Goal: Task Accomplishment & Management: Complete application form

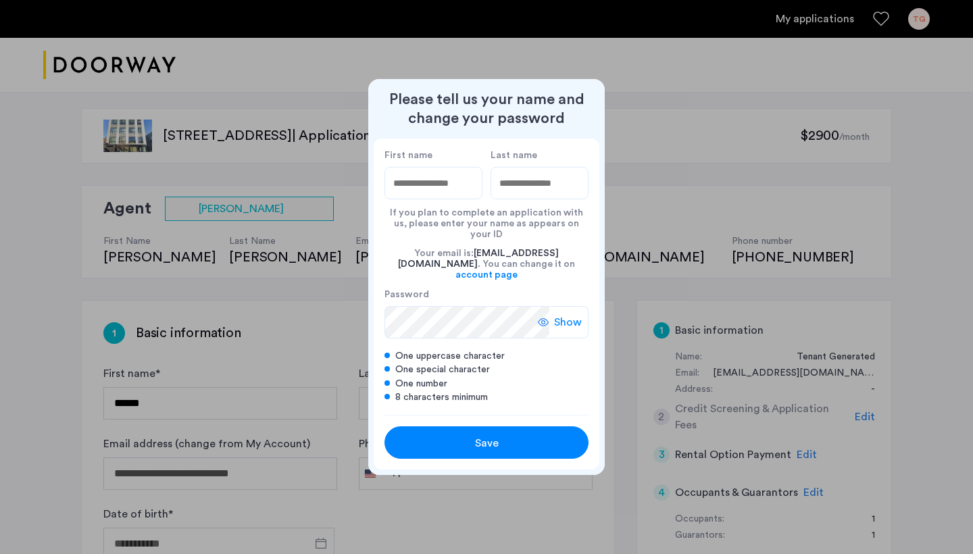
click at [427, 193] on input "First name" at bounding box center [433, 183] width 98 height 32
type input "****"
type input "*********"
click at [457, 435] on div "Save" at bounding box center [487, 443] width 130 height 16
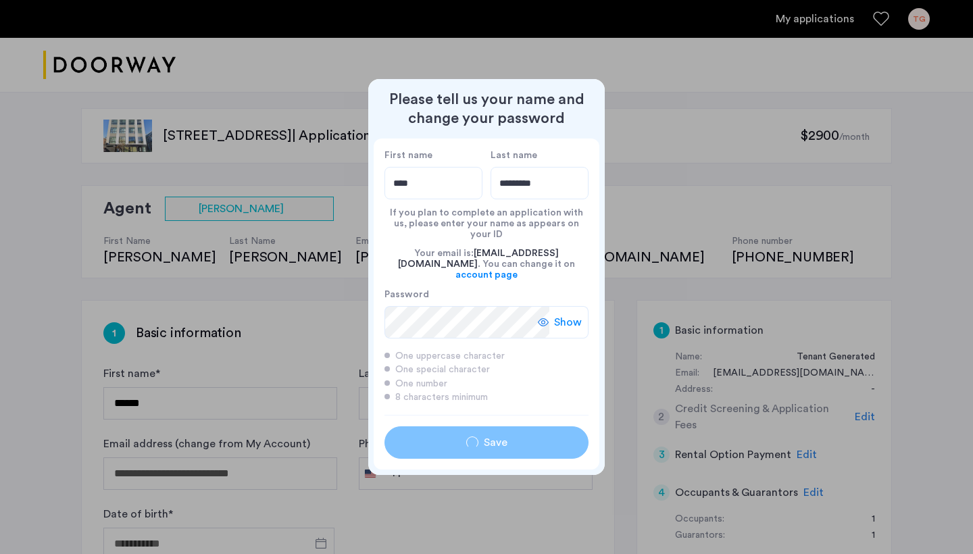
type input "****"
type input "*********"
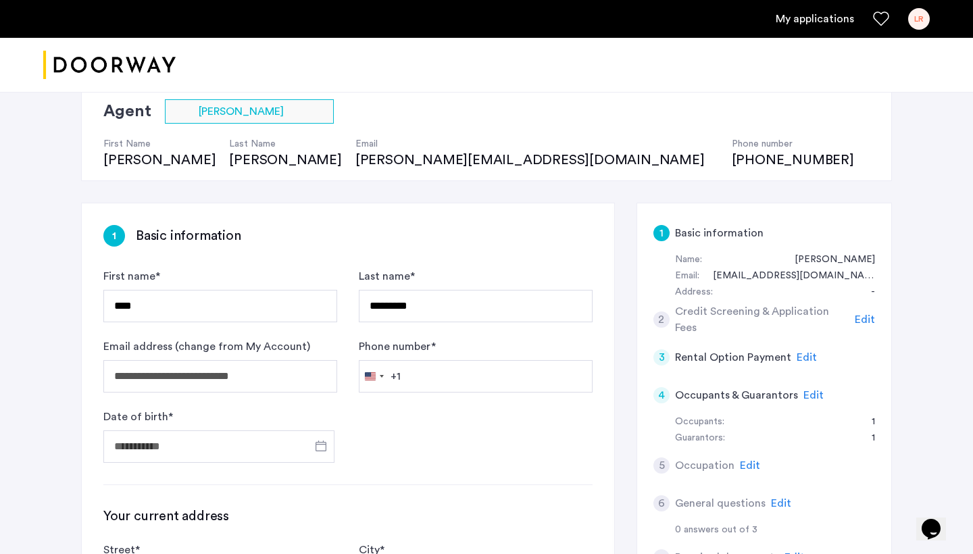
scroll to position [99, 0]
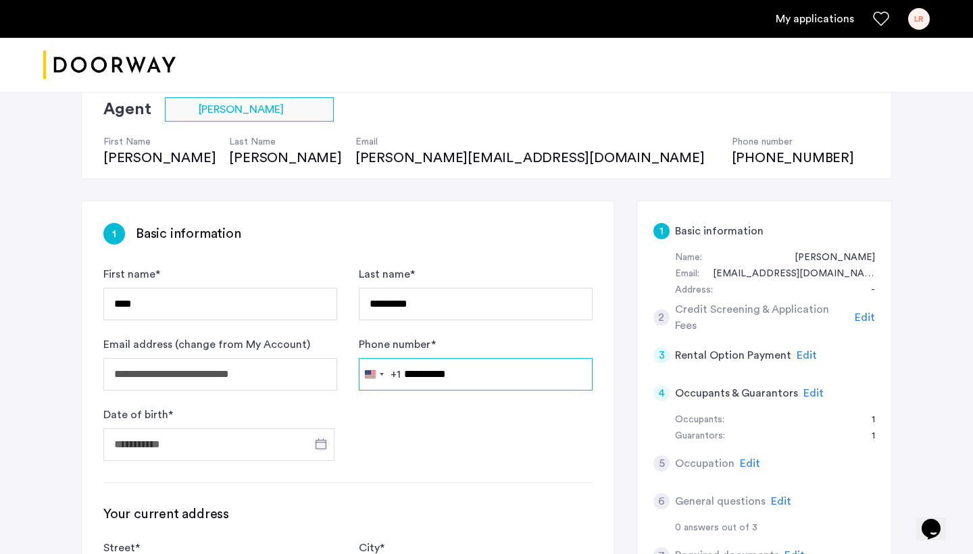
type input "**********"
click at [318, 451] on span "Open calendar" at bounding box center [321, 444] width 32 height 32
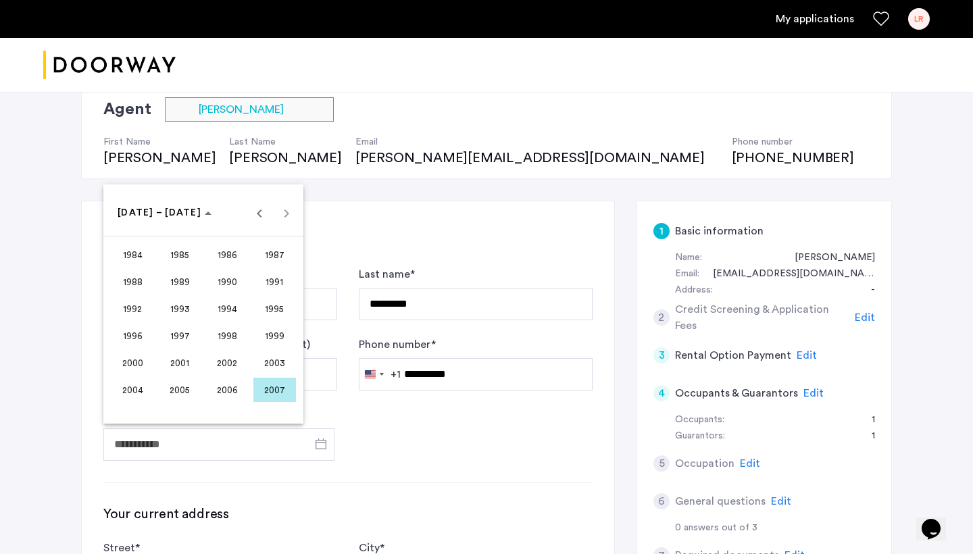
click at [392, 430] on div at bounding box center [486, 277] width 973 height 554
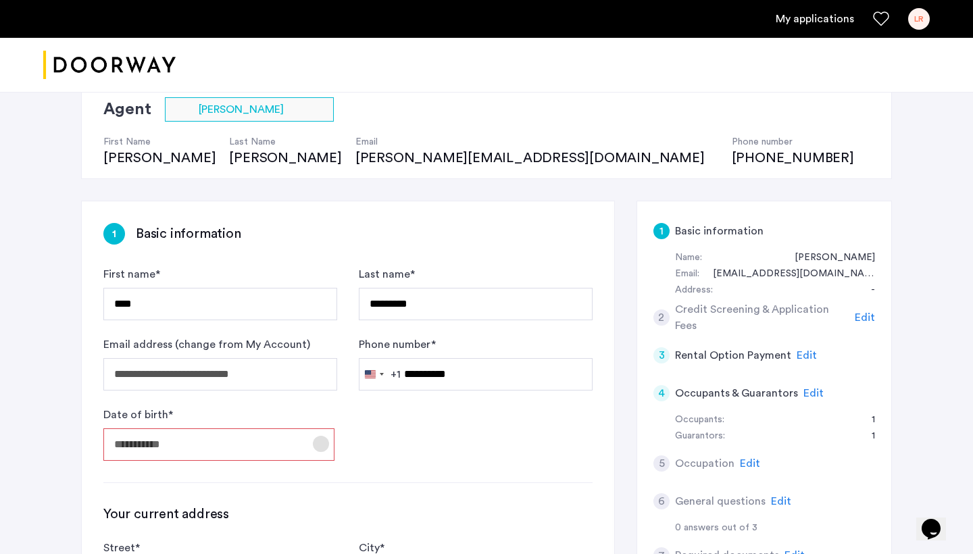
click at [316, 439] on span "Open calendar" at bounding box center [321, 444] width 32 height 32
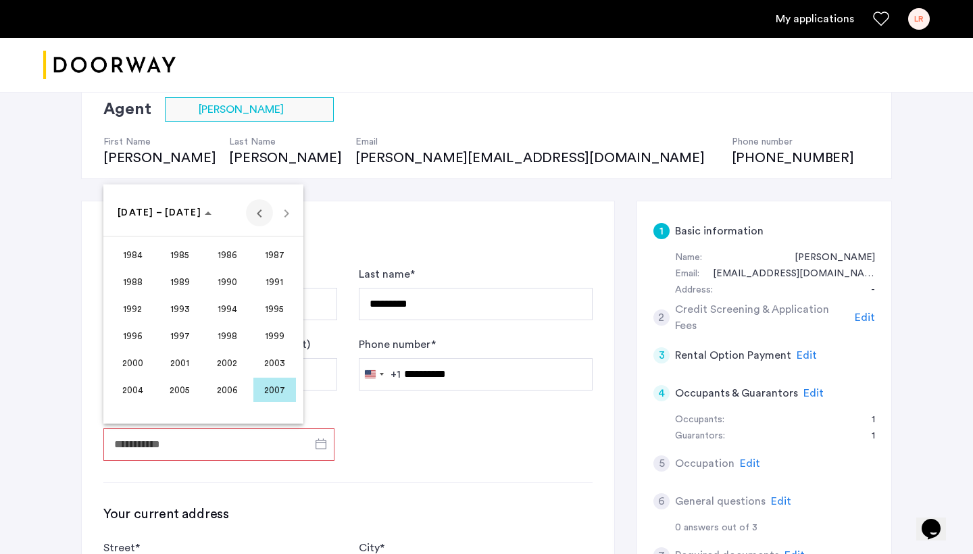
click at [253, 218] on span "Previous 24 years" at bounding box center [259, 212] width 27 height 27
click at [235, 396] on span "1982" at bounding box center [227, 390] width 43 height 24
click at [277, 285] on span "APR" at bounding box center [274, 282] width 43 height 24
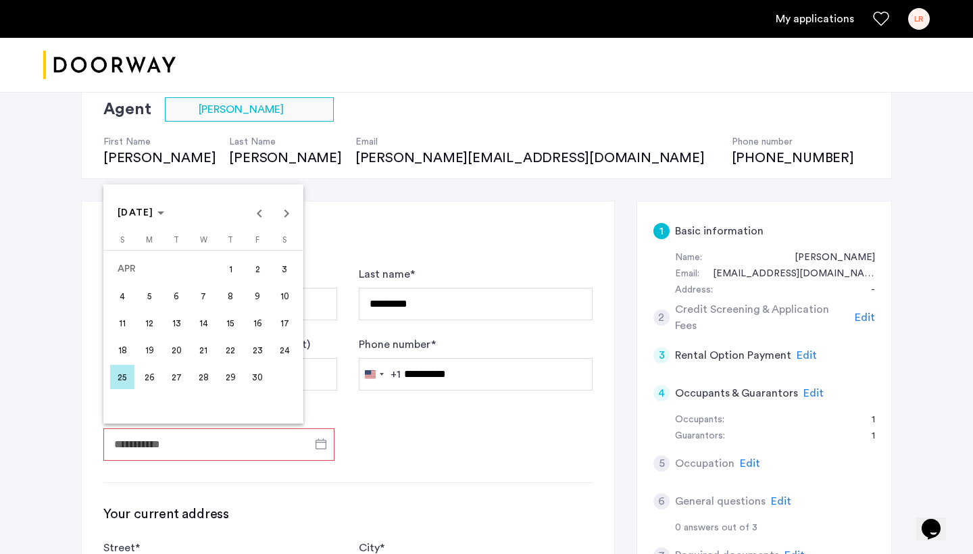
click at [255, 274] on span "2" at bounding box center [257, 269] width 24 height 24
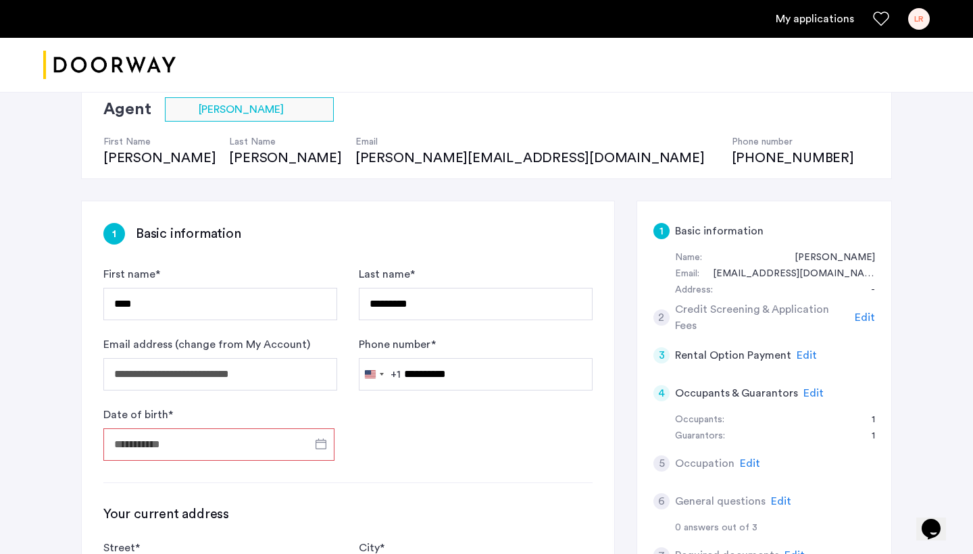
type input "**********"
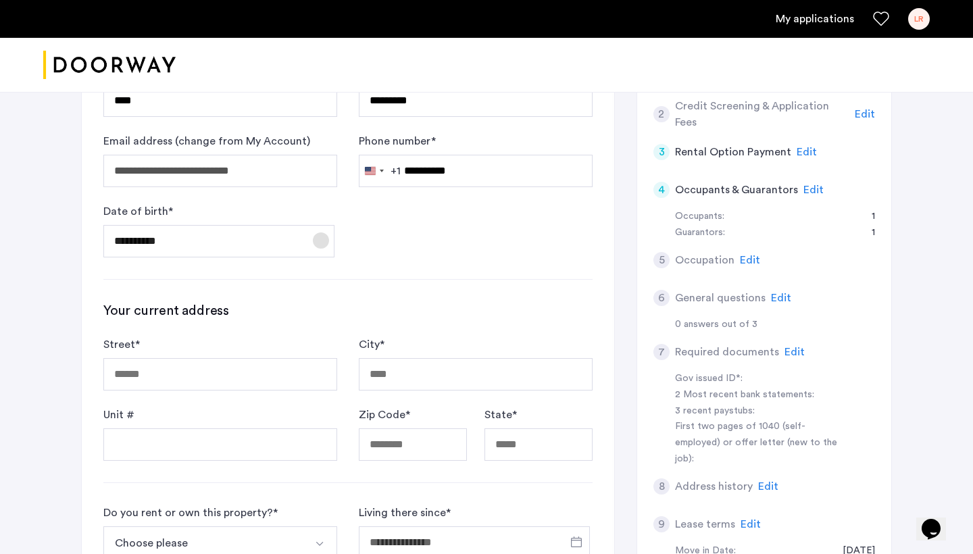
scroll to position [309, 0]
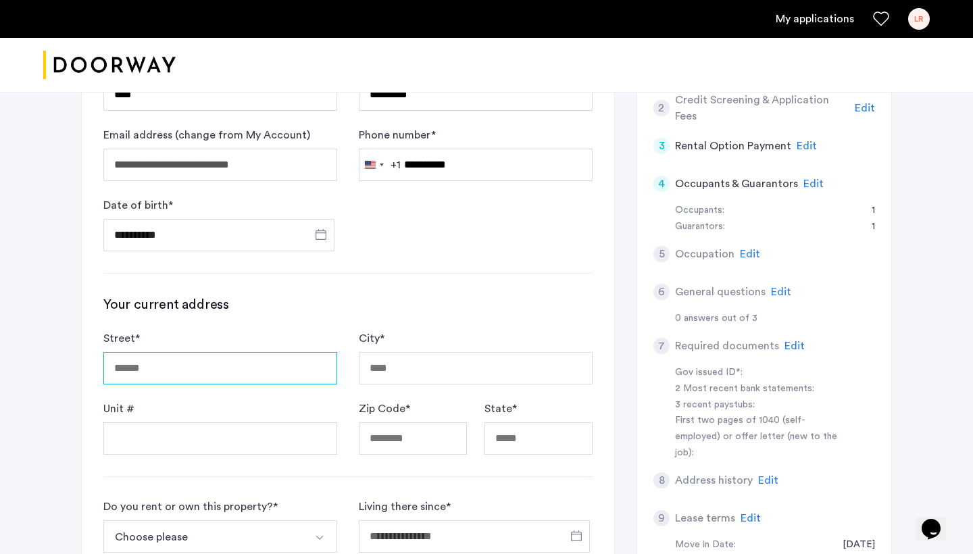
type input "**********"
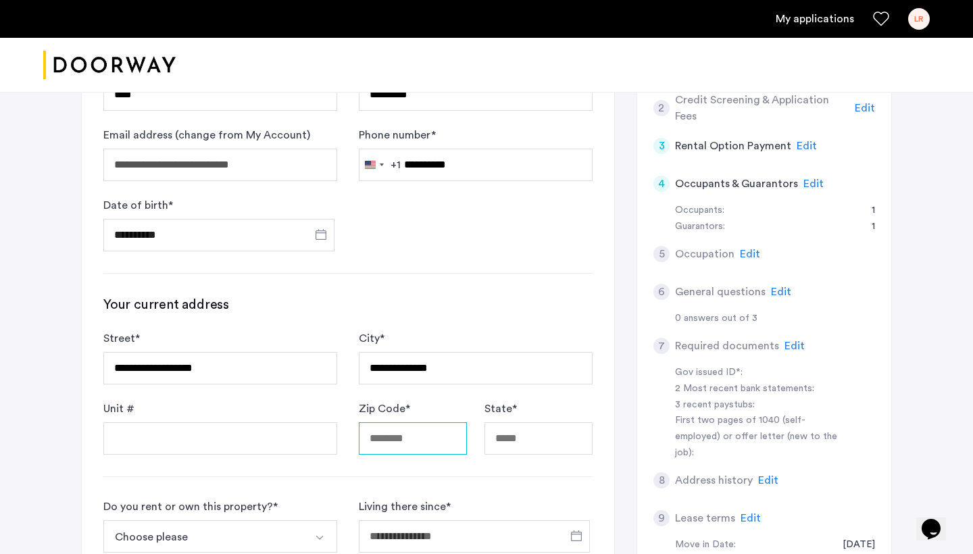
type input "*****"
type input "*******"
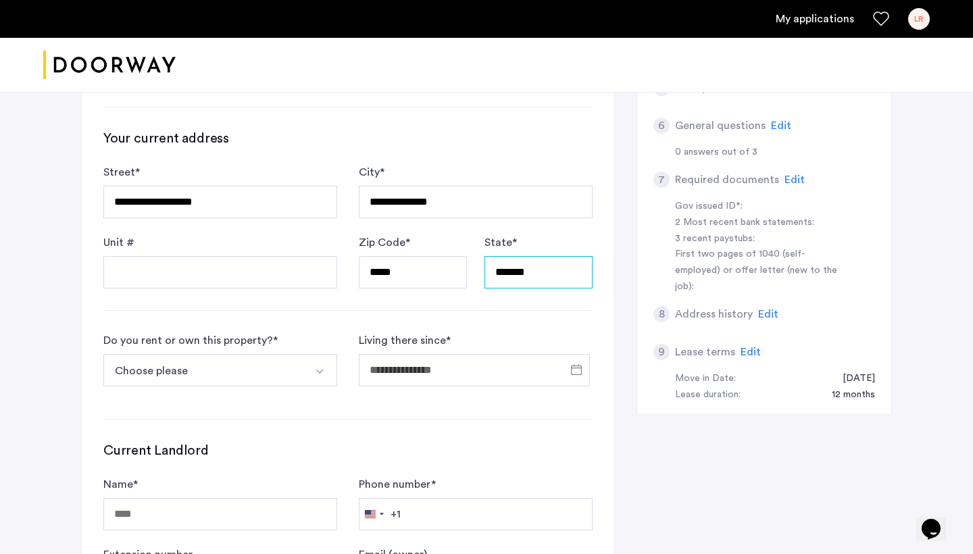
scroll to position [503, 0]
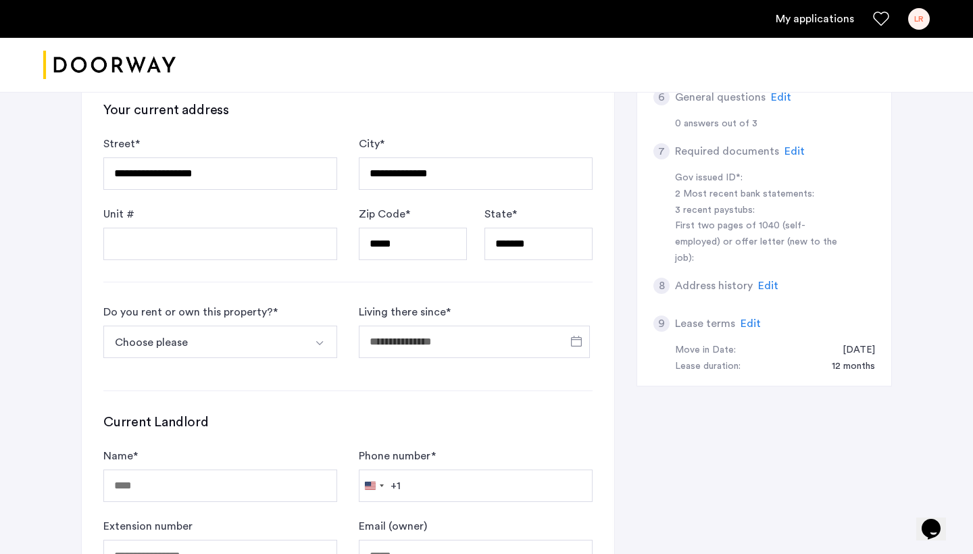
click at [305, 347] on button "Select option" at bounding box center [321, 342] width 32 height 32
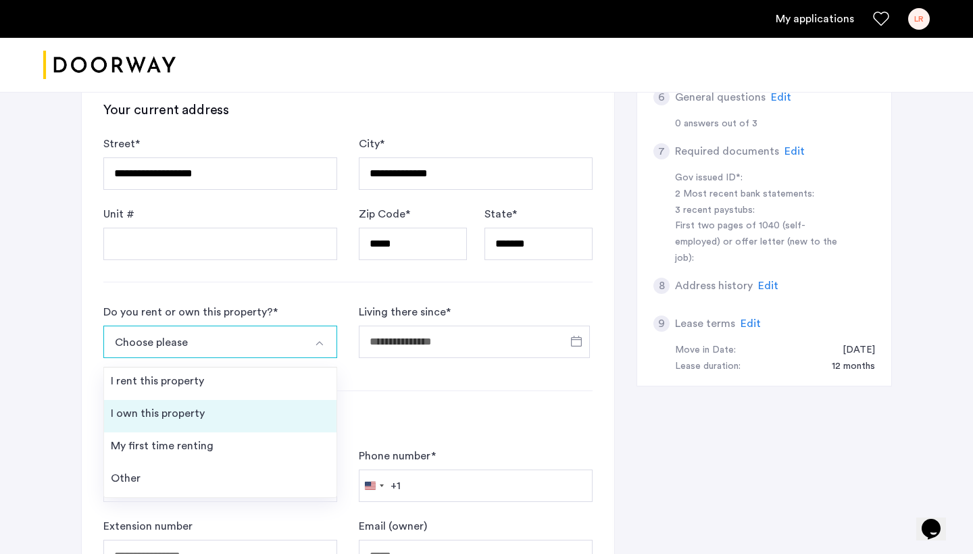
click at [214, 419] on li "I own this property" at bounding box center [220, 416] width 232 height 32
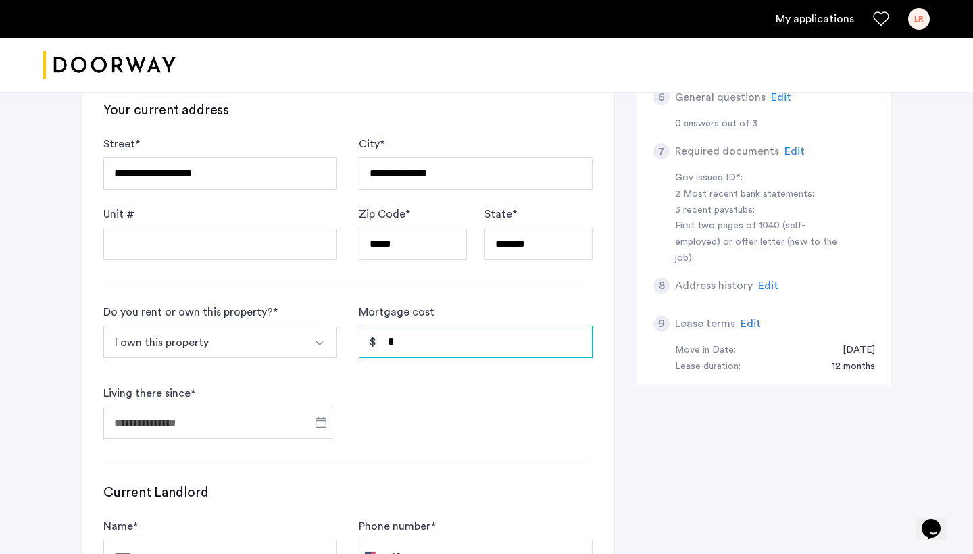
click at [456, 347] on input "*" at bounding box center [476, 342] width 234 height 32
type input "********"
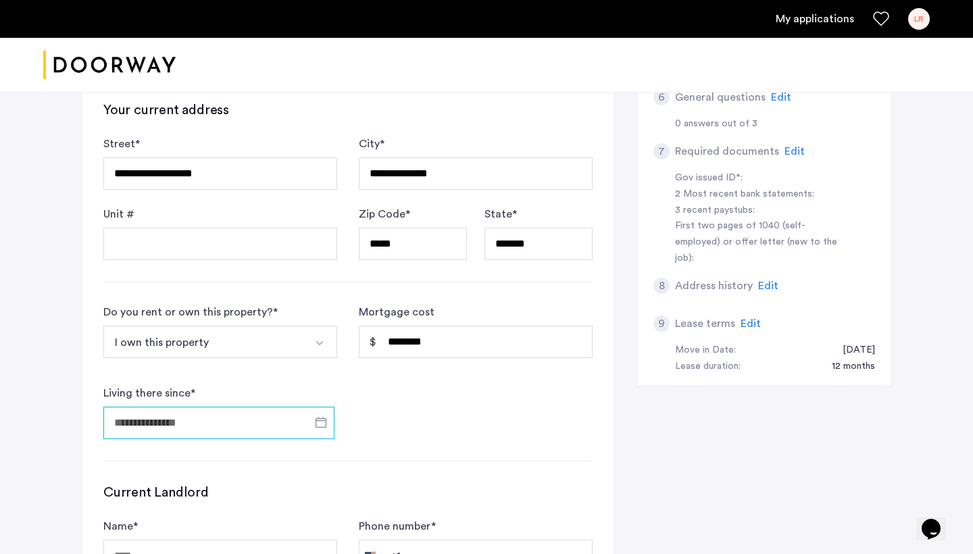
click at [243, 430] on input "Living there since *" at bounding box center [218, 423] width 231 height 32
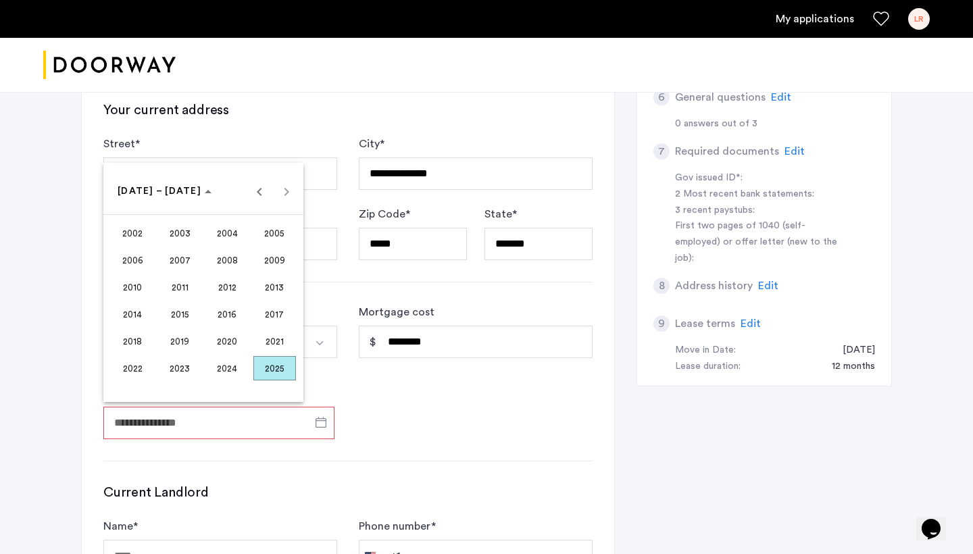
click at [243, 429] on div at bounding box center [486, 277] width 973 height 554
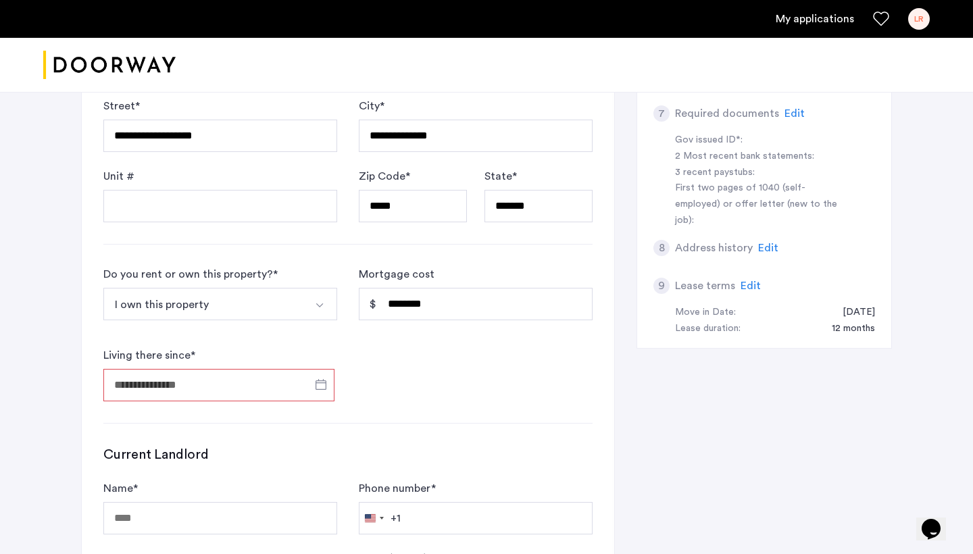
scroll to position [570, 0]
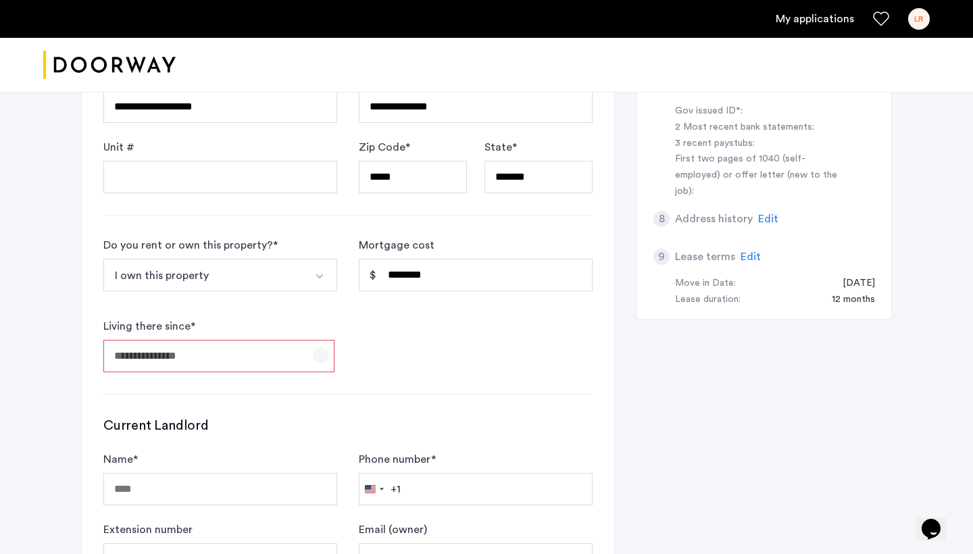
click at [319, 353] on span "Open calendar" at bounding box center [321, 355] width 32 height 32
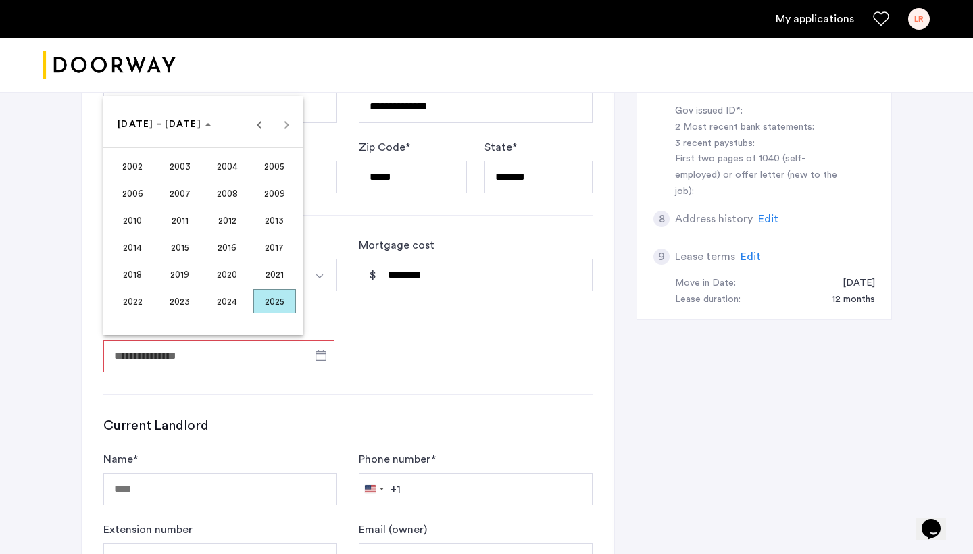
click at [190, 303] on span "2023" at bounding box center [180, 301] width 43 height 24
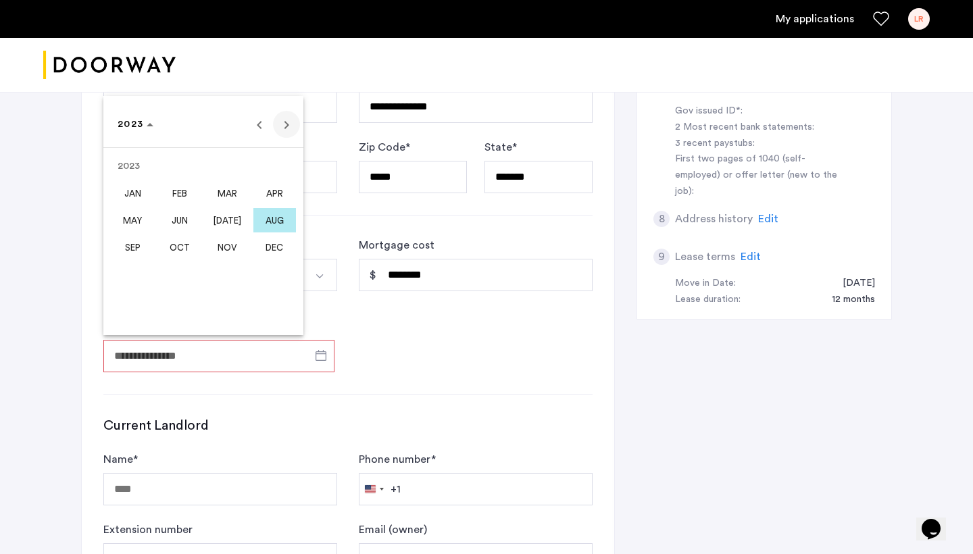
click at [284, 133] on span "Next year" at bounding box center [286, 124] width 27 height 27
click at [143, 193] on span "JAN" at bounding box center [132, 193] width 43 height 24
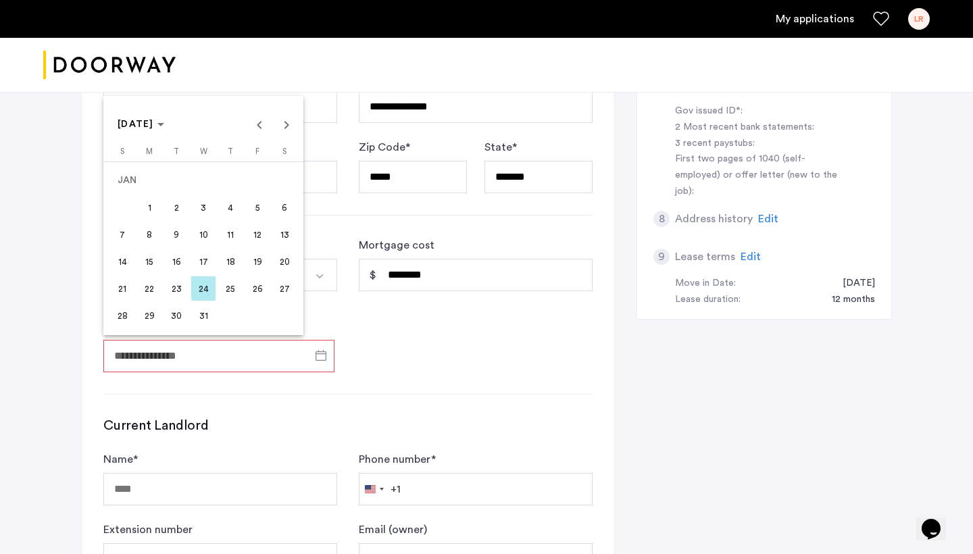
click at [210, 287] on span "24" at bounding box center [203, 288] width 24 height 24
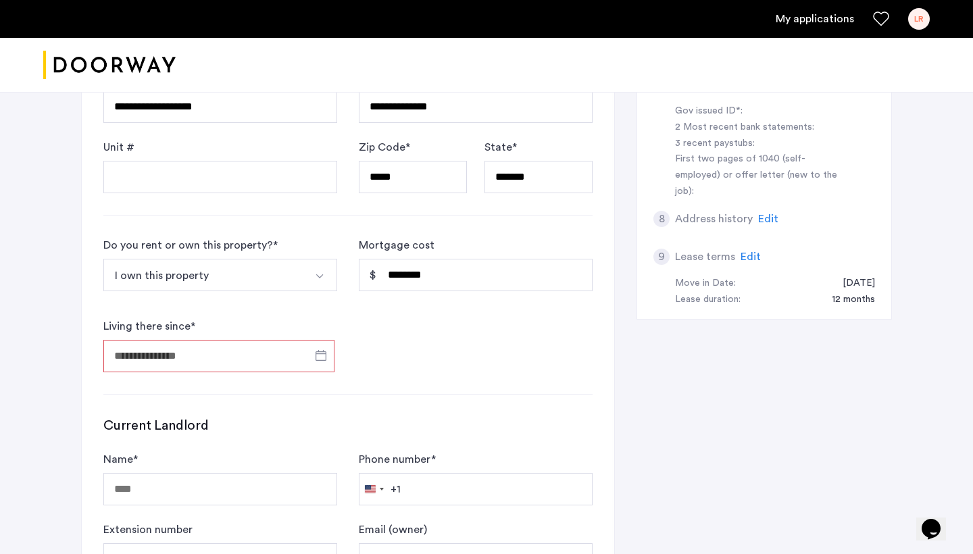
type input "**********"
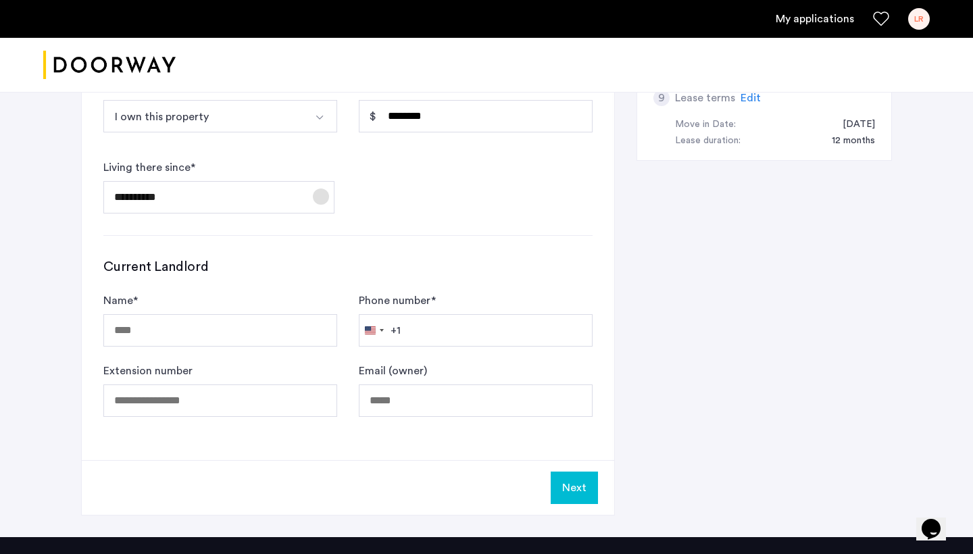
scroll to position [750, 0]
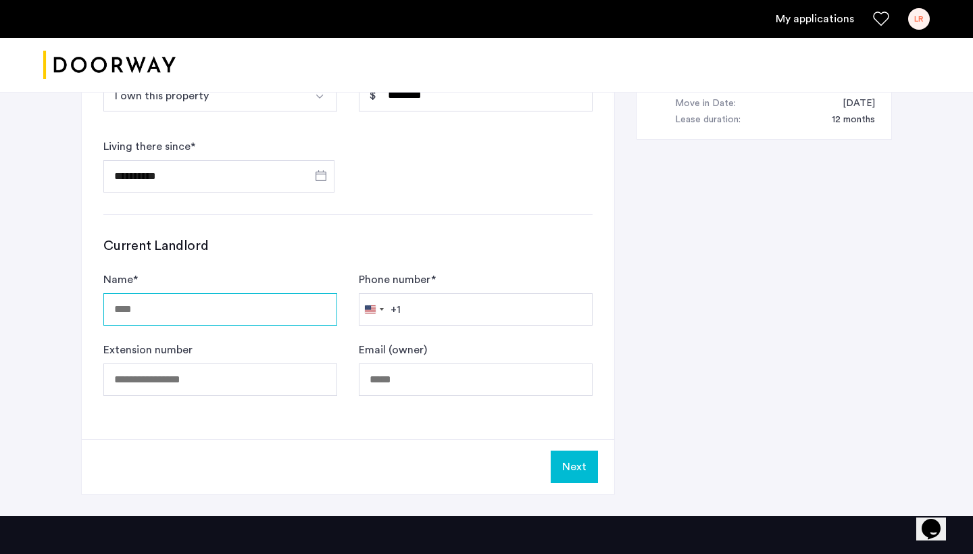
type input "*"
type input "**********"
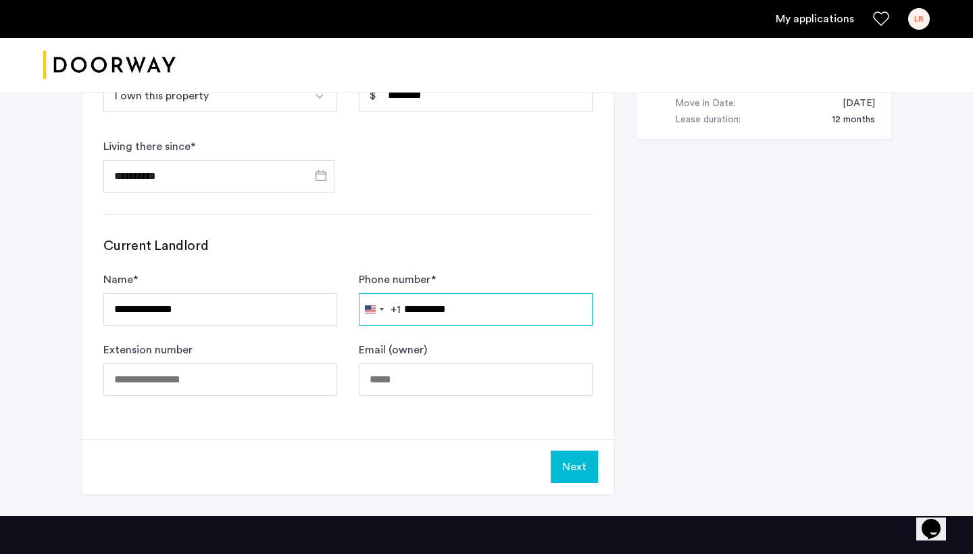
type input "**********"
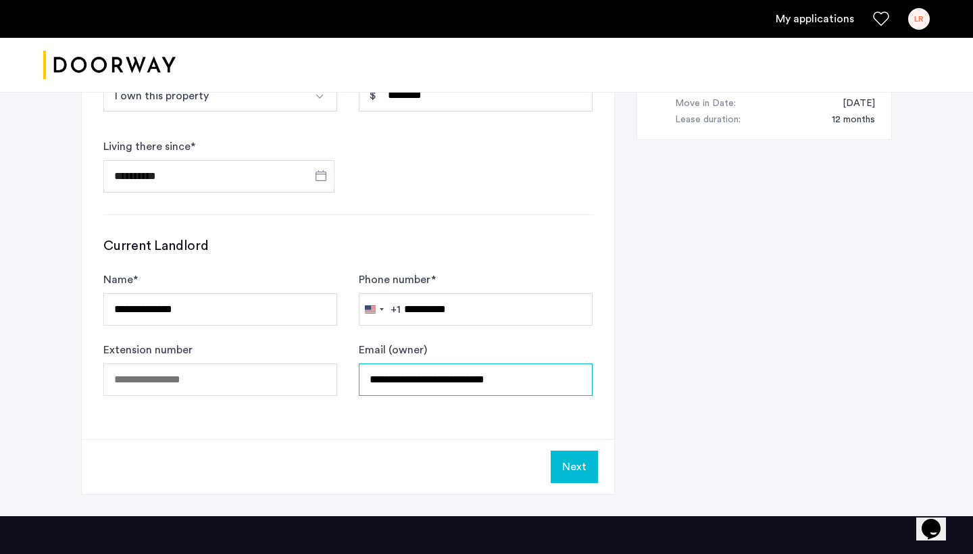
type input "**********"
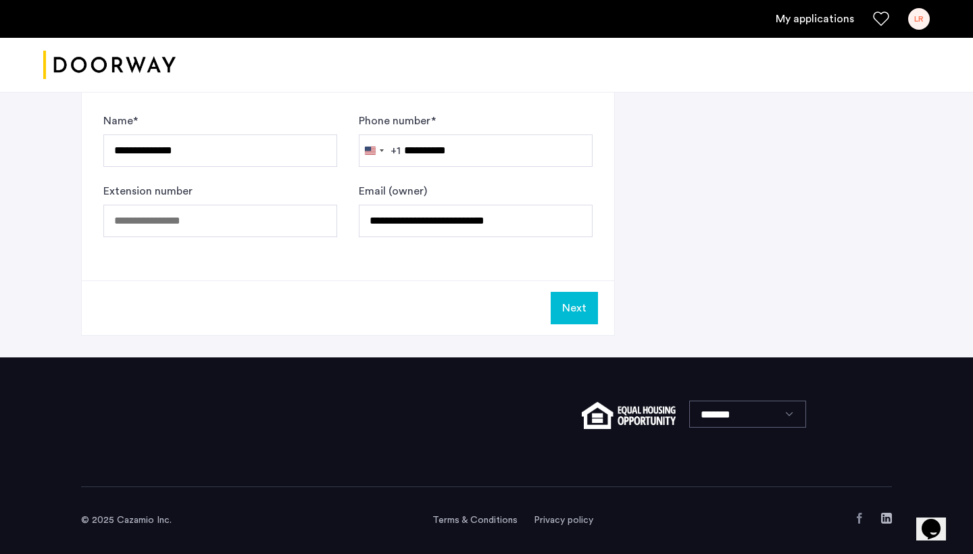
click at [574, 298] on button "Next" at bounding box center [574, 308] width 47 height 32
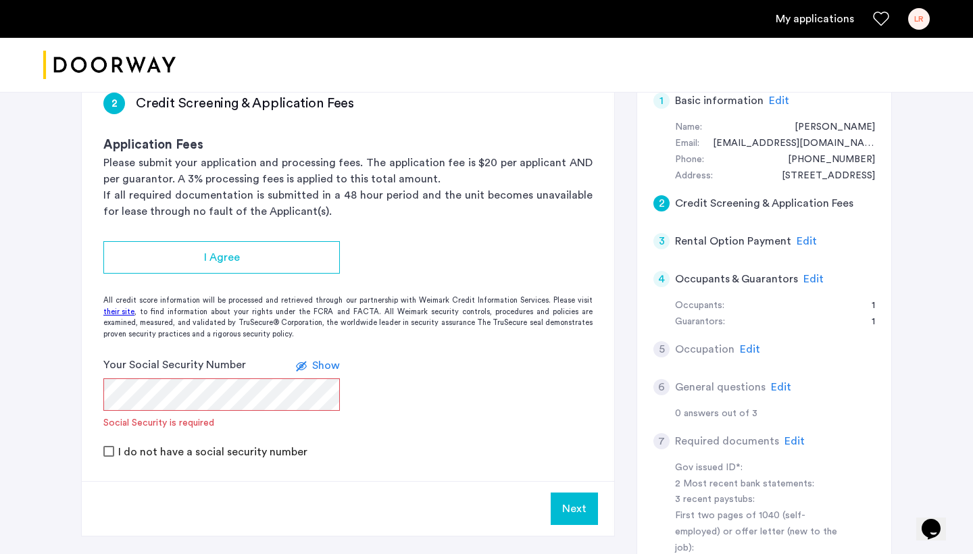
scroll to position [232, 0]
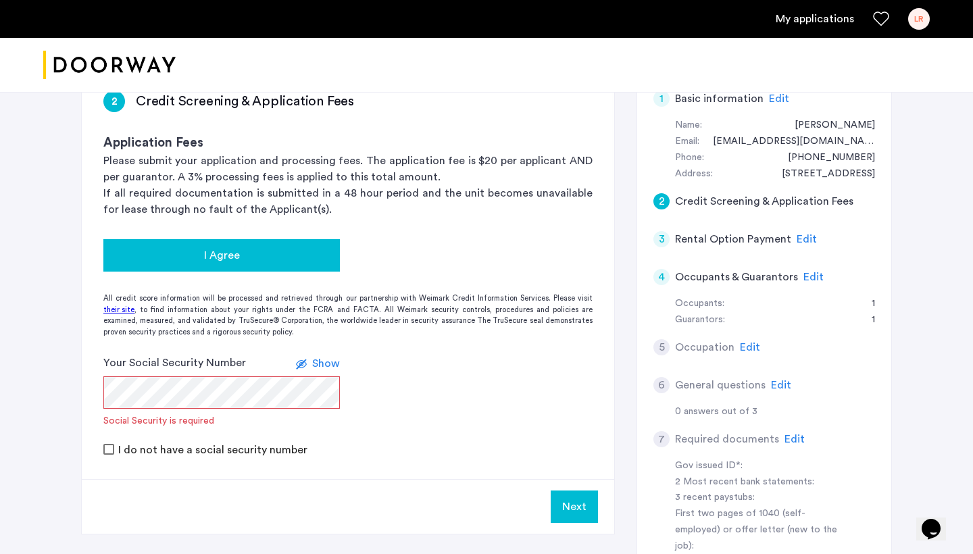
click at [262, 254] on div "I Agree" at bounding box center [221, 255] width 215 height 16
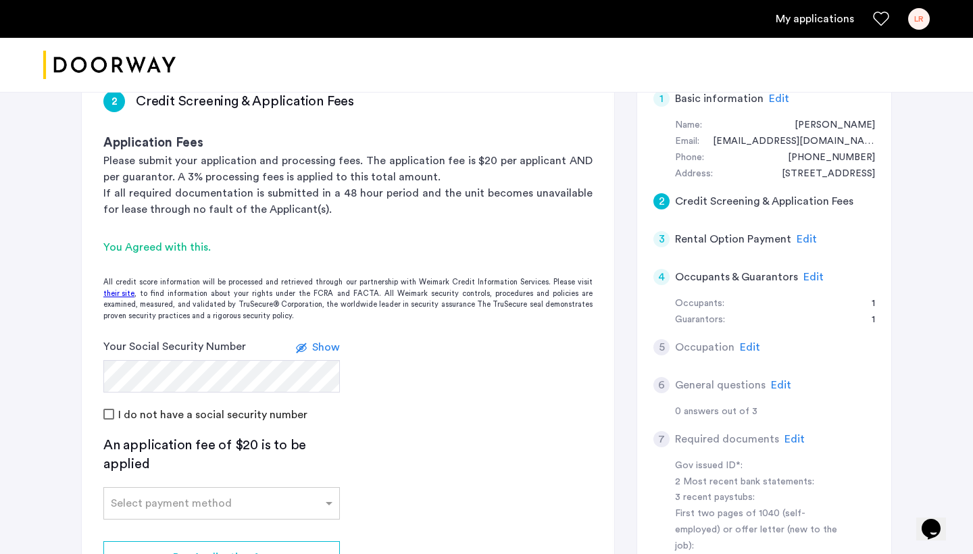
click at [326, 346] on span "Show" at bounding box center [326, 347] width 28 height 11
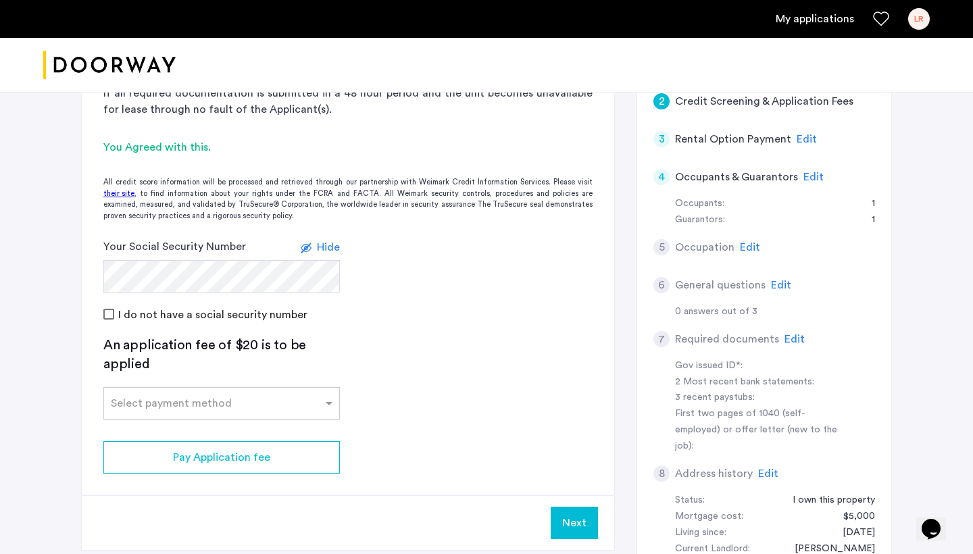
scroll to position [335, 0]
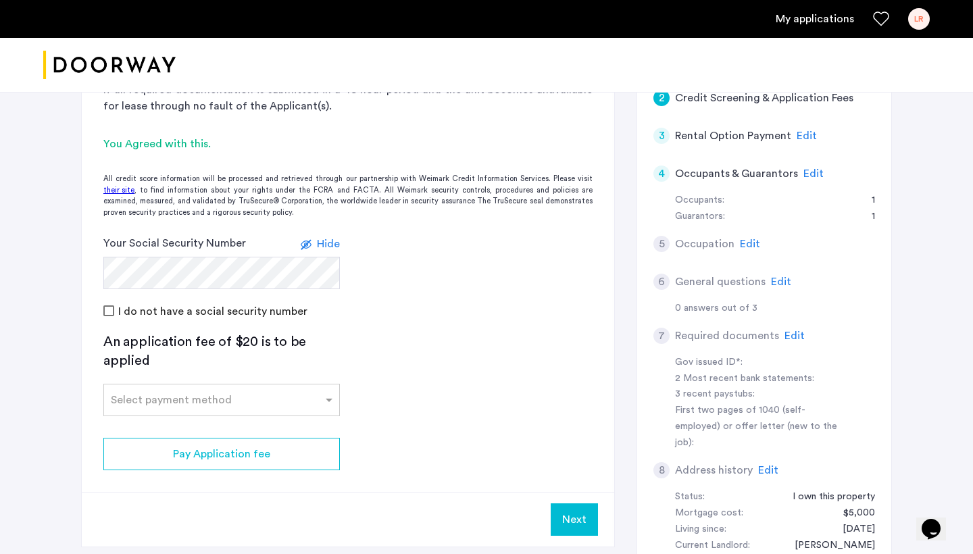
click at [102, 313] on form "Your Social Security Number Hide I do not have a social security number" at bounding box center [348, 277] width 532 height 84
click at [184, 401] on div at bounding box center [221, 396] width 235 height 16
click at [174, 433] on div "Credit Card" at bounding box center [221, 429] width 235 height 27
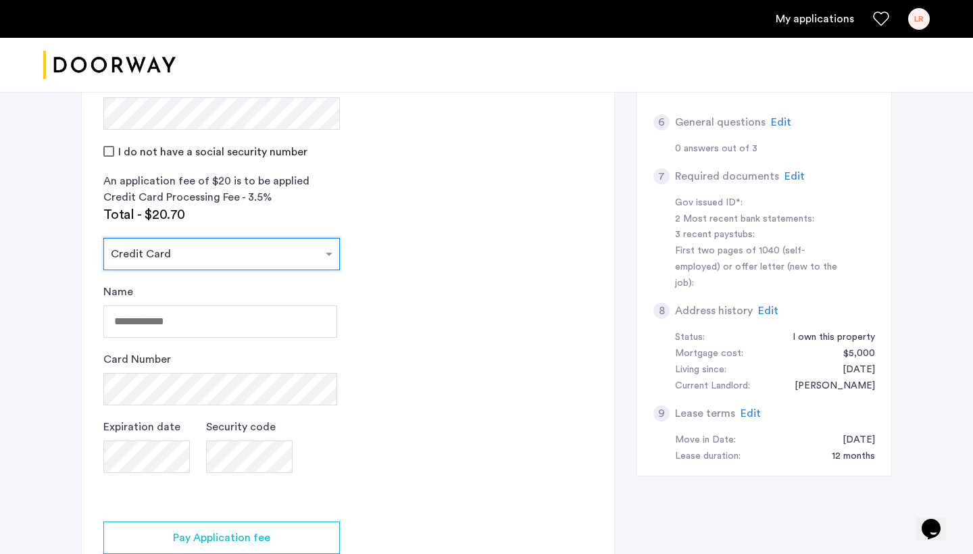
scroll to position [513, 0]
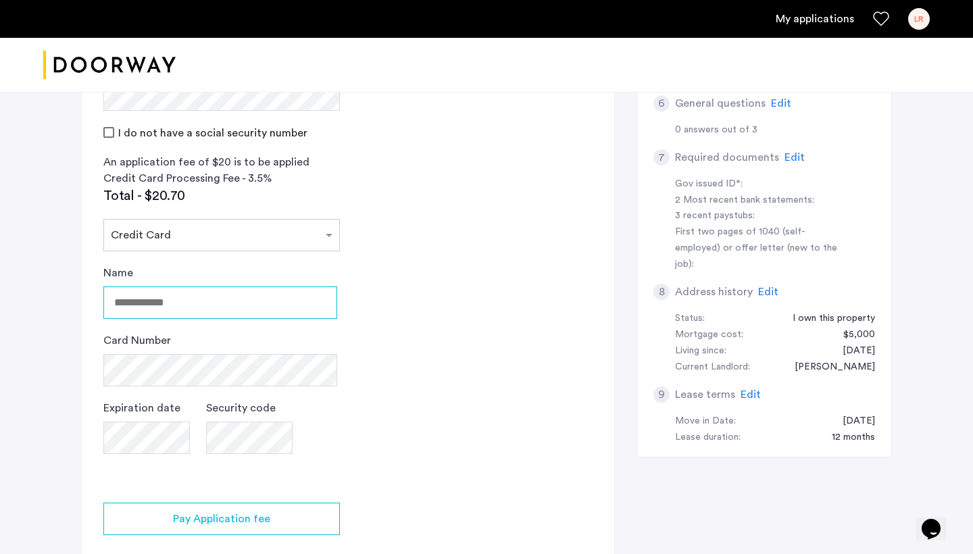
click at [215, 303] on input "Name" at bounding box center [220, 302] width 234 height 32
type input "**********"
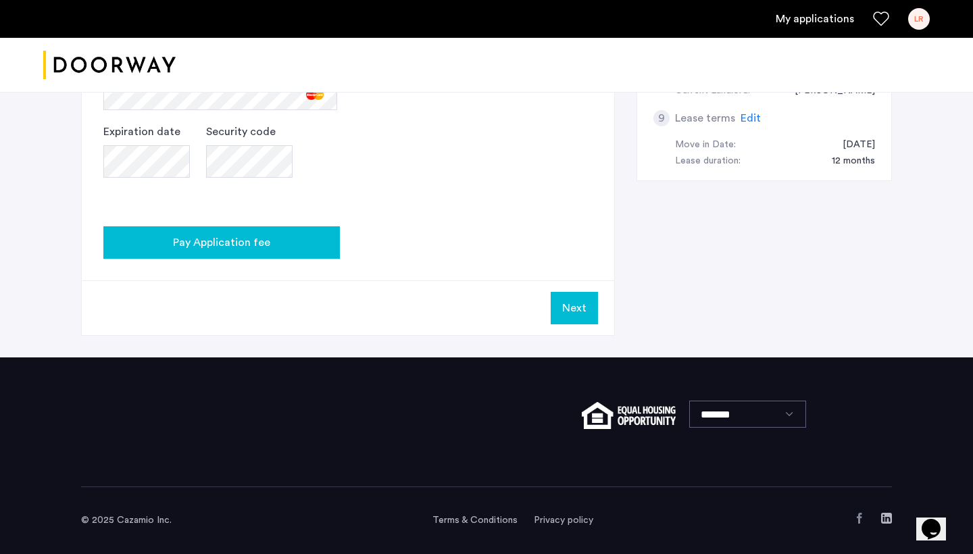
scroll to position [788, 0]
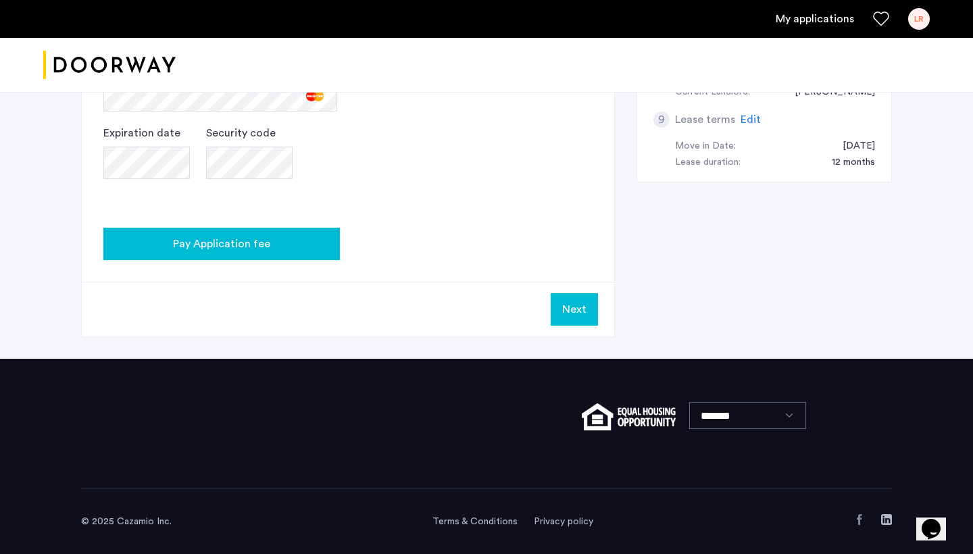
click at [266, 237] on span "Pay Application fee" at bounding box center [221, 244] width 97 height 16
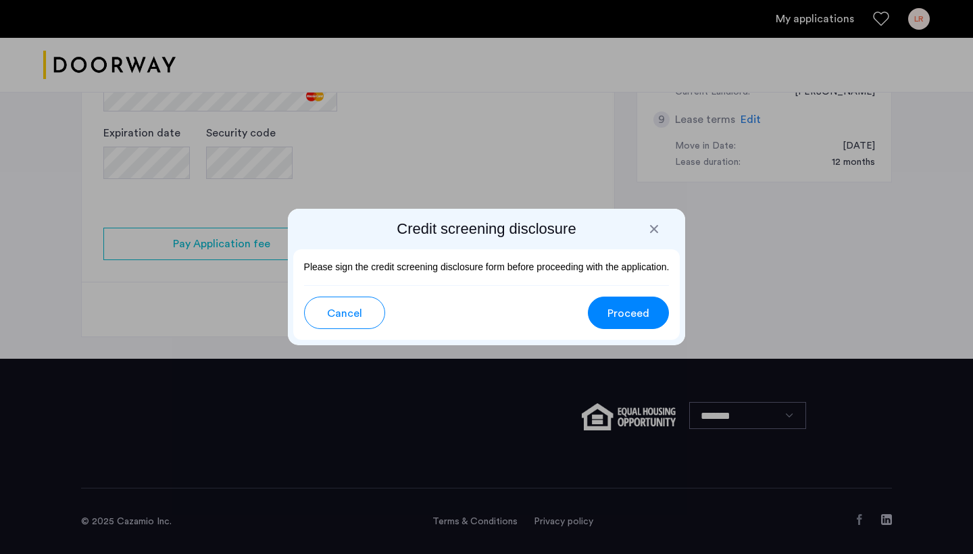
click at [657, 324] on button "Proceed" at bounding box center [628, 313] width 81 height 32
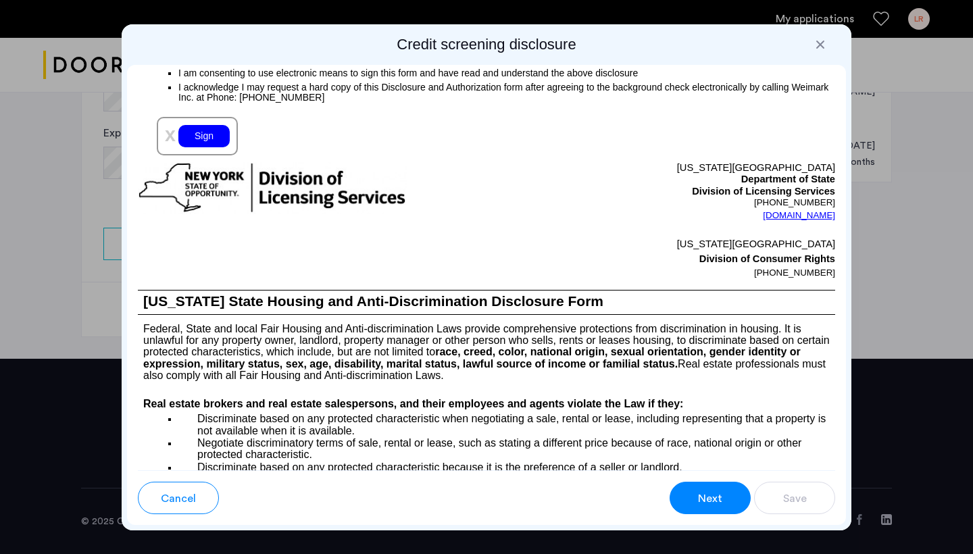
scroll to position [1550, 0]
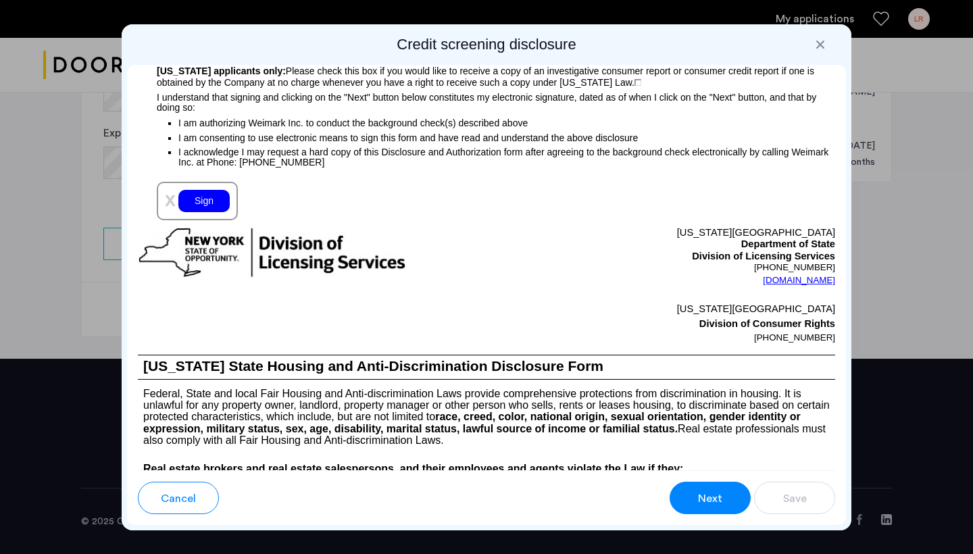
click at [204, 212] on div "Sign" at bounding box center [203, 201] width 51 height 22
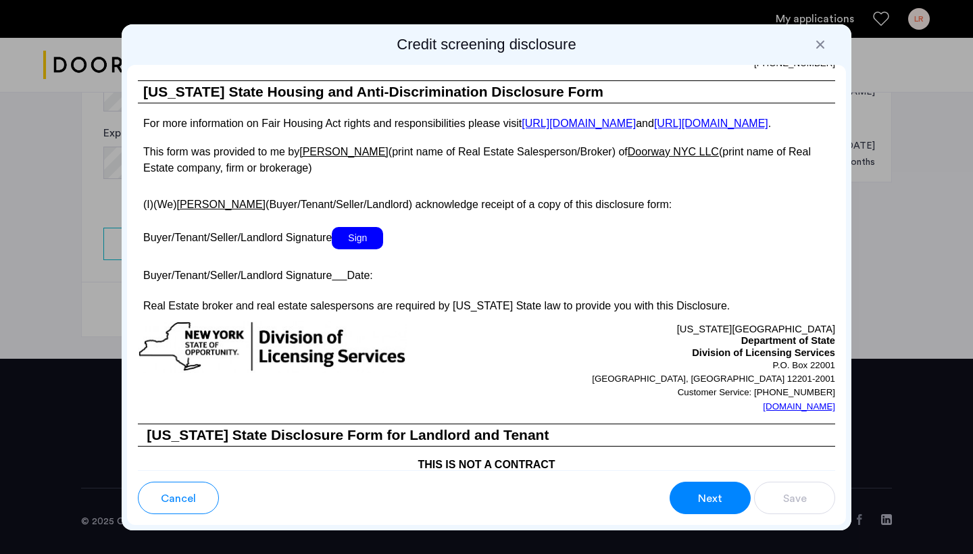
scroll to position [2524, 0]
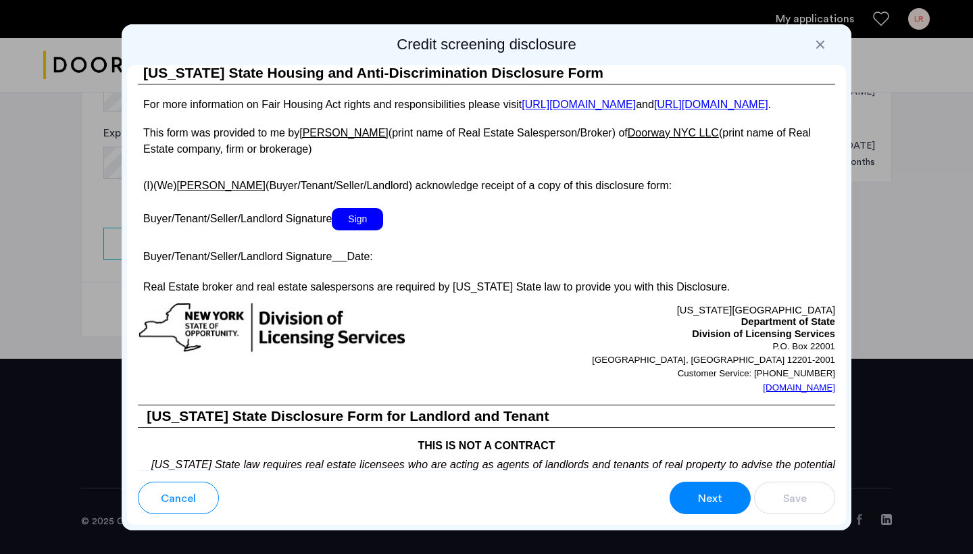
click at [365, 230] on span "Sign" at bounding box center [357, 219] width 51 height 22
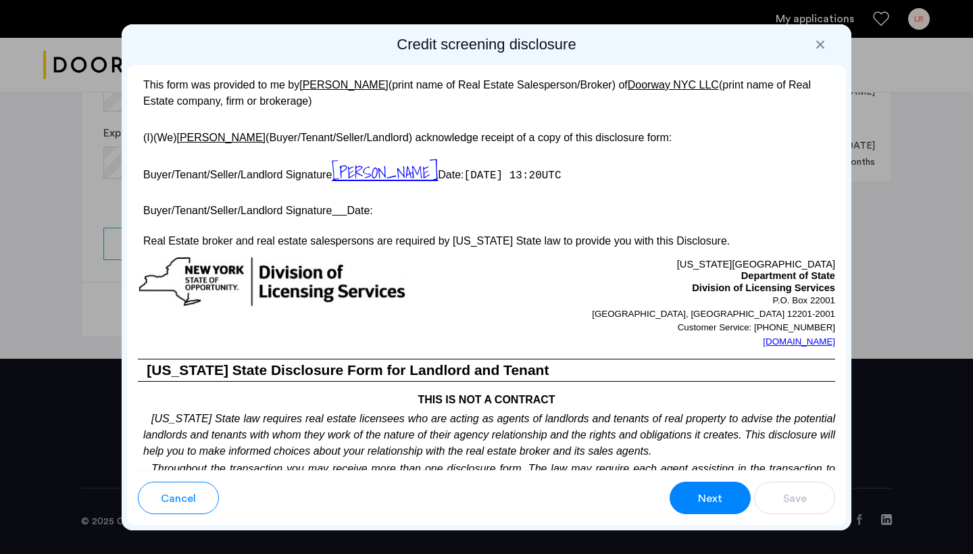
scroll to position [2584, 0]
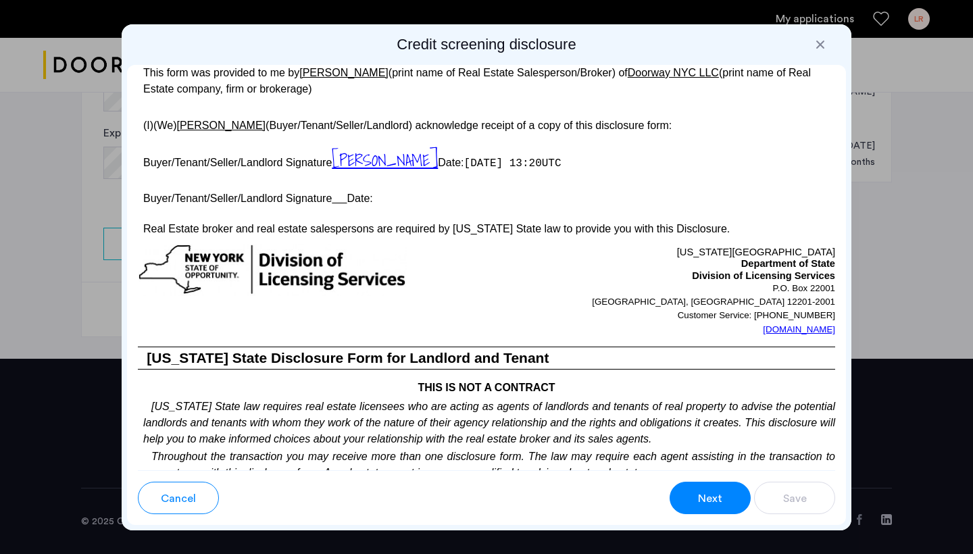
click at [334, 206] on p "Buyer/Tenant/Seller/Landlord Signature Date:" at bounding box center [486, 196] width 697 height 20
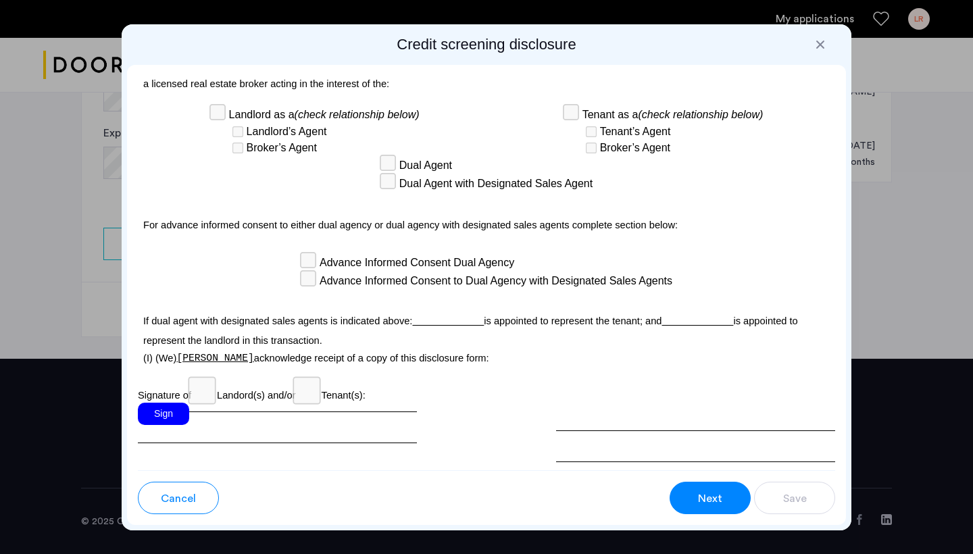
scroll to position [3890, 0]
click at [312, 303] on p at bounding box center [486, 296] width 697 height 14
click at [516, 155] on div "Landlord as a (check relationship below) Landlord’s Agent [PERSON_NAME]’s Agent…" at bounding box center [486, 130] width 697 height 51
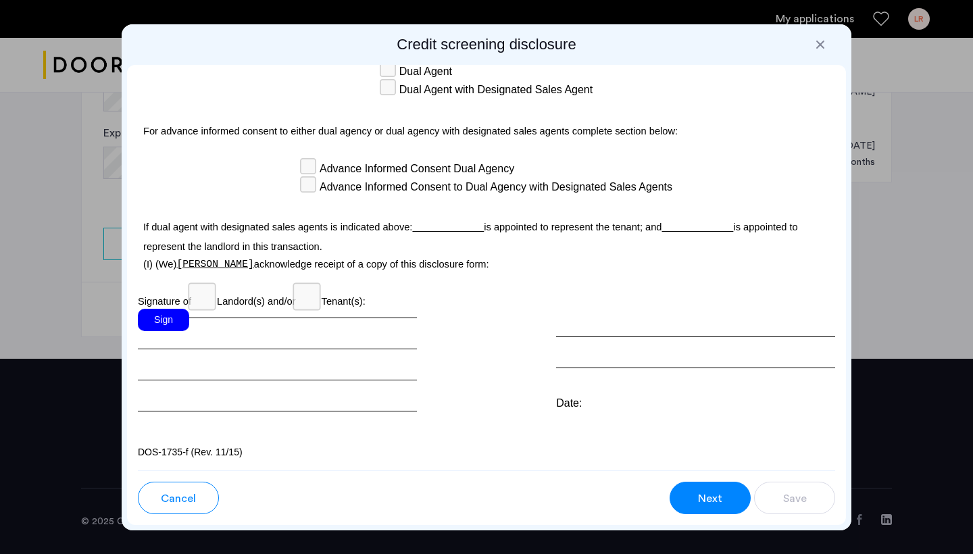
scroll to position [4037, 0]
click at [160, 326] on div "Sign" at bounding box center [163, 320] width 51 height 22
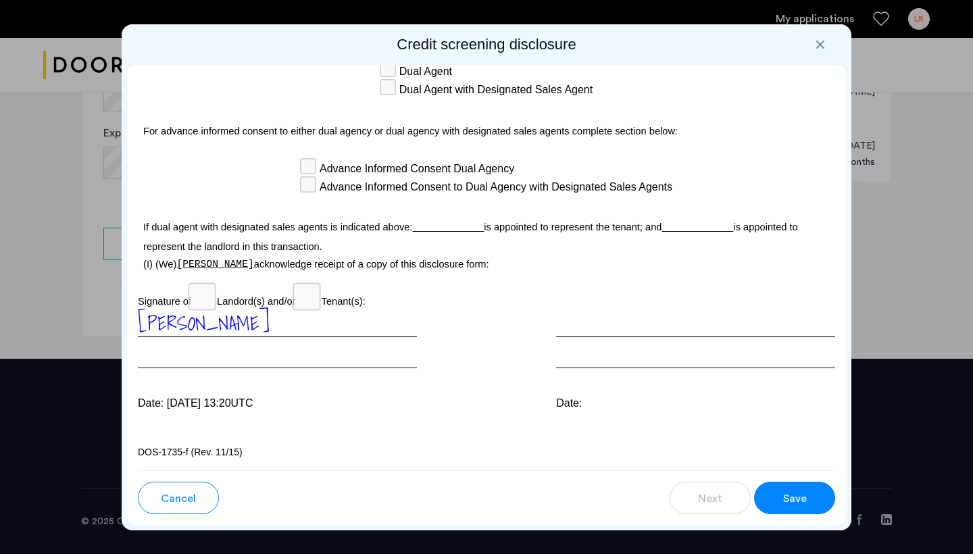
click at [589, 348] on div at bounding box center [695, 338] width 279 height 59
click at [592, 397] on div "Date:" at bounding box center [695, 403] width 279 height 16
click at [582, 313] on div at bounding box center [695, 338] width 279 height 59
click at [575, 330] on div at bounding box center [695, 338] width 279 height 59
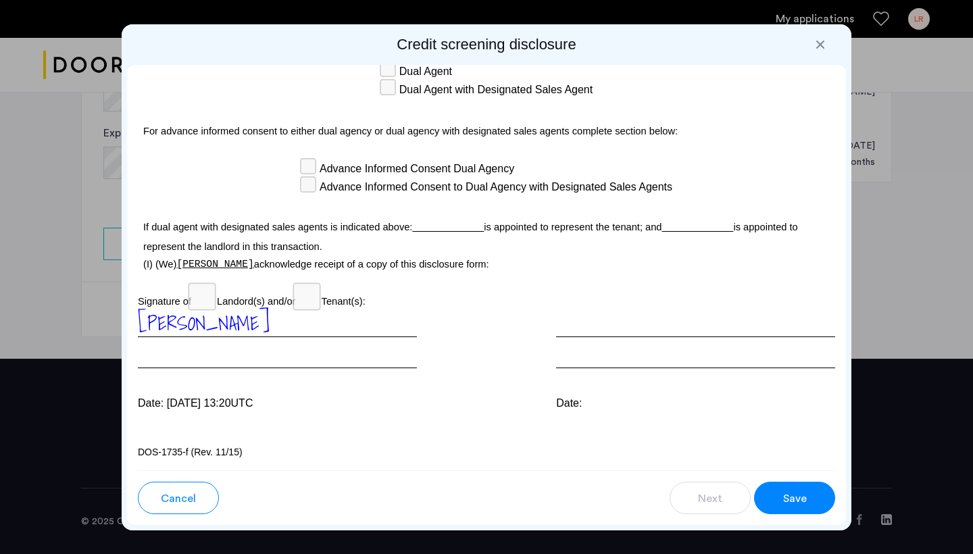
click at [570, 391] on div "Date:" at bounding box center [695, 360] width 279 height 103
click at [806, 501] on span "Save" at bounding box center [795, 498] width 24 height 16
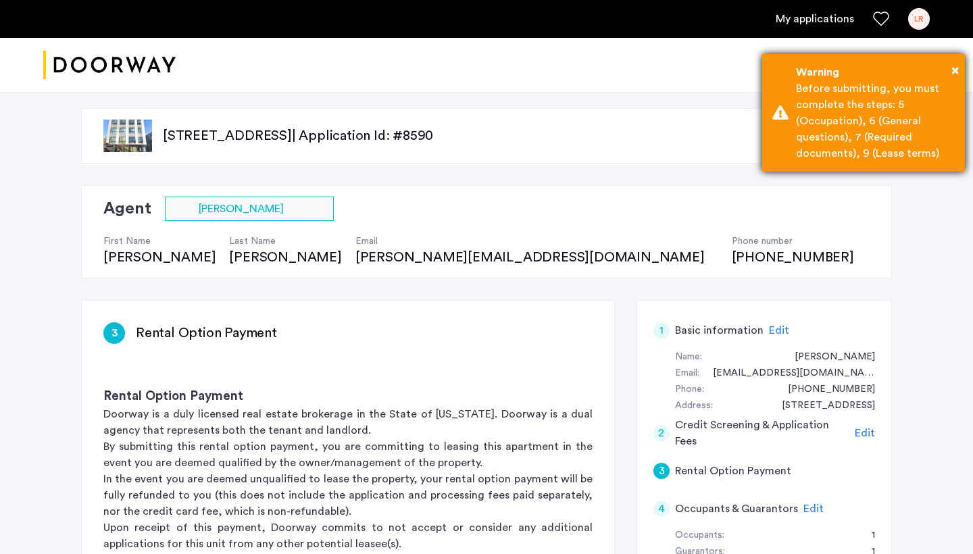
click at [897, 117] on div "Before submitting, you must complete the steps: 5 (Occupation), 6 (General ques…" at bounding box center [875, 120] width 159 height 81
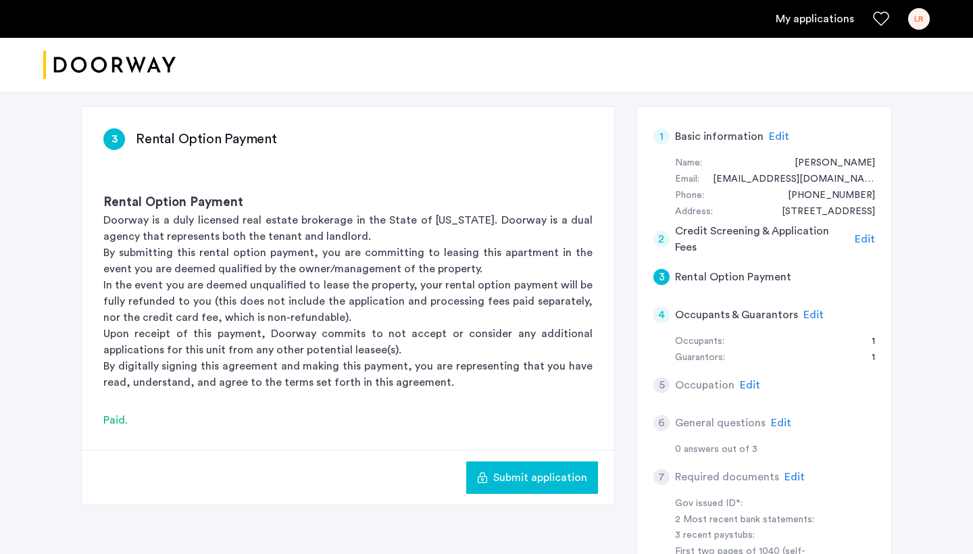
scroll to position [195, 0]
click at [751, 380] on span "Edit" at bounding box center [750, 384] width 20 height 11
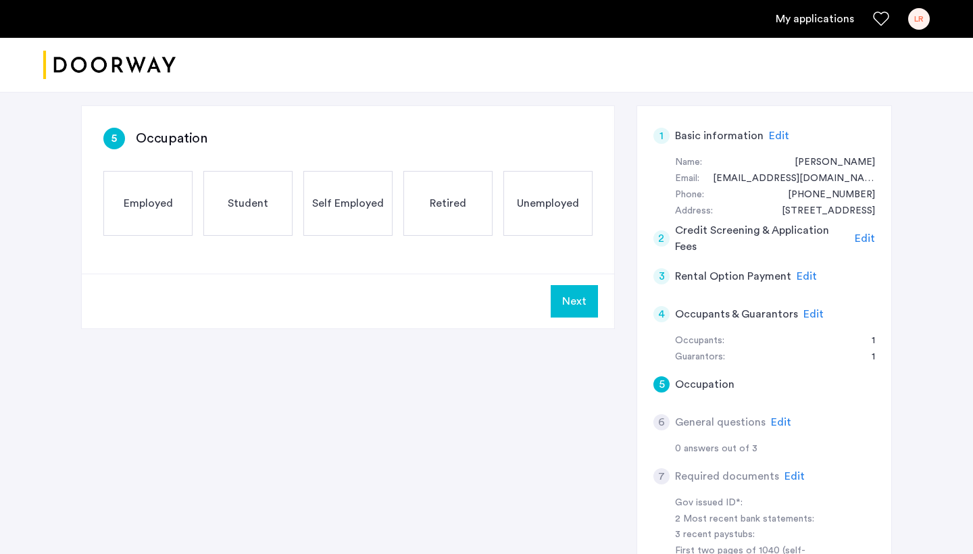
click at [340, 214] on div "Self Employed" at bounding box center [347, 203] width 89 height 65
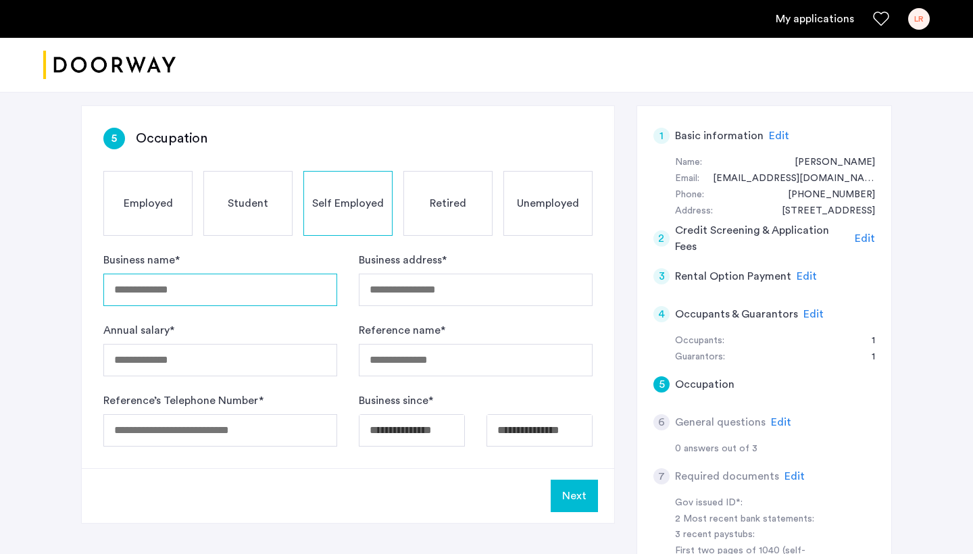
type input "**********"
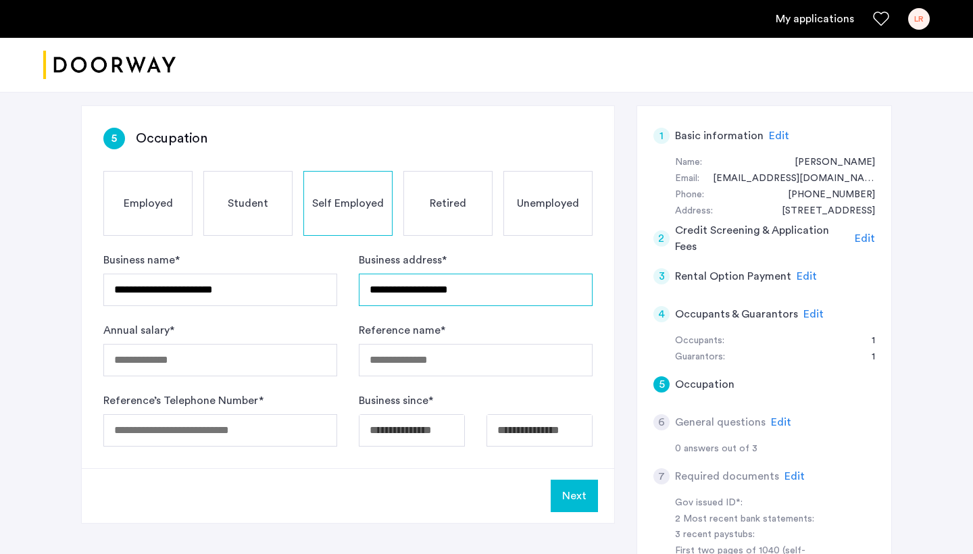
type input "**********"
click at [149, 363] on input "Annual salary *" at bounding box center [220, 360] width 234 height 32
type input "******"
type input "**********"
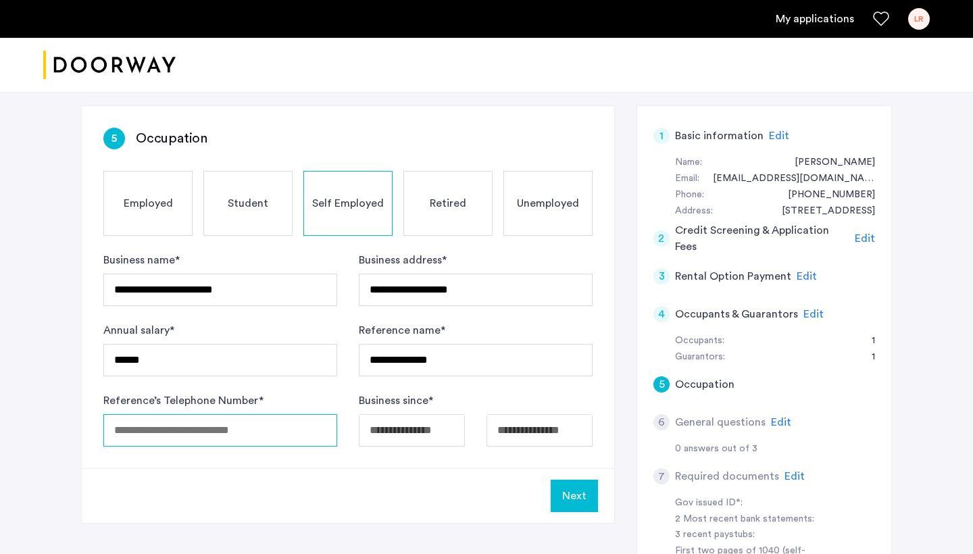
type input "**********"
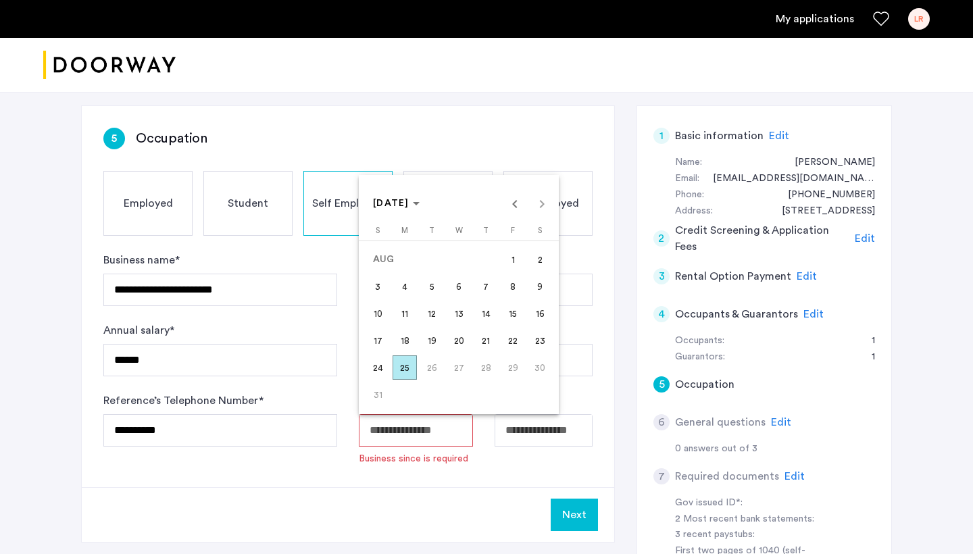
click at [436, 451] on div at bounding box center [486, 277] width 973 height 554
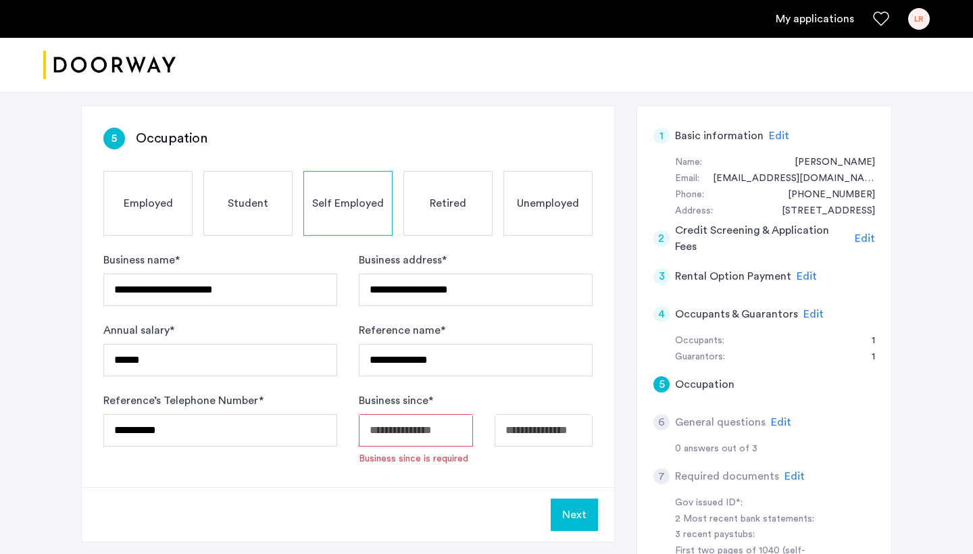
click at [436, 434] on input "Available date" at bounding box center [416, 430] width 114 height 32
click at [455, 359] on body "**********" at bounding box center [486, 82] width 973 height 554
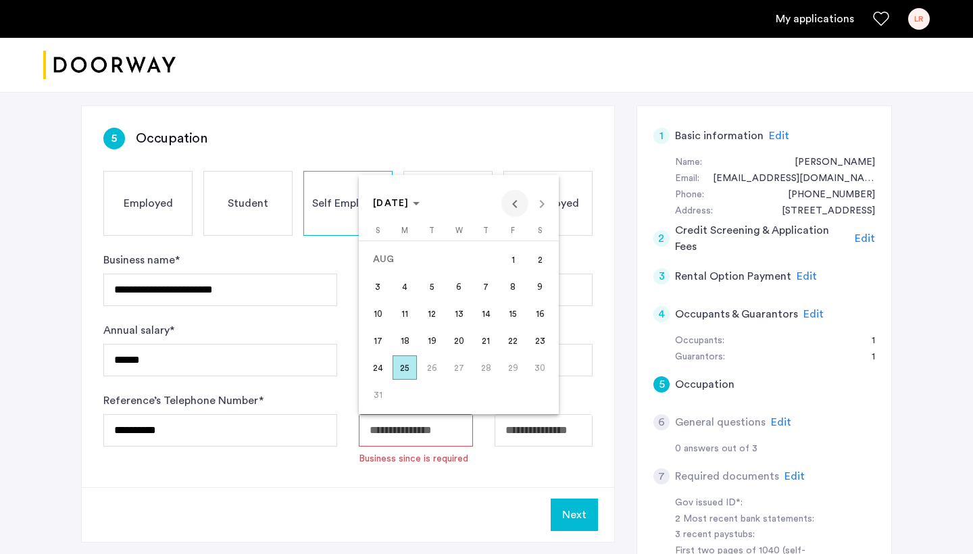
click at [522, 205] on span "Previous month" at bounding box center [514, 203] width 27 height 27
click at [409, 199] on span "[DATE]" at bounding box center [391, 203] width 36 height 9
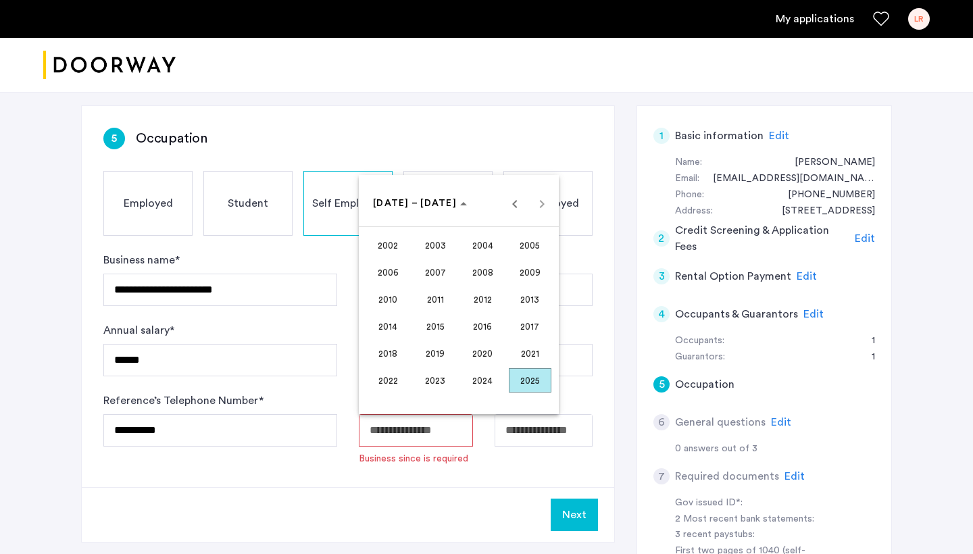
click at [526, 353] on span "2021" at bounding box center [530, 353] width 43 height 24
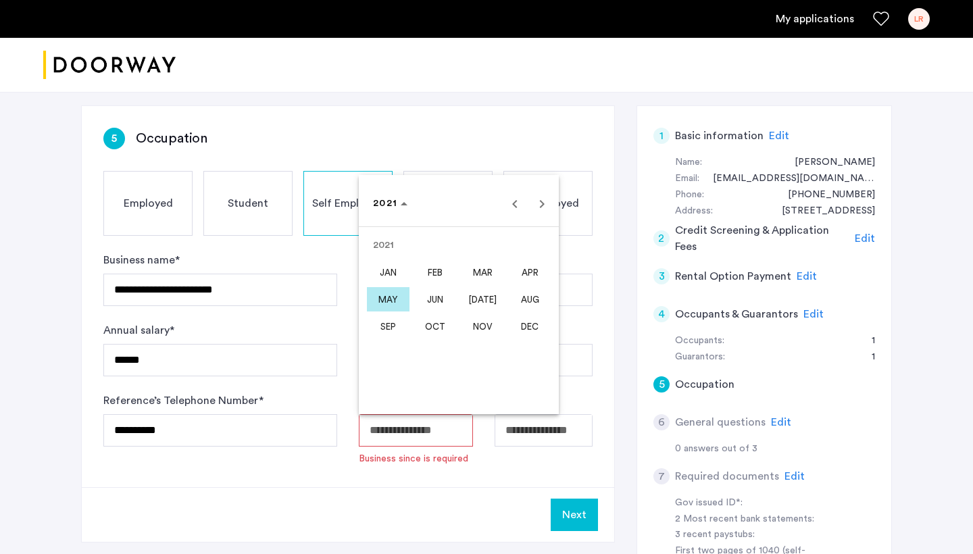
click at [531, 299] on span "AUG" at bounding box center [530, 299] width 43 height 24
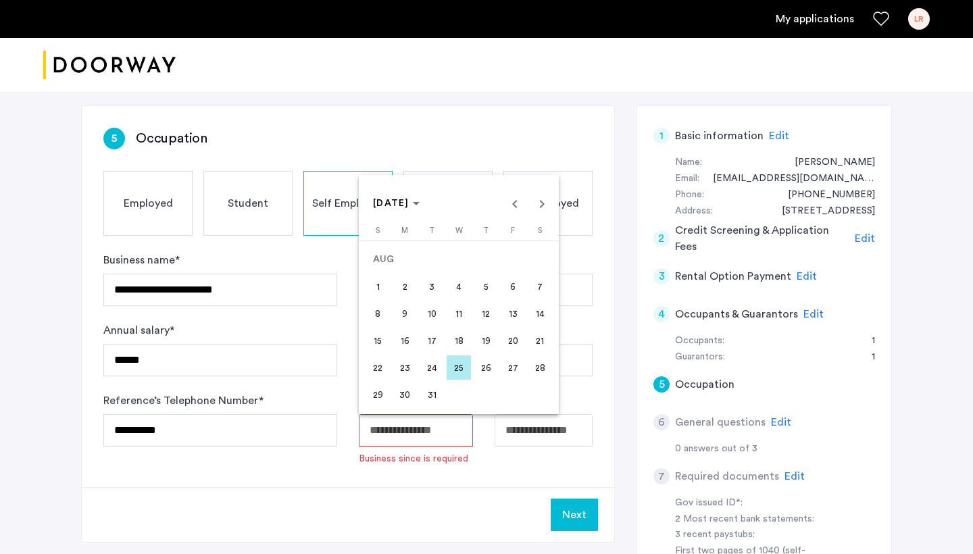
click at [563, 517] on div at bounding box center [486, 277] width 973 height 554
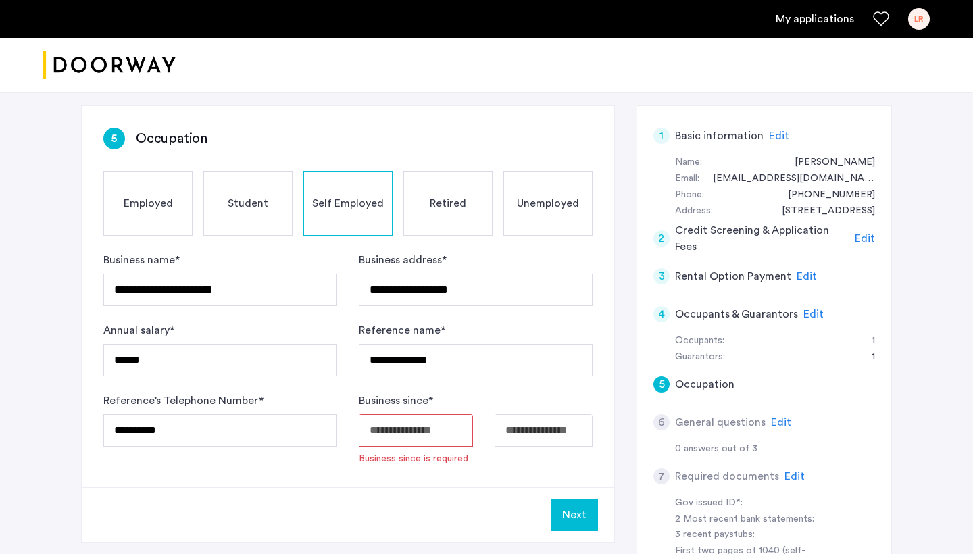
click at [565, 512] on button "Next" at bounding box center [574, 515] width 47 height 32
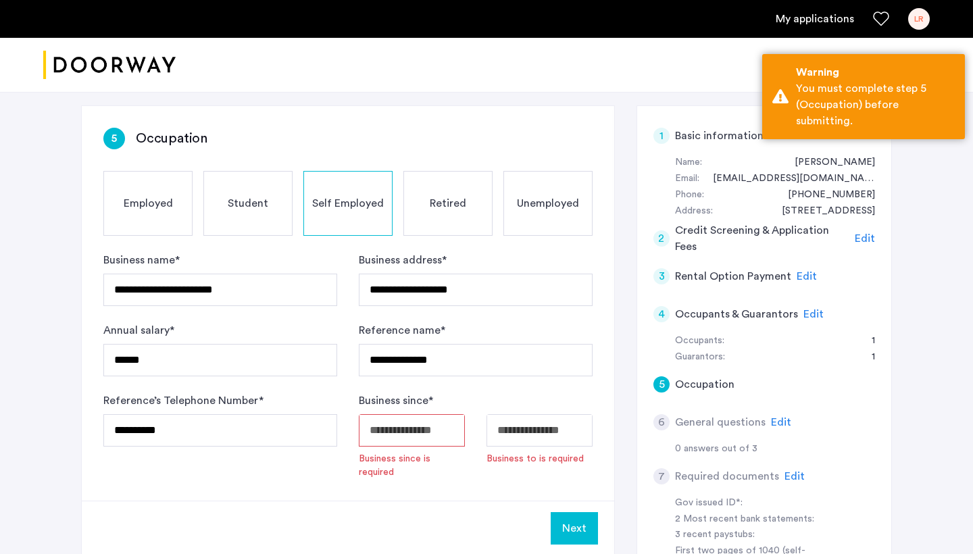
click at [537, 359] on body "**********" at bounding box center [486, 82] width 973 height 554
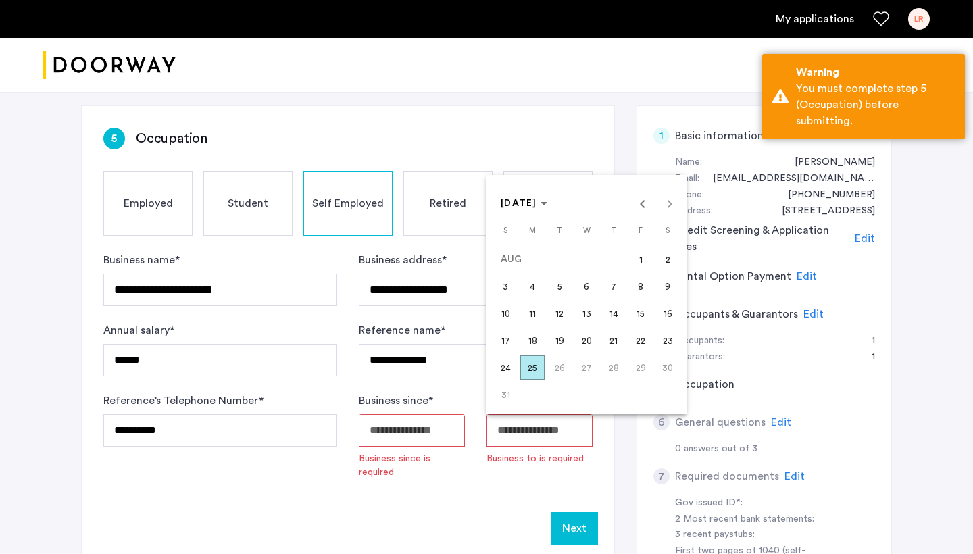
click at [533, 365] on span "25" at bounding box center [532, 367] width 24 height 24
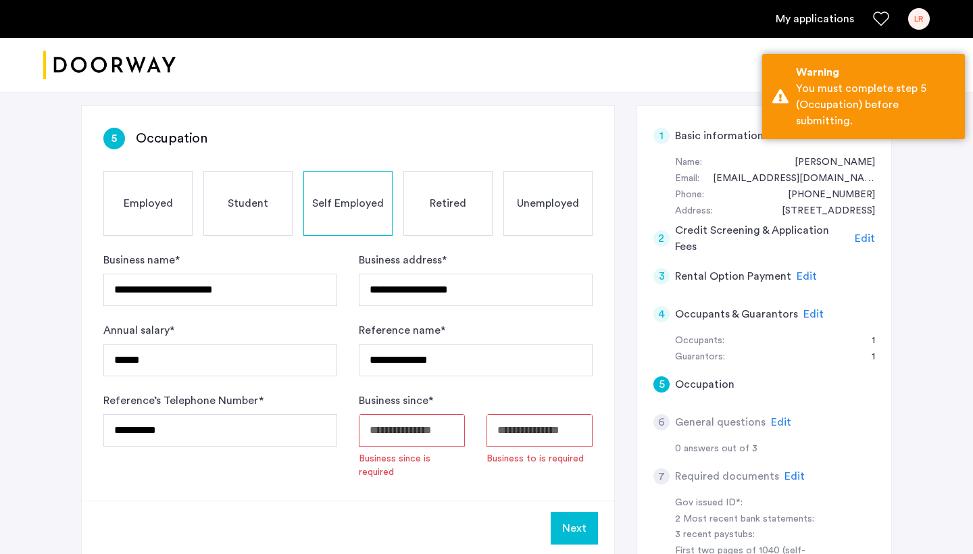
type input "**********"
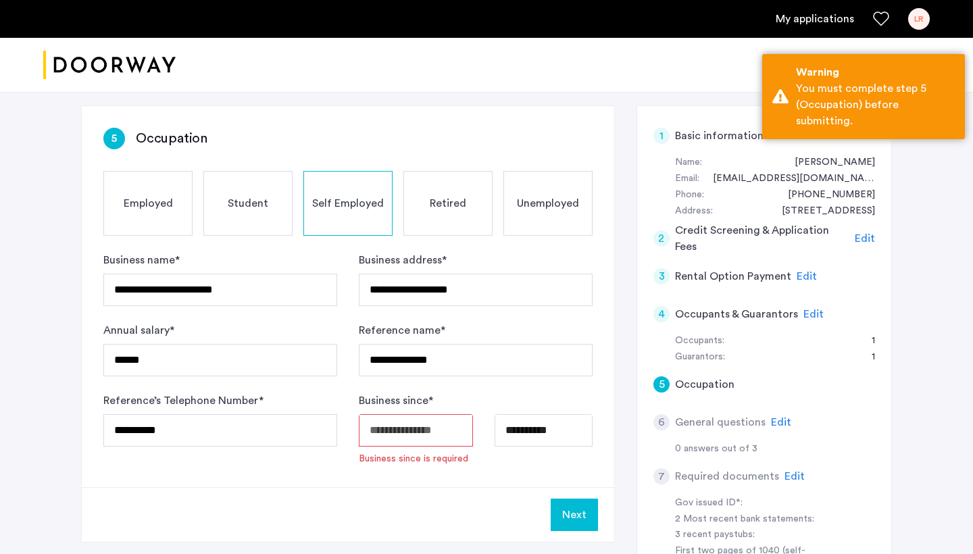
click at [446, 359] on body "**********" at bounding box center [486, 82] width 973 height 554
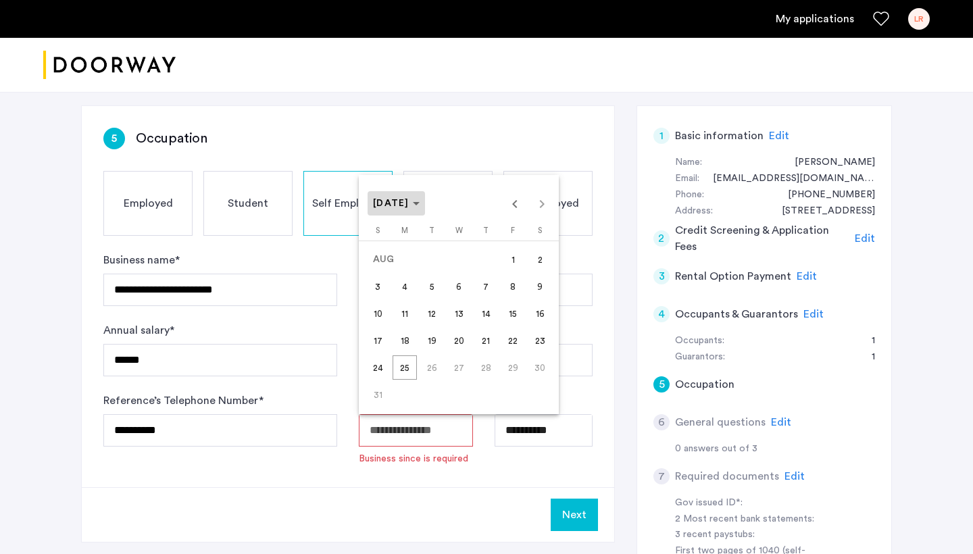
click at [409, 205] on span "[DATE]" at bounding box center [391, 203] width 36 height 9
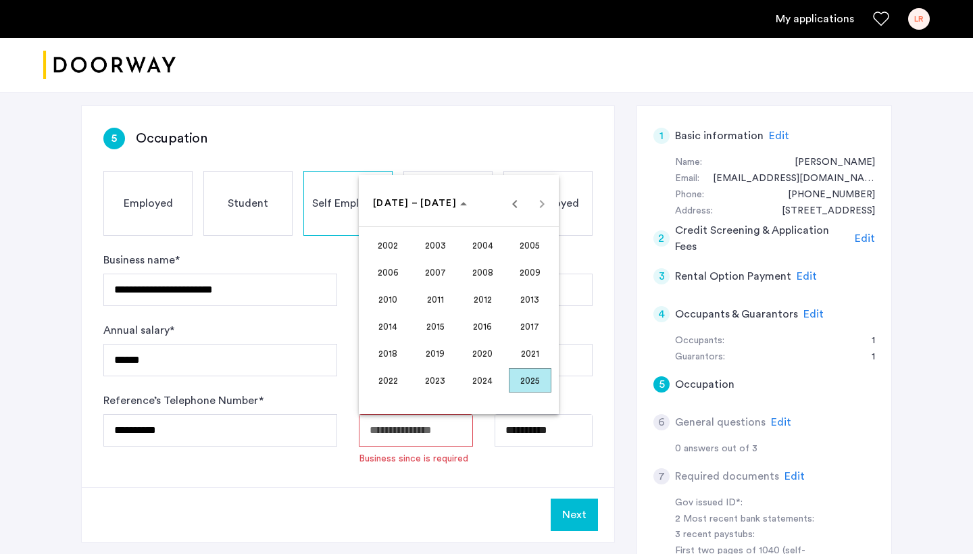
click at [510, 351] on span "2021" at bounding box center [530, 353] width 43 height 24
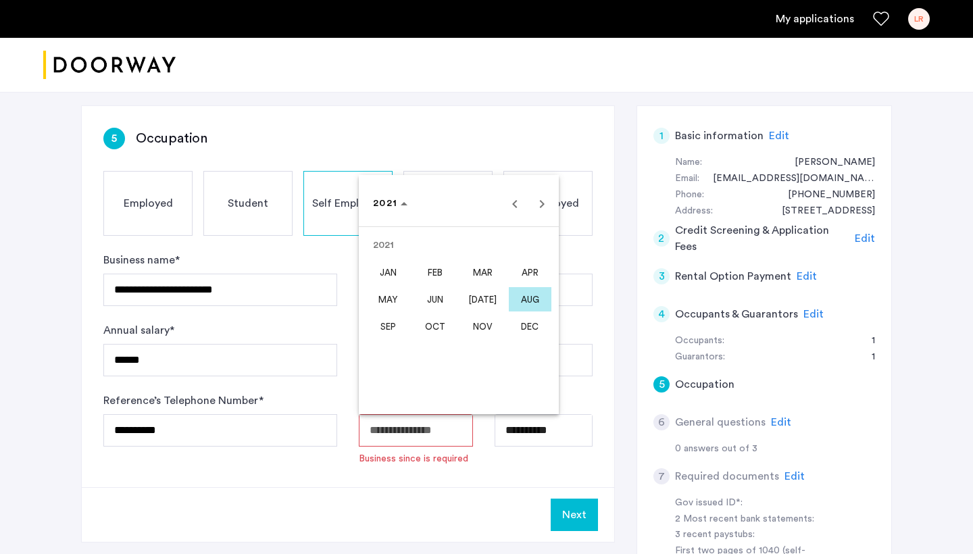
click at [528, 303] on span "AUG" at bounding box center [530, 299] width 43 height 24
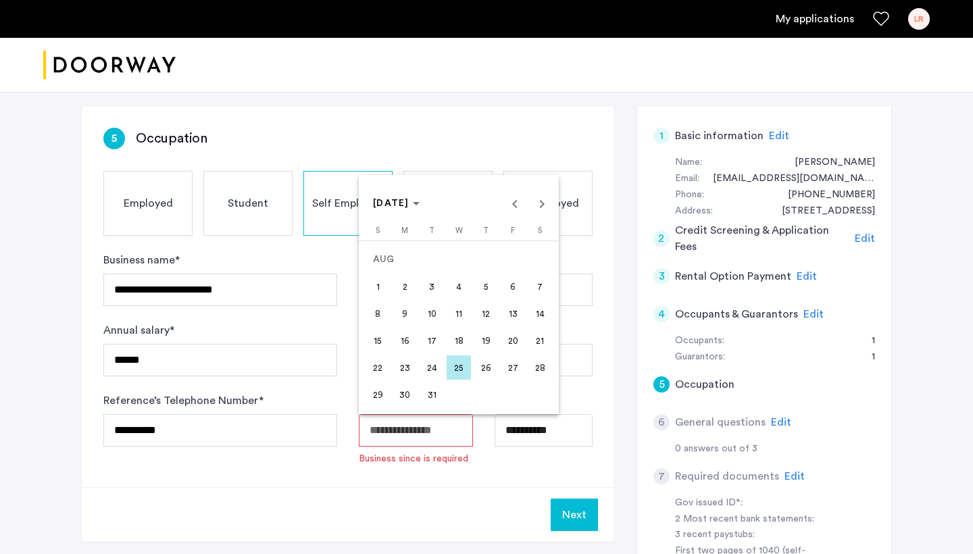
click at [456, 372] on span "25" at bounding box center [459, 367] width 24 height 24
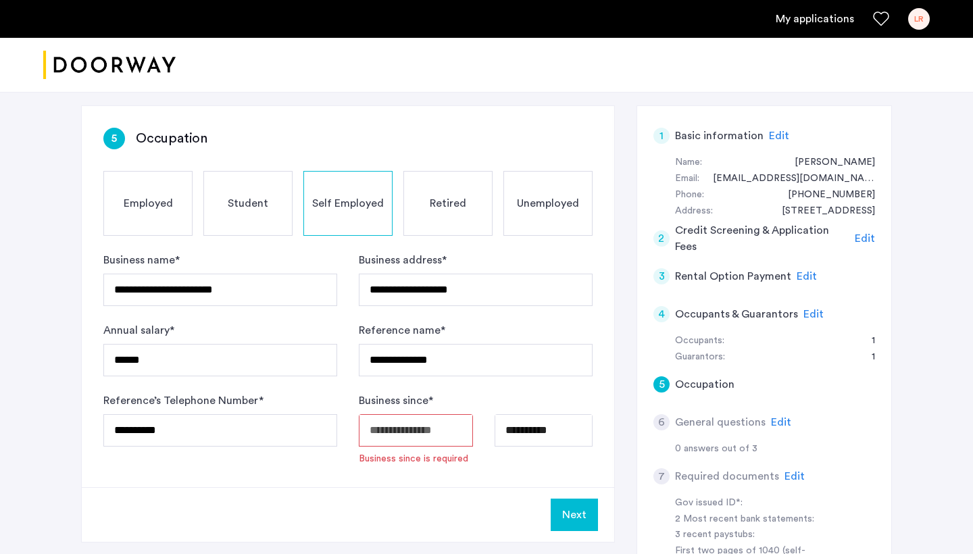
type input "**********"
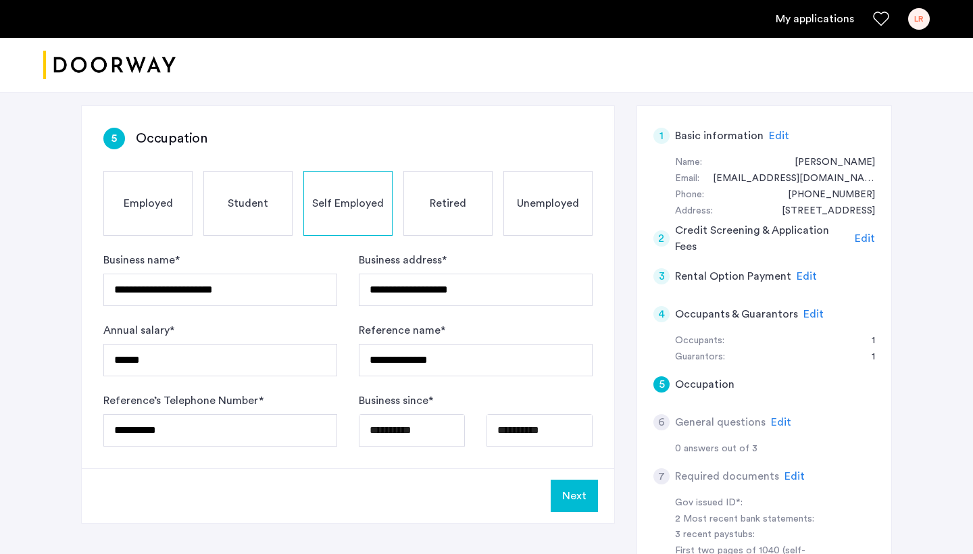
click at [570, 489] on button "Next" at bounding box center [574, 496] width 47 height 32
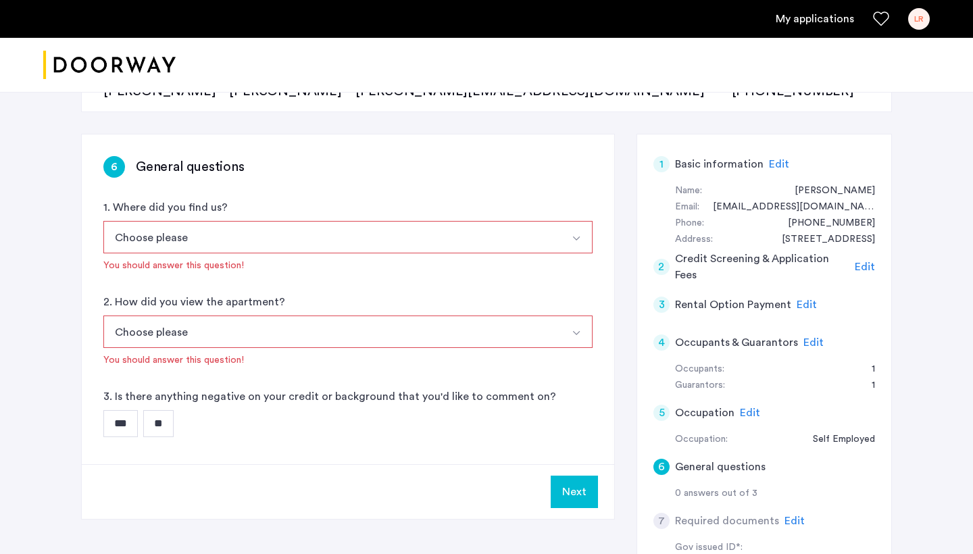
scroll to position [164, 0]
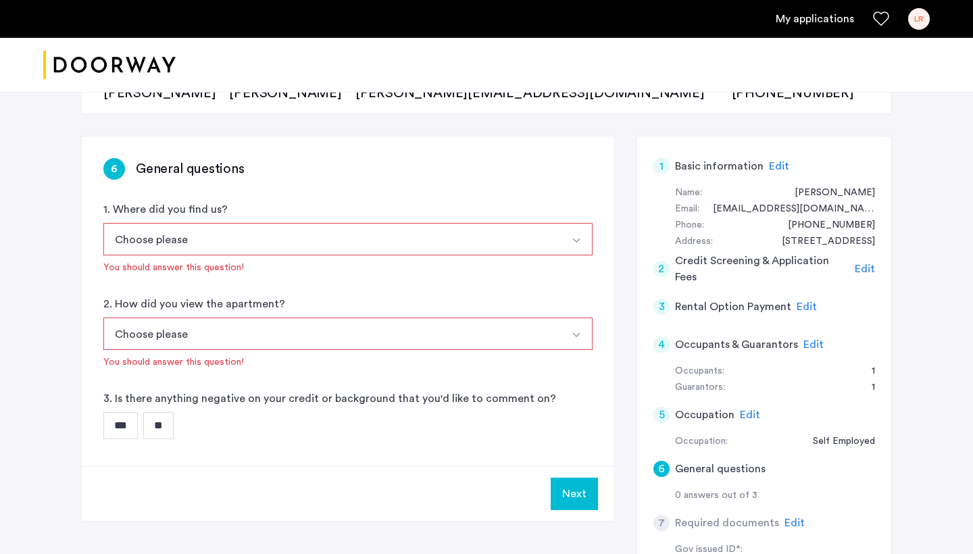
click at [336, 241] on button "Choose please" at bounding box center [331, 239] width 457 height 32
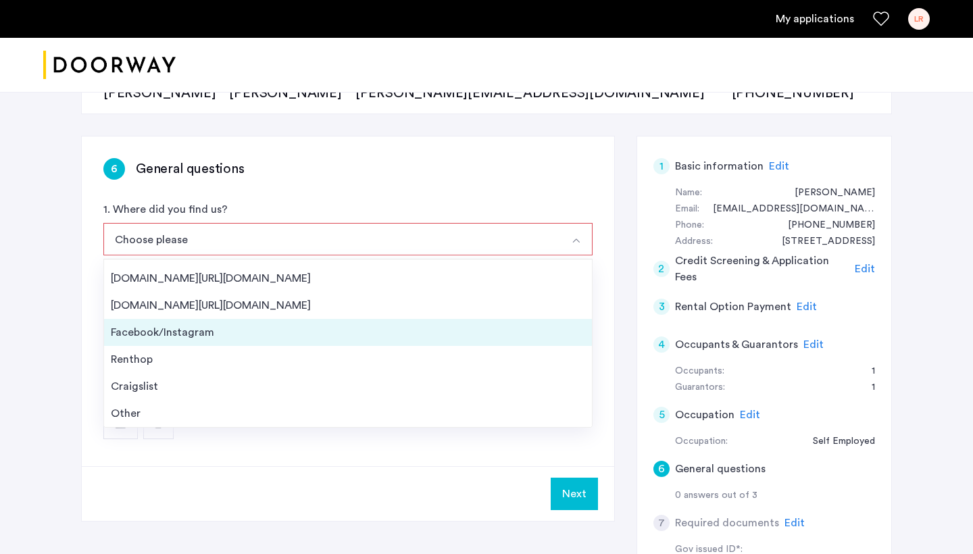
scroll to position [22, 0]
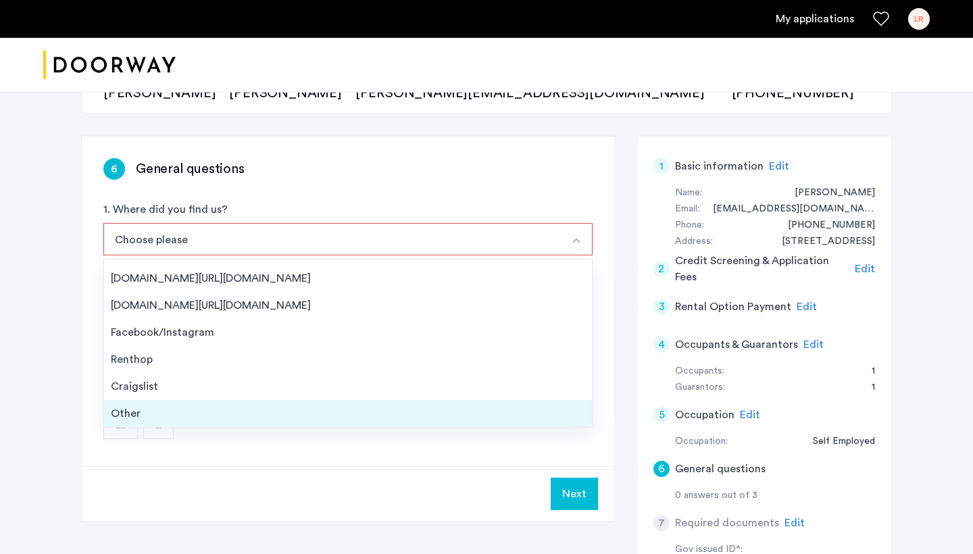
click at [168, 410] on div "Other" at bounding box center [348, 413] width 474 height 16
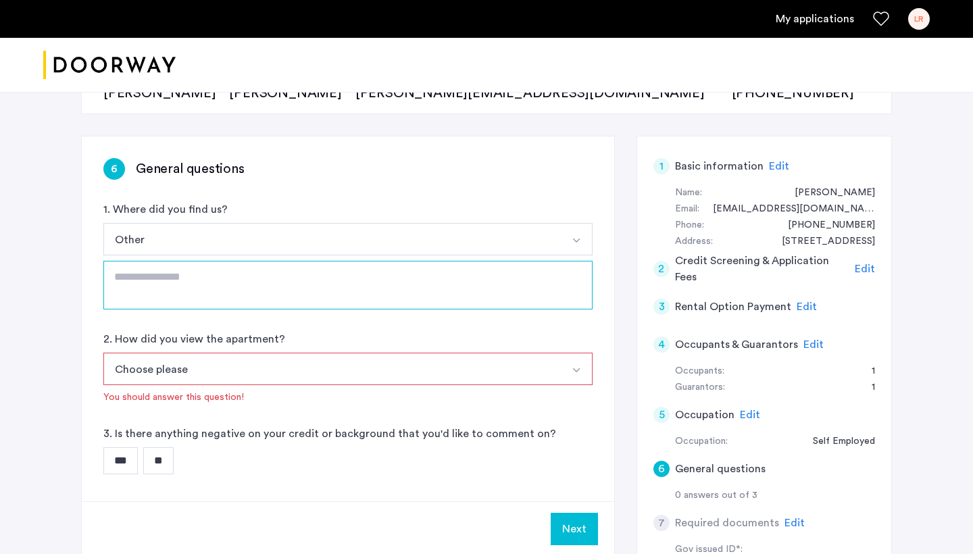
click at [238, 278] on textarea at bounding box center [347, 285] width 489 height 49
click at [205, 367] on button "Choose please" at bounding box center [331, 369] width 457 height 32
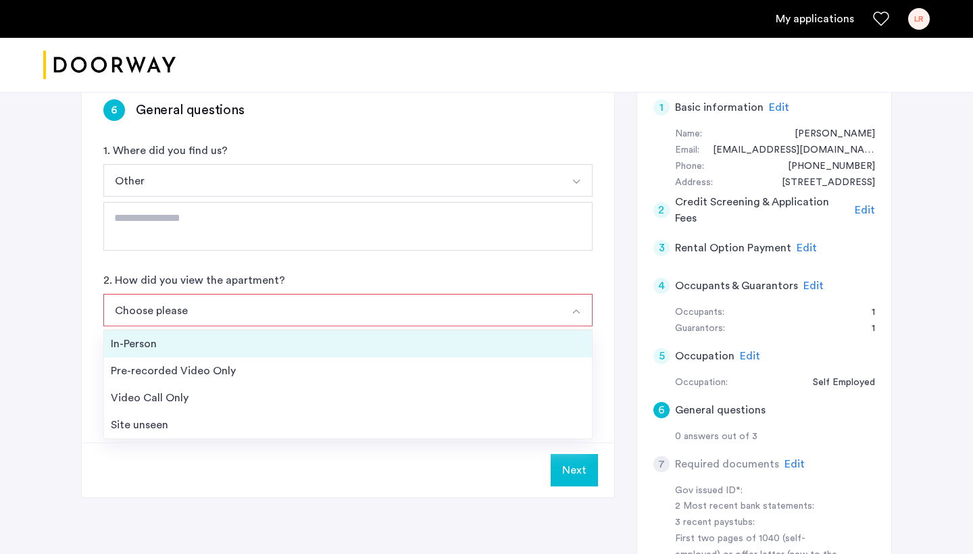
scroll to position [226, 0]
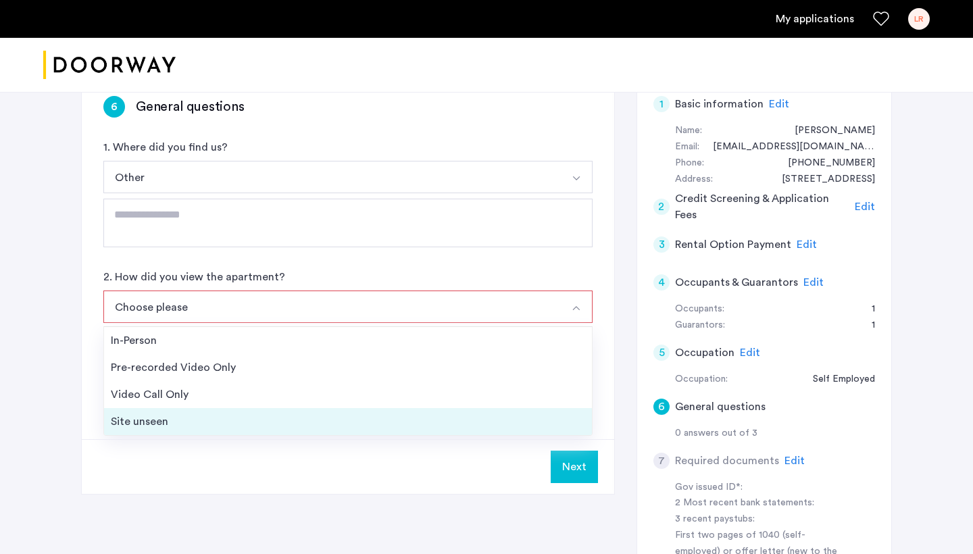
click at [194, 417] on div "Site unseen" at bounding box center [348, 421] width 474 height 16
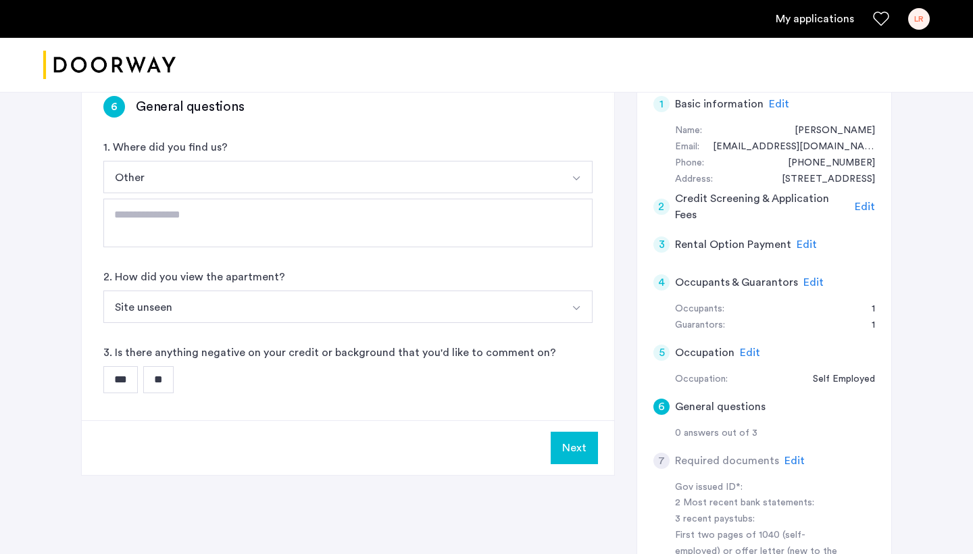
click at [218, 317] on button "Site unseen" at bounding box center [331, 306] width 457 height 32
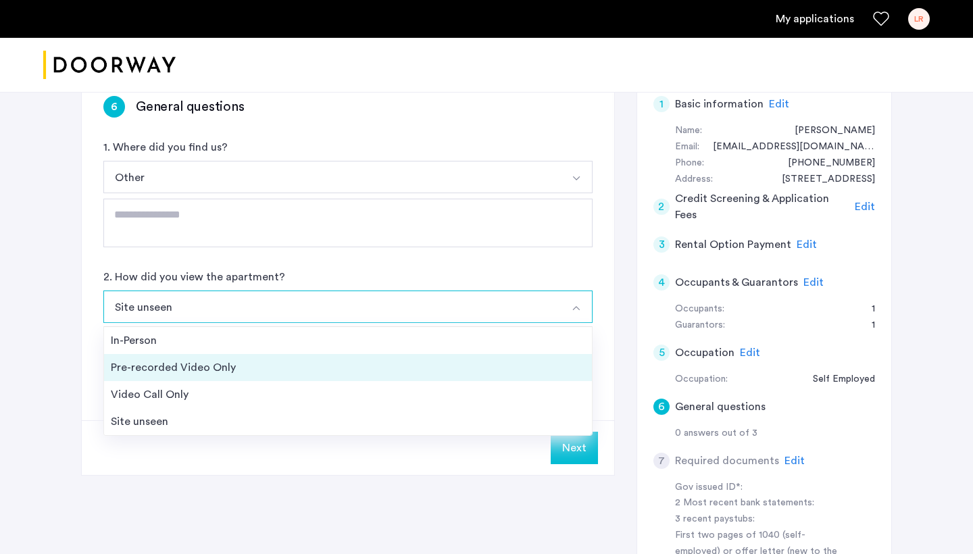
click at [193, 372] on div "Pre-recorded Video Only" at bounding box center [348, 367] width 474 height 16
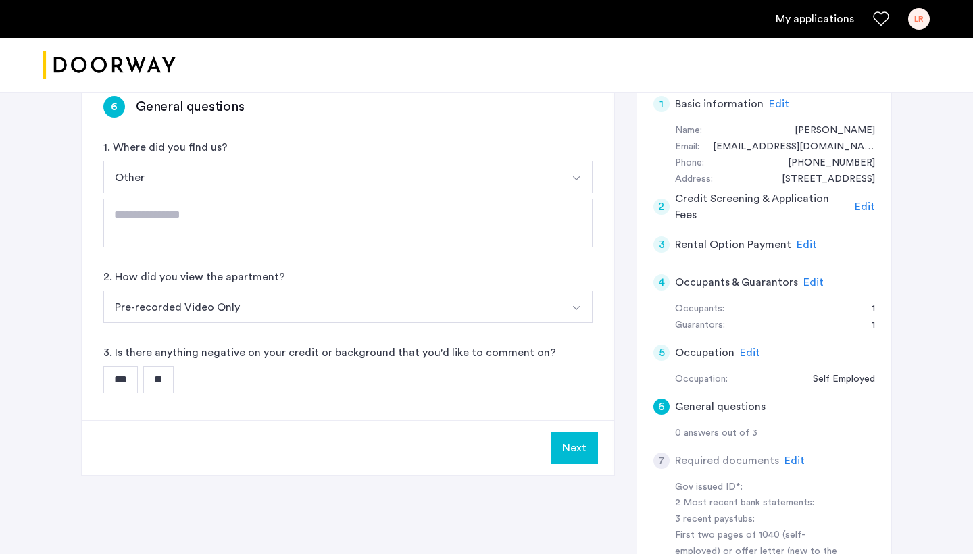
click at [169, 382] on input "**" at bounding box center [158, 379] width 30 height 27
click at [575, 449] on button "Next" at bounding box center [574, 448] width 47 height 32
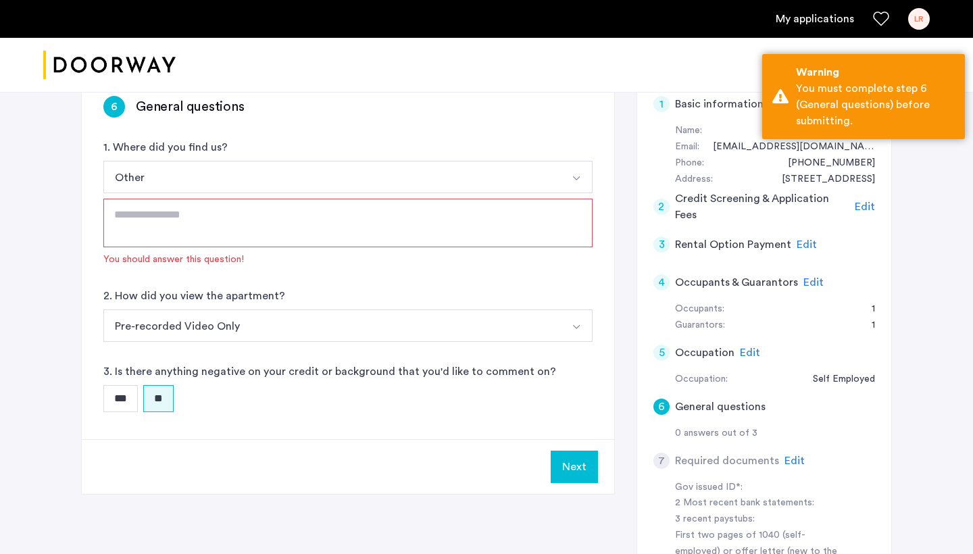
click at [281, 230] on textarea at bounding box center [347, 223] width 489 height 49
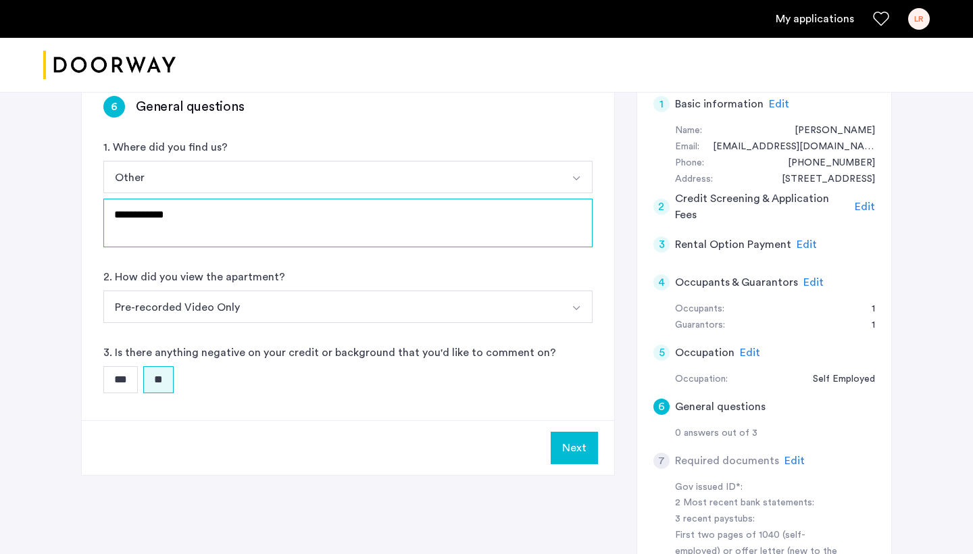
type textarea "**********"
click at [575, 446] on button "Next" at bounding box center [574, 448] width 47 height 32
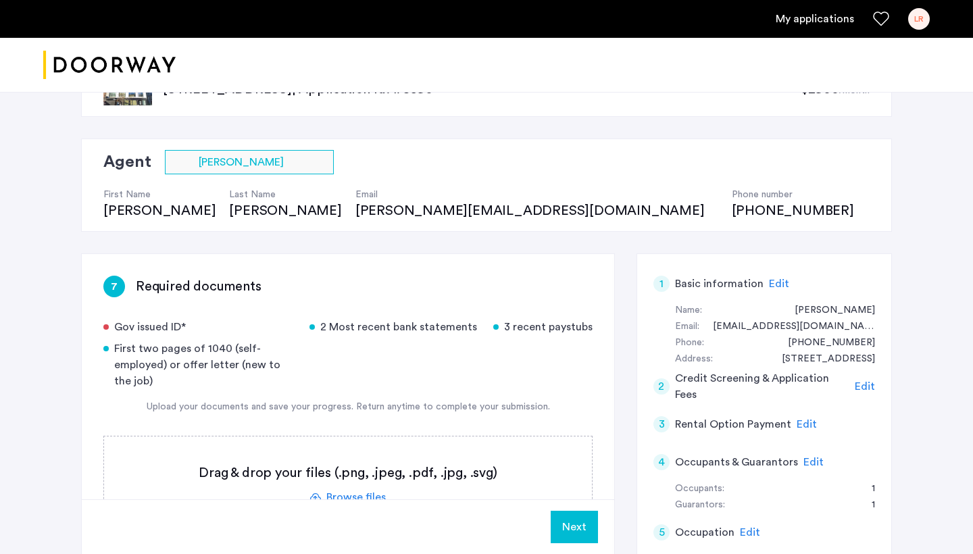
scroll to position [230, 0]
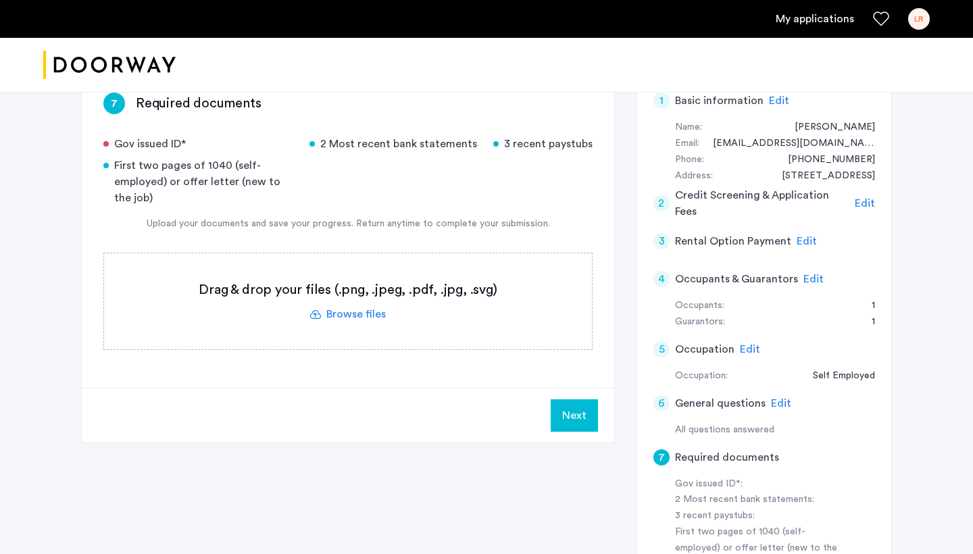
click at [353, 316] on label at bounding box center [348, 301] width 488 height 96
click at [0, 0] on input "file" at bounding box center [0, 0] width 0 height 0
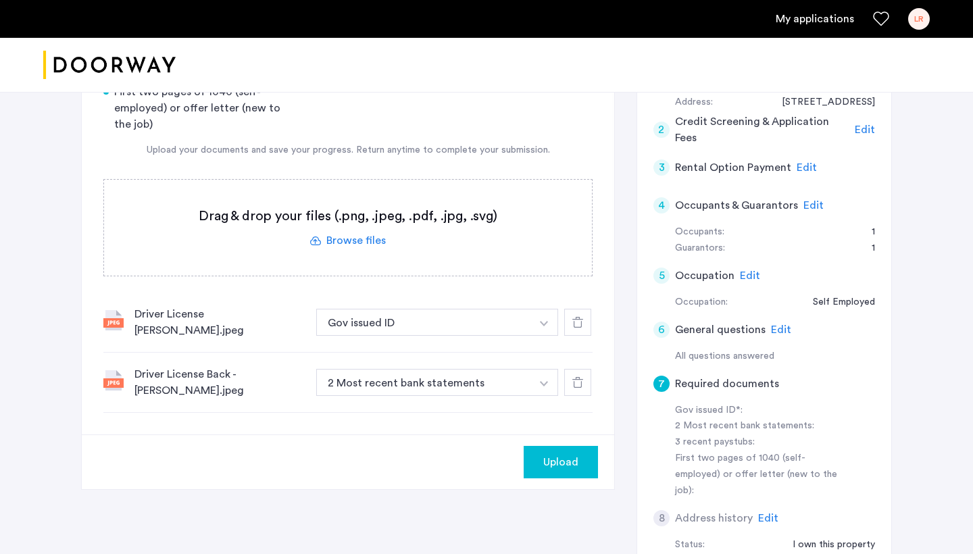
scroll to position [311, 0]
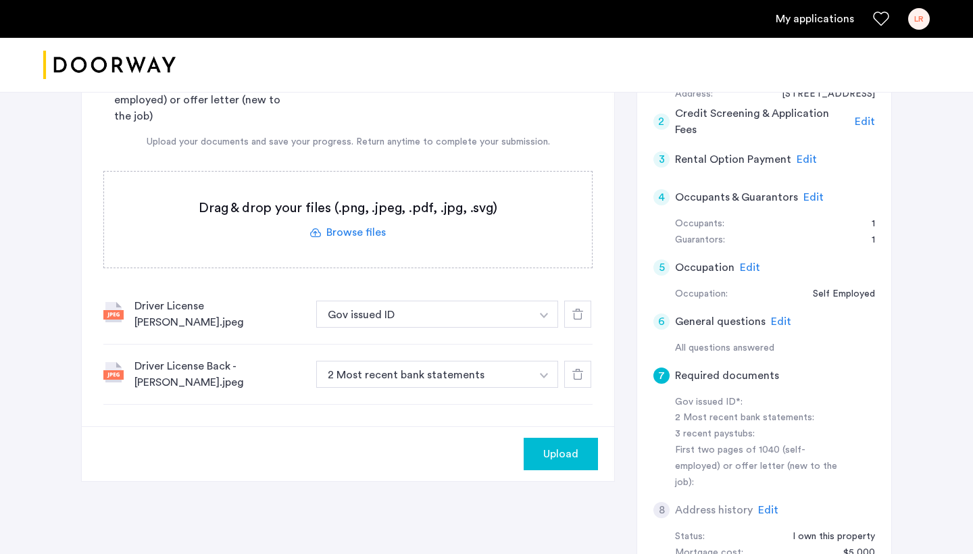
click at [540, 308] on button "button" at bounding box center [544, 314] width 28 height 27
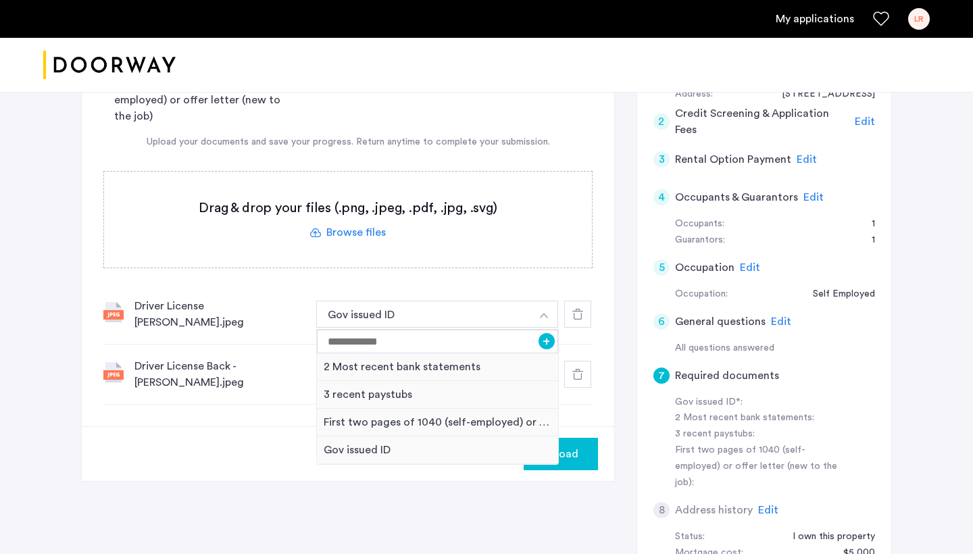
click at [540, 308] on button "button" at bounding box center [544, 314] width 28 height 27
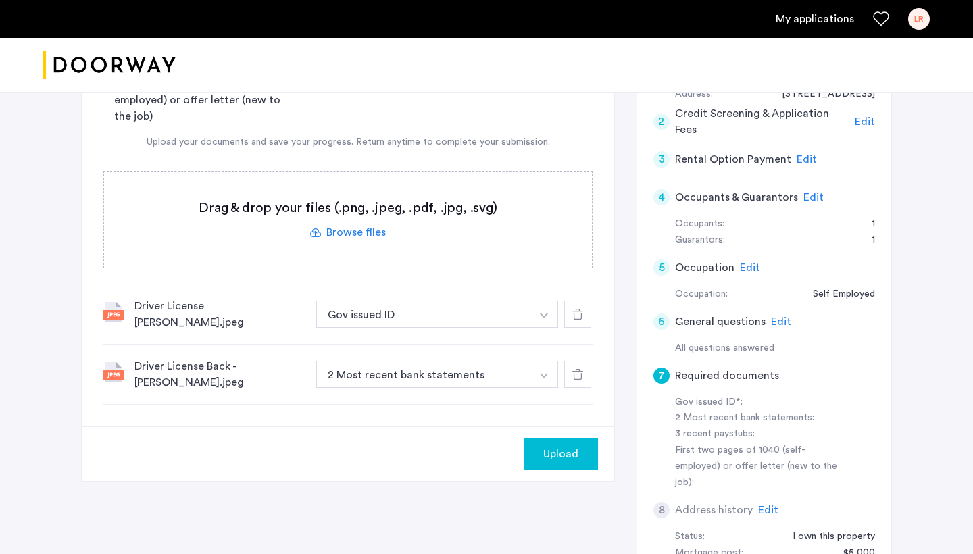
click at [537, 328] on button "button" at bounding box center [544, 314] width 28 height 27
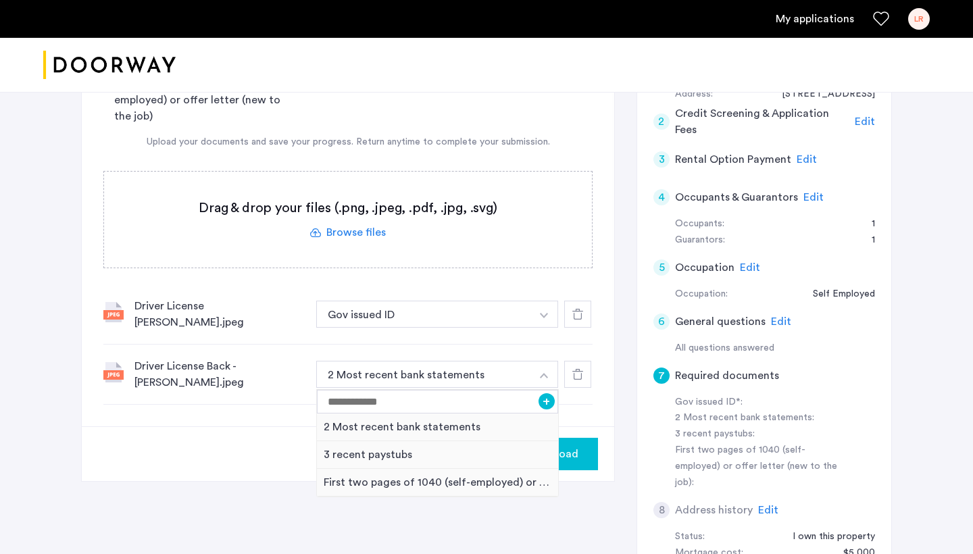
click at [584, 366] on div at bounding box center [577, 374] width 27 height 27
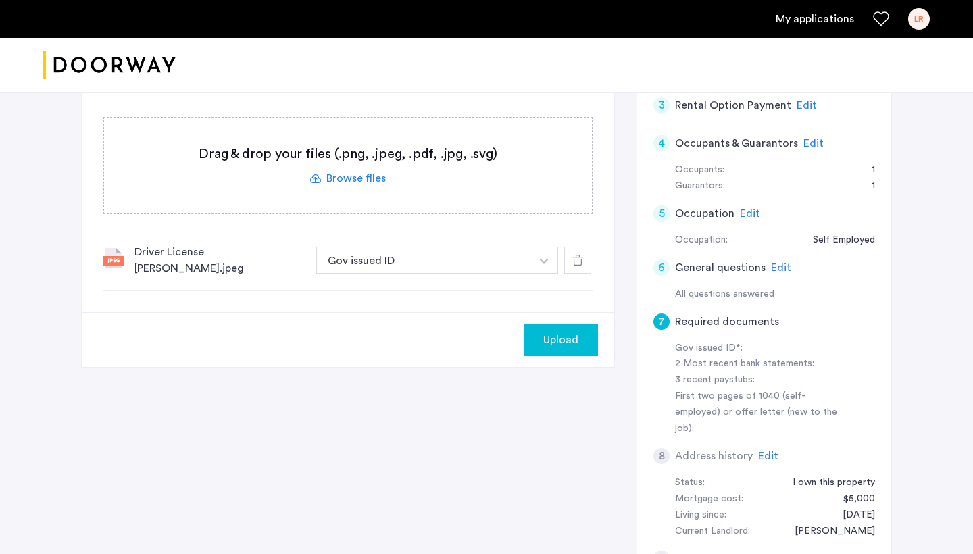
scroll to position [438, 0]
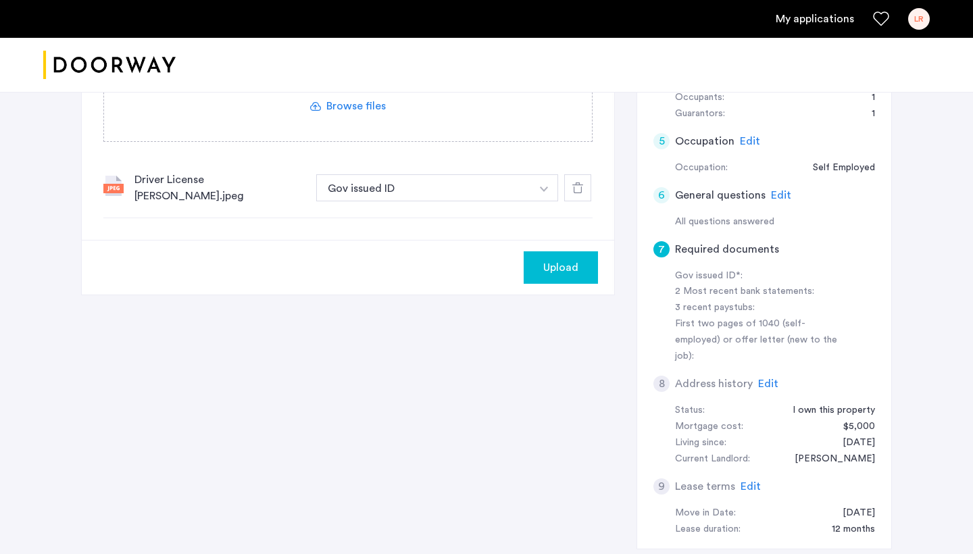
click at [558, 259] on span "Upload" at bounding box center [560, 267] width 35 height 16
click at [549, 185] on button "button" at bounding box center [544, 187] width 28 height 27
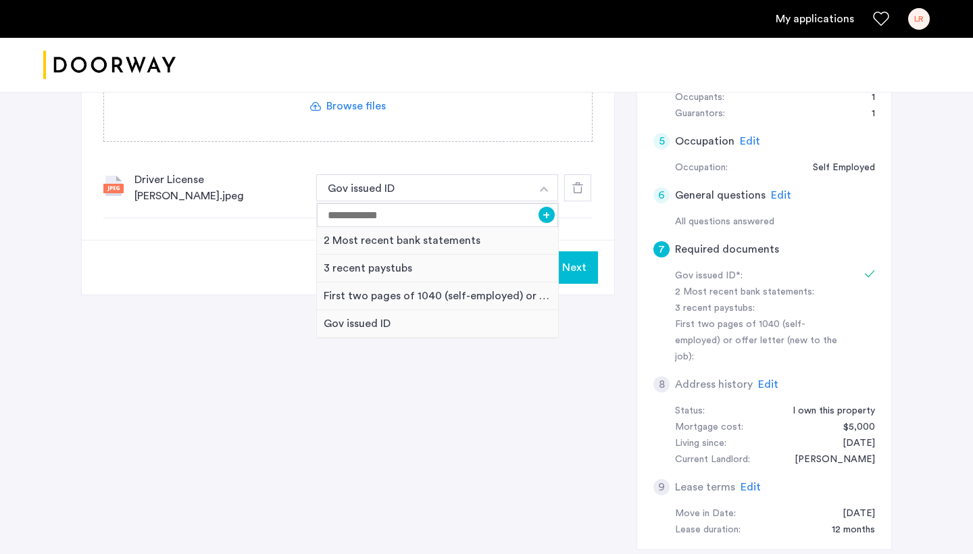
click at [549, 185] on button "button" at bounding box center [544, 187] width 28 height 27
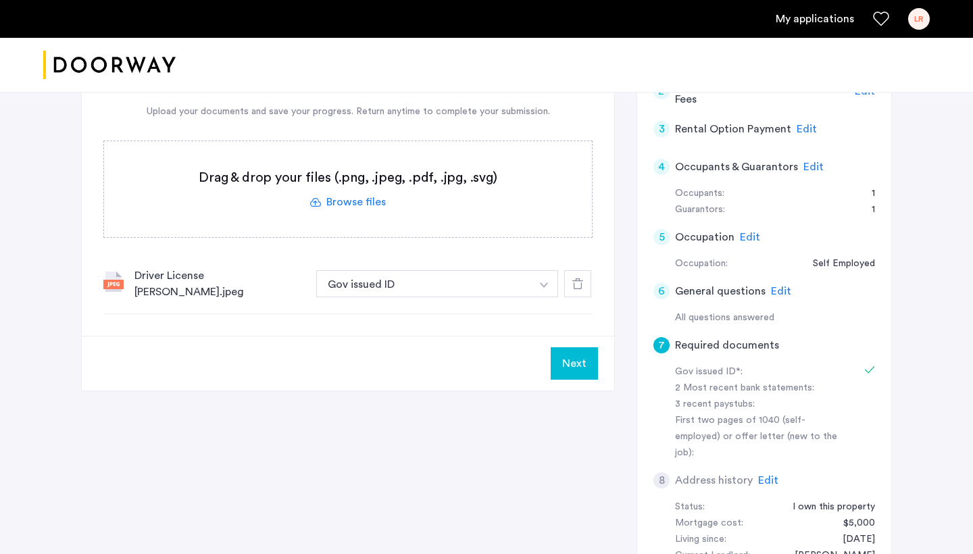
scroll to position [328, 0]
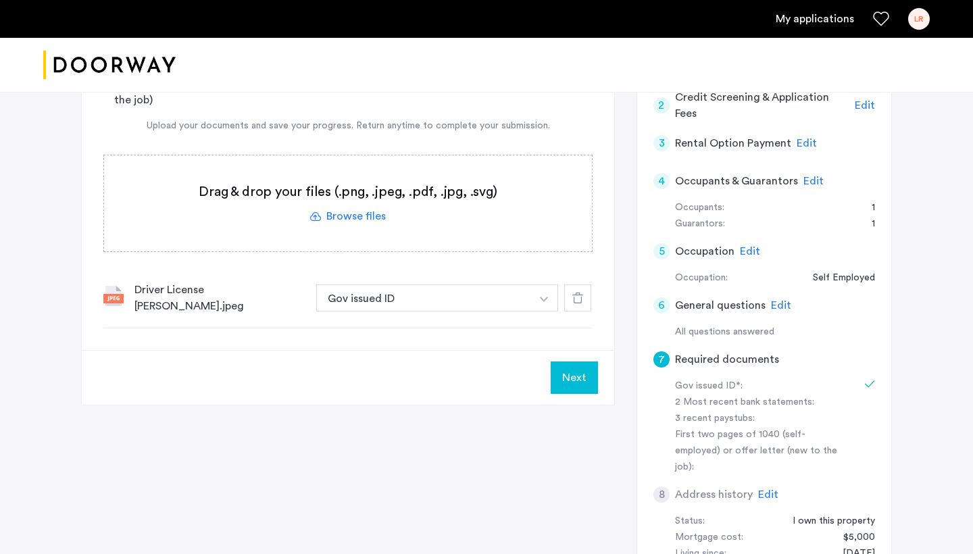
click at [354, 205] on label at bounding box center [348, 203] width 488 height 96
click at [0, 0] on input "file" at bounding box center [0, 0] width 0 height 0
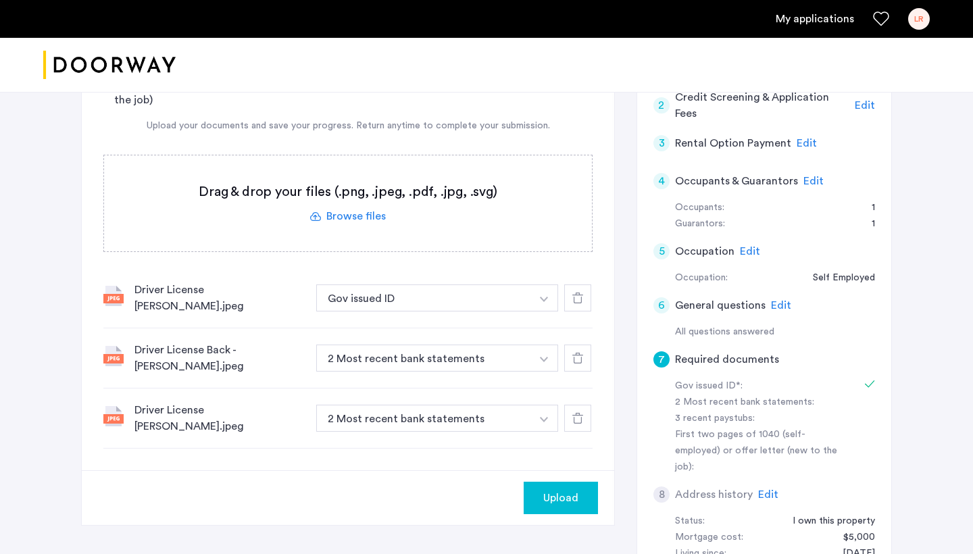
click at [581, 413] on use at bounding box center [577, 418] width 11 height 11
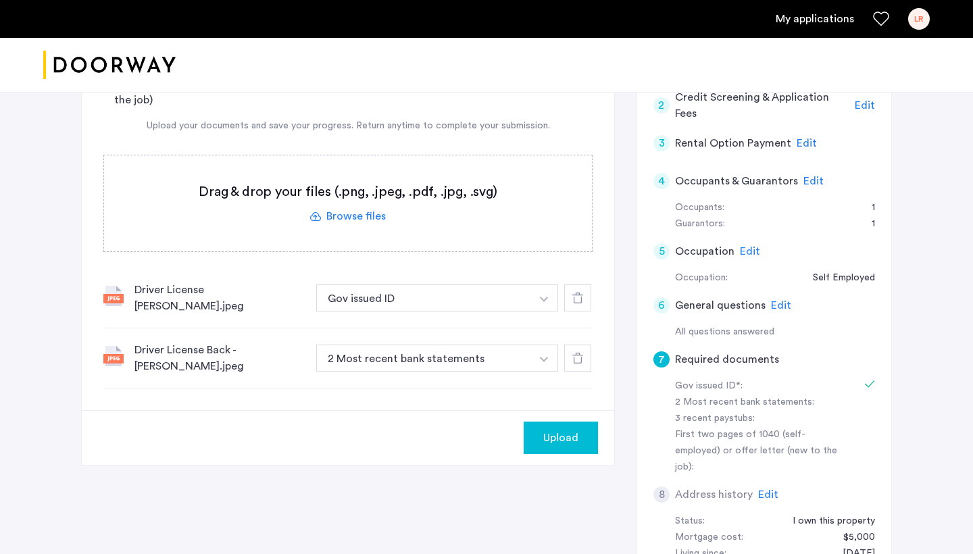
click at [583, 355] on div at bounding box center [577, 358] width 27 height 27
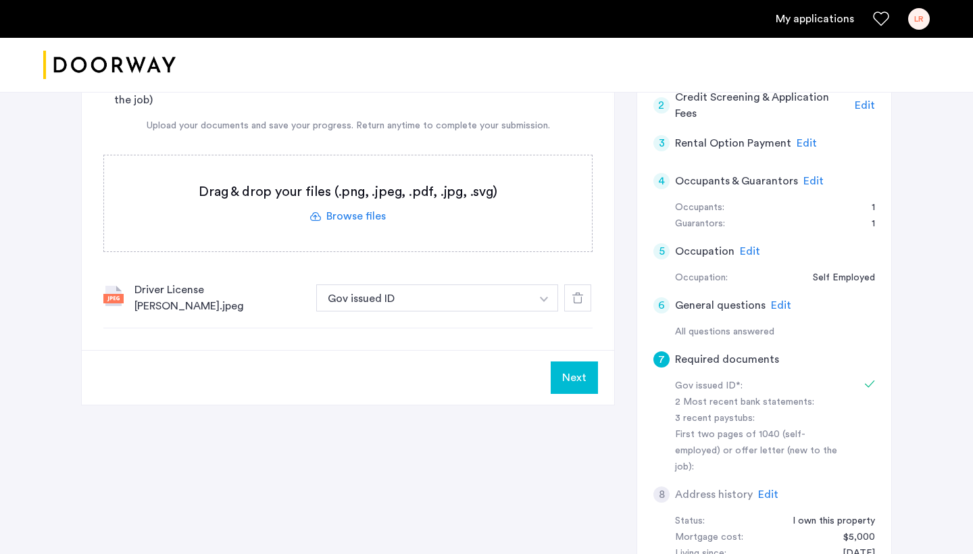
click at [583, 303] on div at bounding box center [577, 297] width 27 height 27
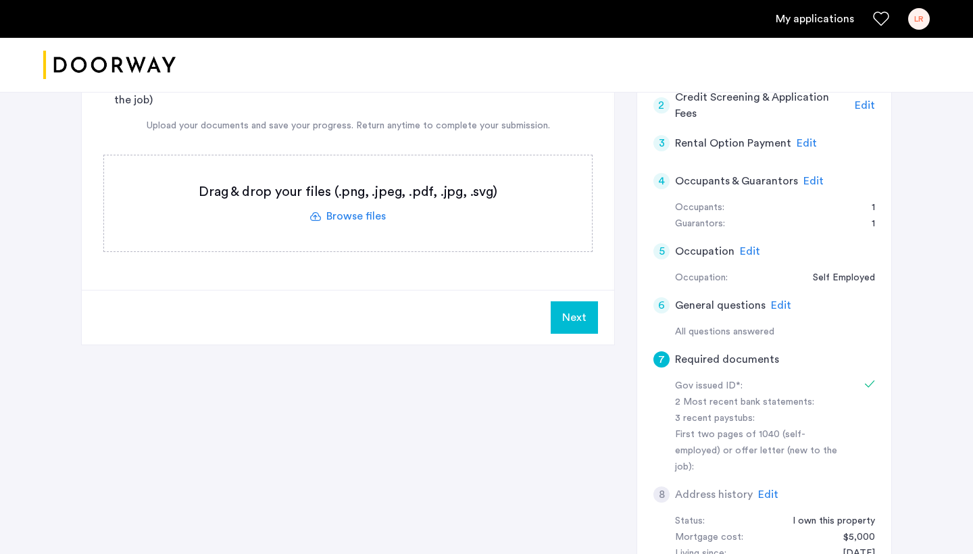
click at [379, 222] on label at bounding box center [348, 203] width 488 height 96
click at [0, 0] on input "file" at bounding box center [0, 0] width 0 height 0
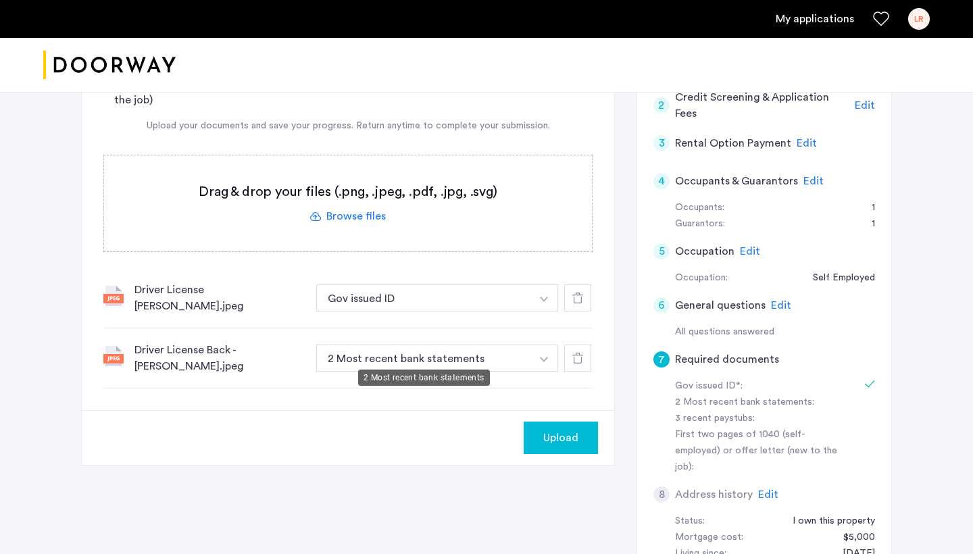
click at [522, 345] on button "2 Most recent bank statements" at bounding box center [423, 358] width 215 height 27
click at [498, 345] on button "2 Most recent bank statements" at bounding box center [423, 358] width 215 height 27
click at [542, 311] on button "button" at bounding box center [544, 297] width 28 height 27
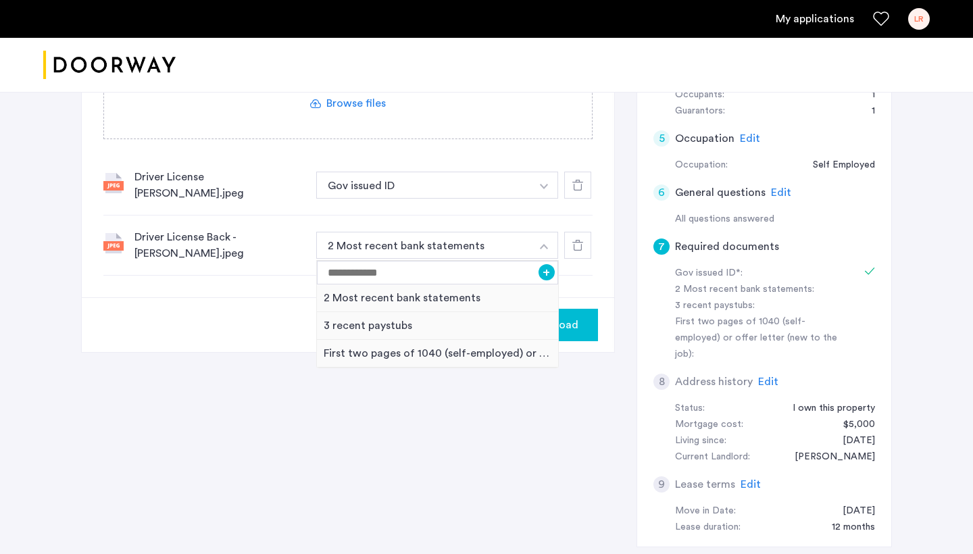
scroll to position [442, 0]
click at [576, 241] on div at bounding box center [577, 243] width 27 height 27
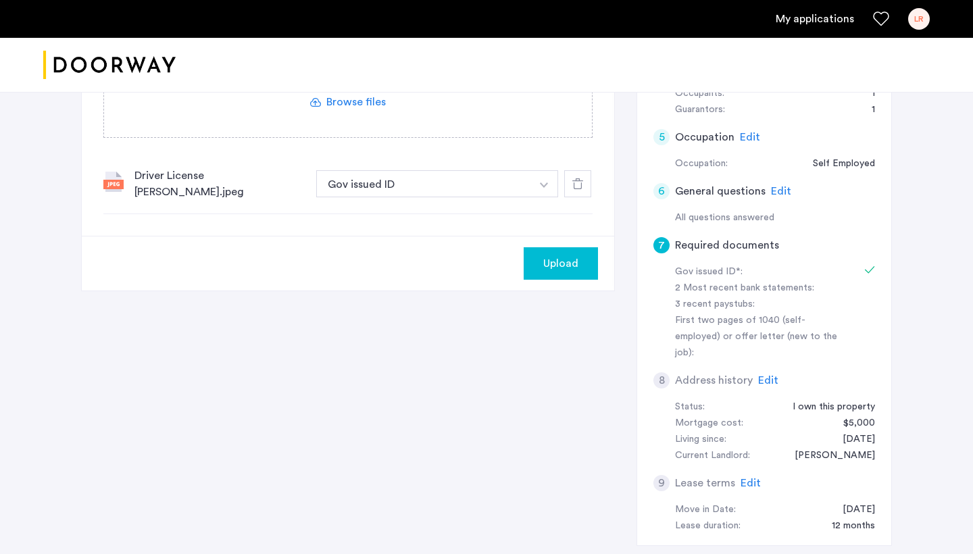
click at [117, 178] on img at bounding box center [113, 182] width 20 height 20
click at [584, 170] on div at bounding box center [577, 183] width 27 height 27
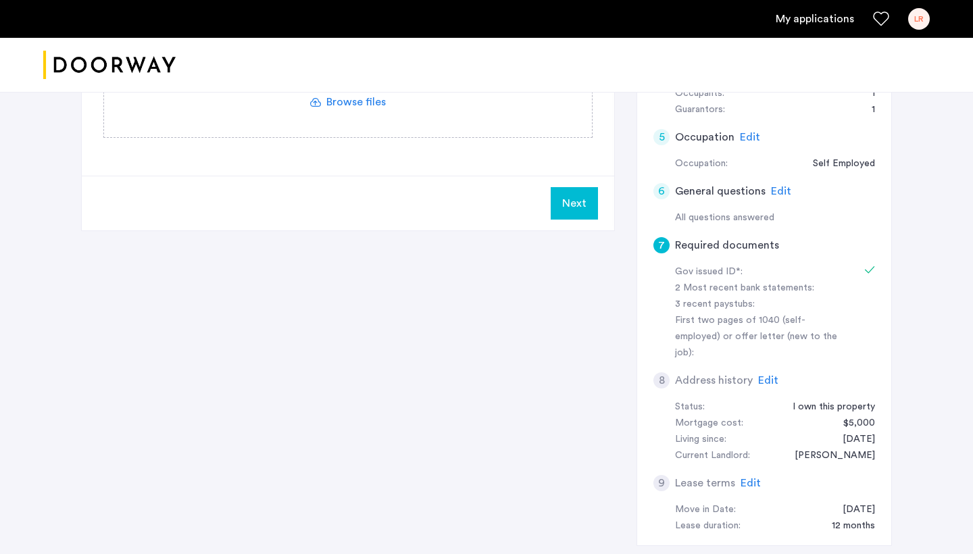
click at [359, 108] on label at bounding box center [348, 89] width 488 height 96
click at [0, 0] on input "file" at bounding box center [0, 0] width 0 height 0
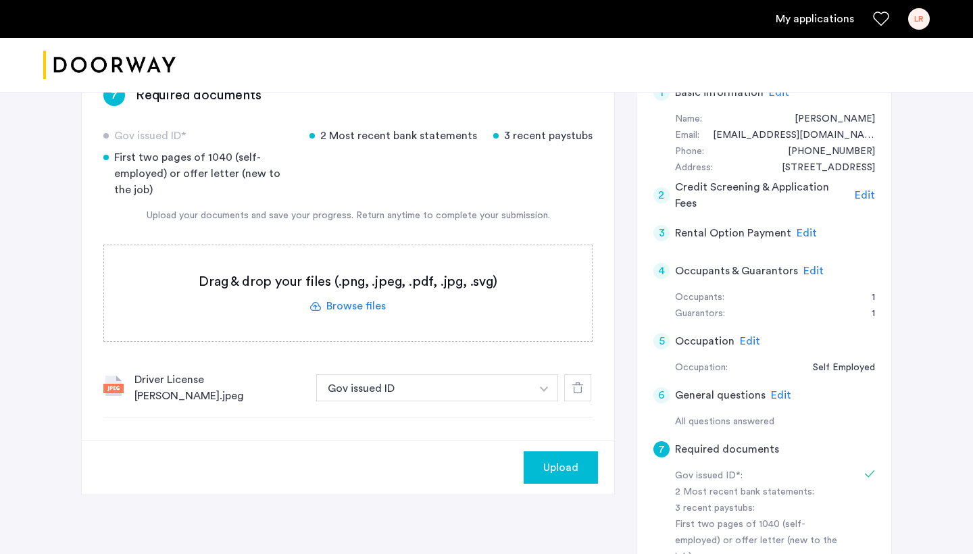
scroll to position [188, 0]
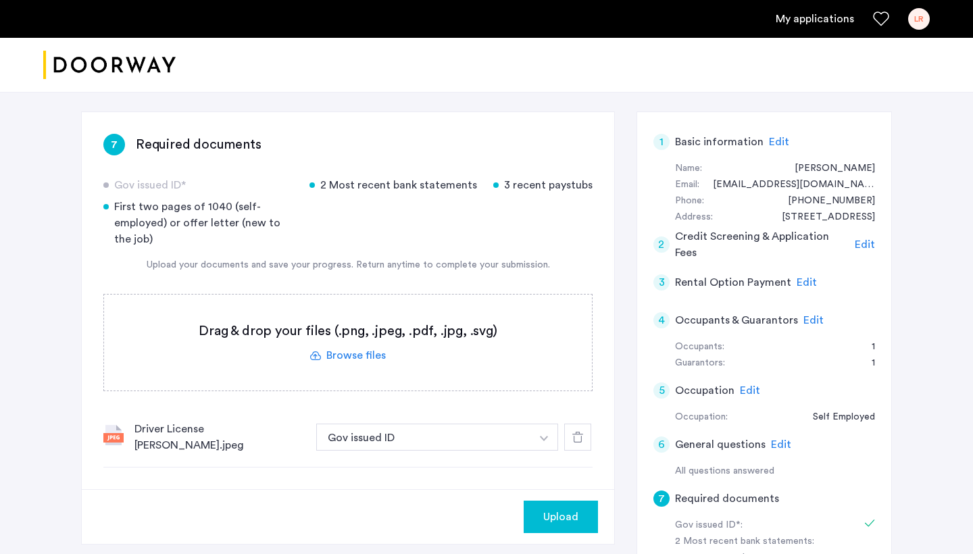
click at [571, 509] on span "Upload" at bounding box center [560, 517] width 35 height 16
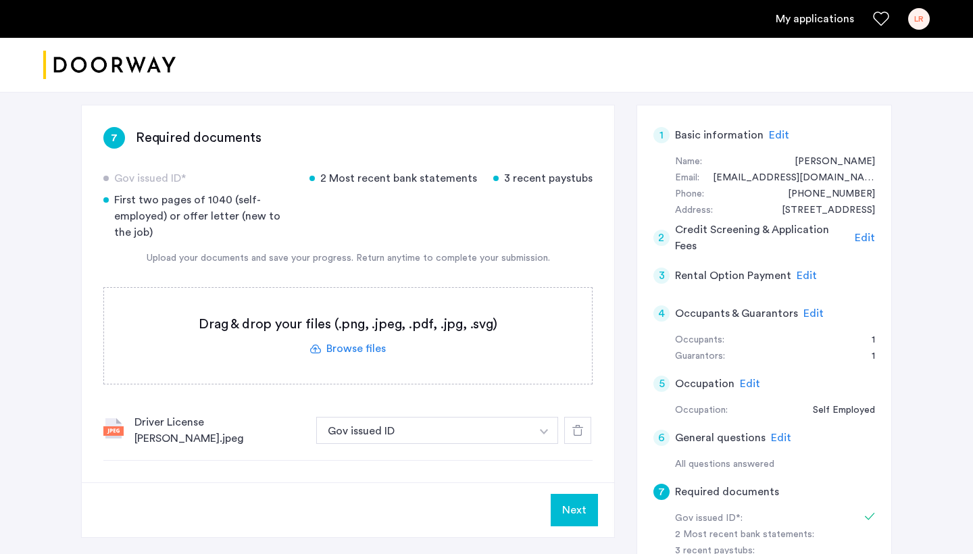
scroll to position [229, 0]
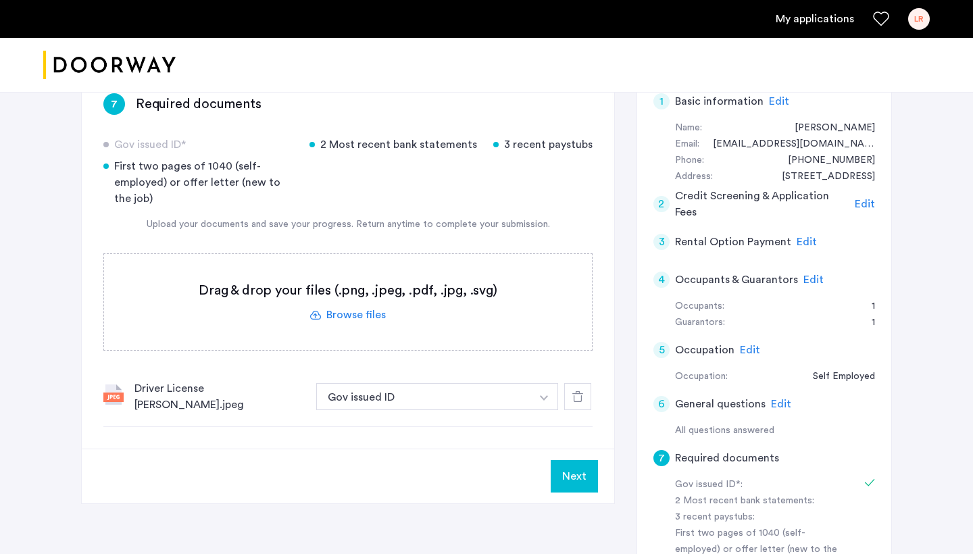
click at [347, 313] on label at bounding box center [348, 302] width 488 height 96
click at [0, 0] on input "file" at bounding box center [0, 0] width 0 height 0
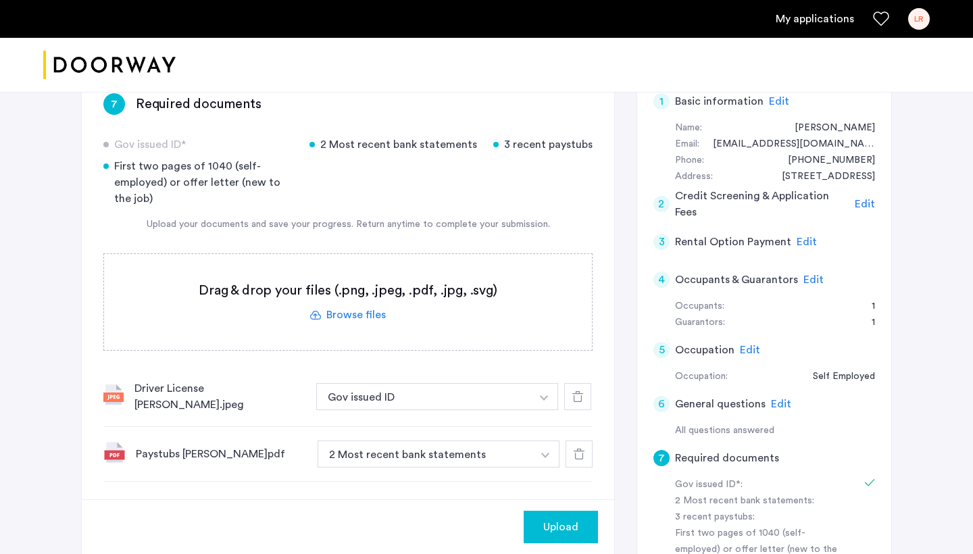
click at [538, 410] on button "button" at bounding box center [544, 396] width 28 height 27
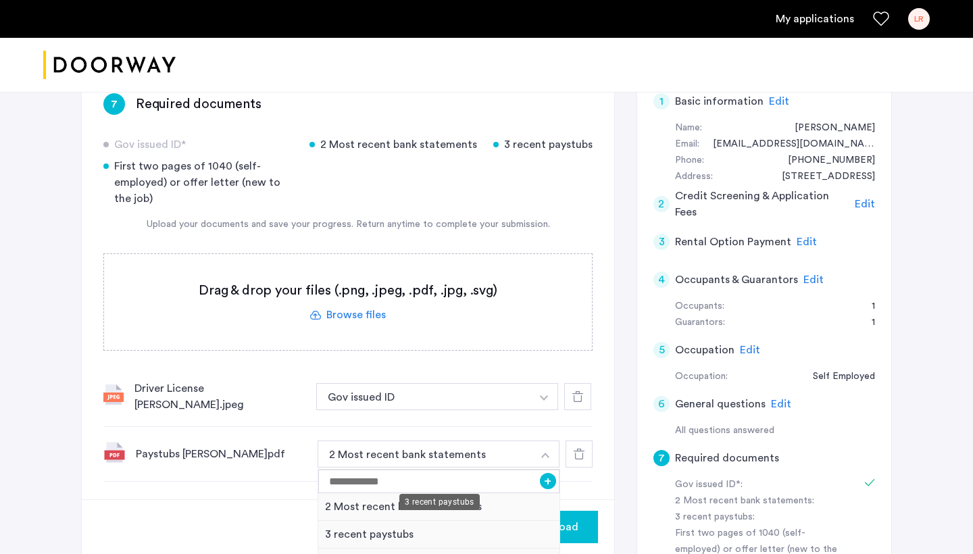
click at [399, 530] on div "3 recent paystubs" at bounding box center [438, 535] width 241 height 28
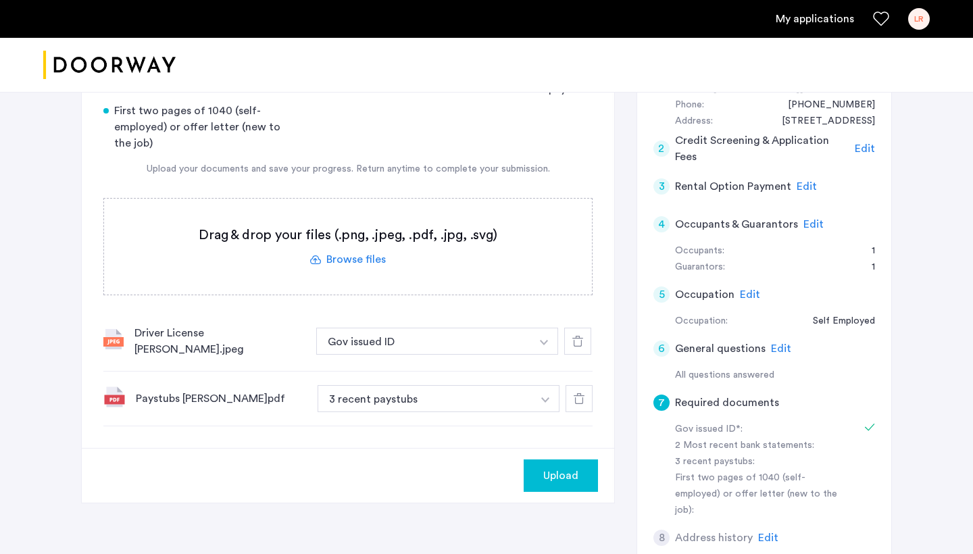
scroll to position [372, 0]
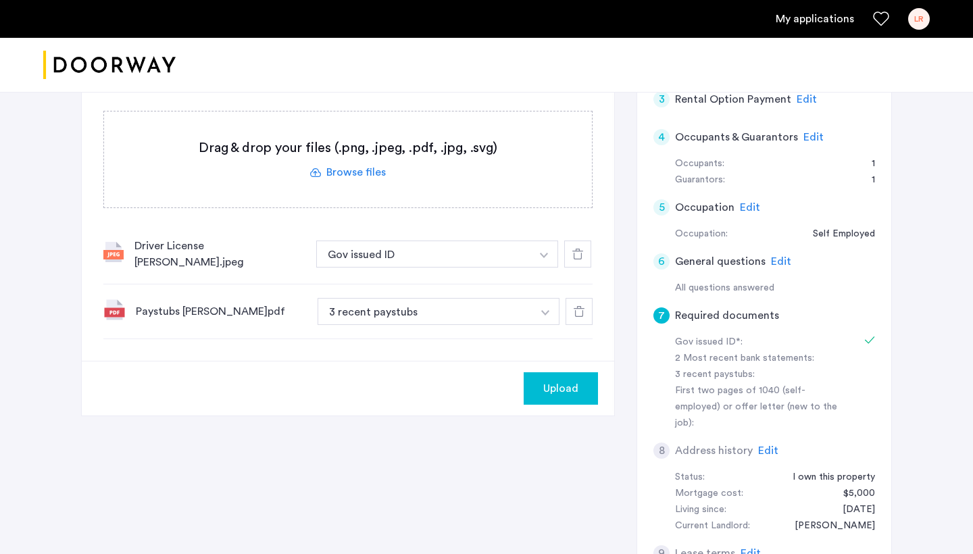
click at [553, 384] on span "Upload" at bounding box center [560, 388] width 35 height 16
click at [365, 174] on label at bounding box center [348, 159] width 488 height 96
click at [0, 0] on input "file" at bounding box center [0, 0] width 0 height 0
click at [288, 141] on label at bounding box center [348, 159] width 488 height 96
click at [0, 0] on input "file" at bounding box center [0, 0] width 0 height 0
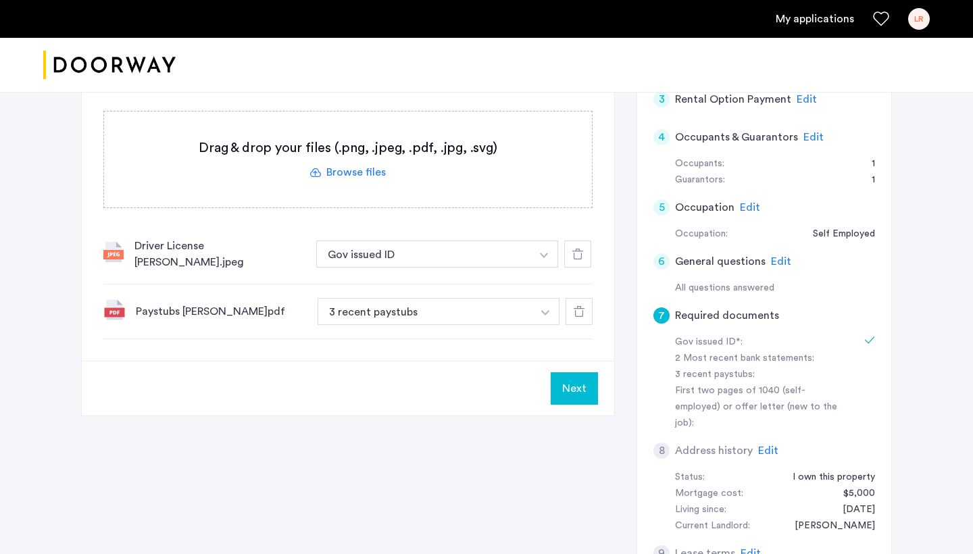
click at [266, 105] on div "Gov issued ID* 2 Most recent bank statements 3 recent paystubs First two pages …" at bounding box center [347, 166] width 489 height 345
click at [263, 111] on div "Drag & drop your files (.png, .jpeg, .pdf, .jpg, .svg) Browse files" at bounding box center [347, 159] width 489 height 97
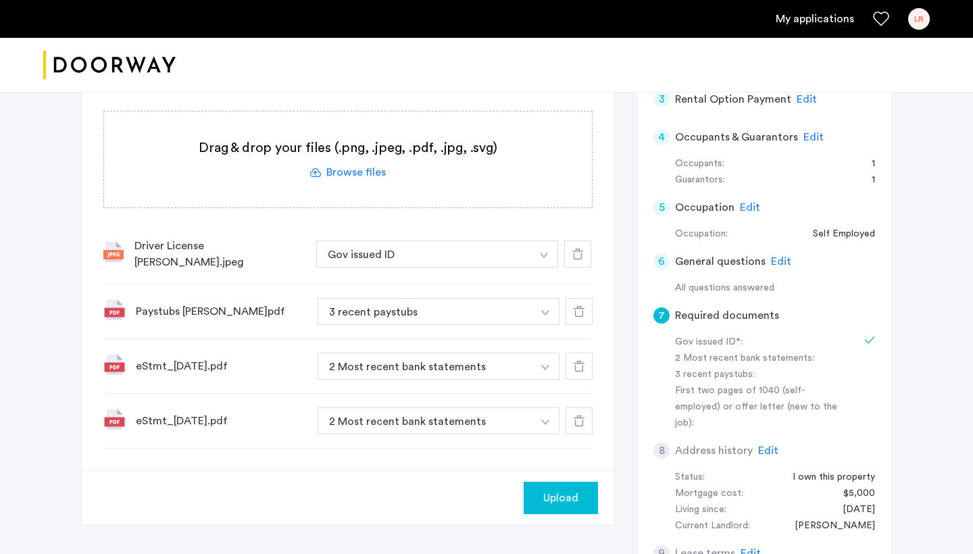
click at [542, 258] on img "button" at bounding box center [544, 255] width 8 height 5
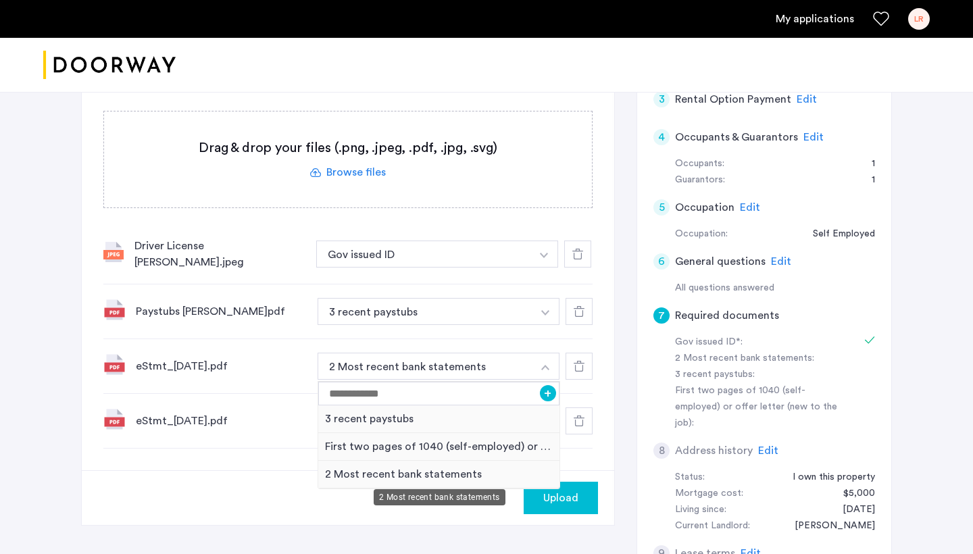
click at [378, 471] on div "2 Most recent bank statements" at bounding box center [438, 475] width 241 height 28
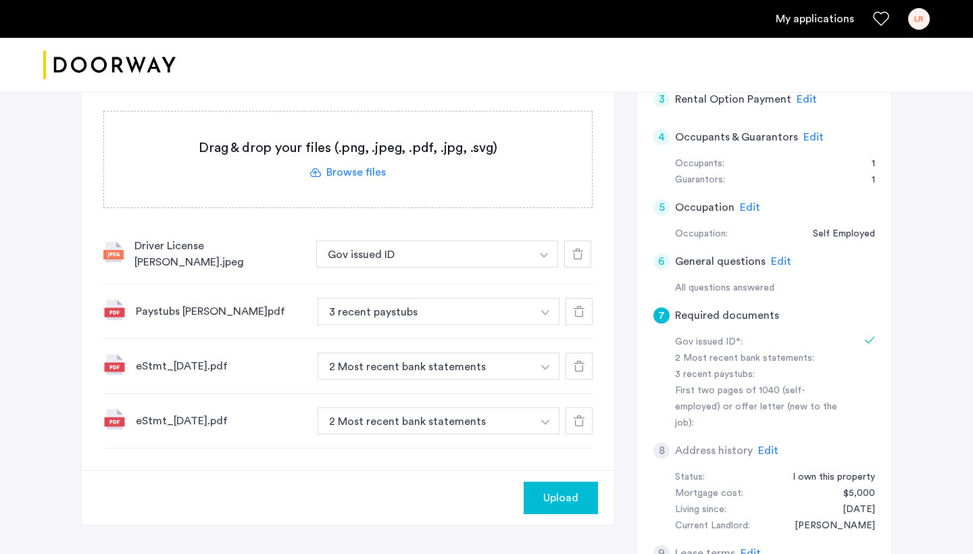
click at [564, 499] on span "Upload" at bounding box center [560, 498] width 35 height 16
click at [564, 499] on button "Next" at bounding box center [574, 498] width 47 height 32
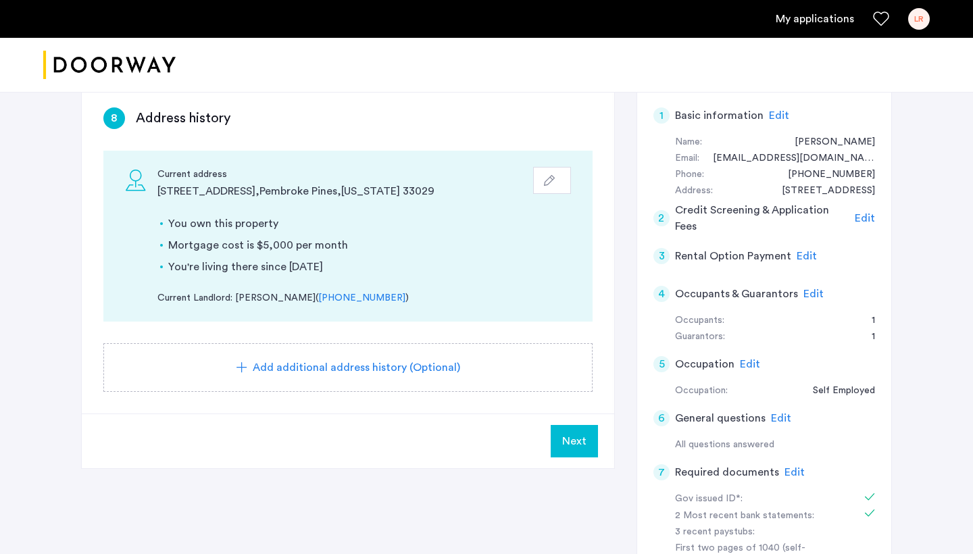
scroll to position [221, 0]
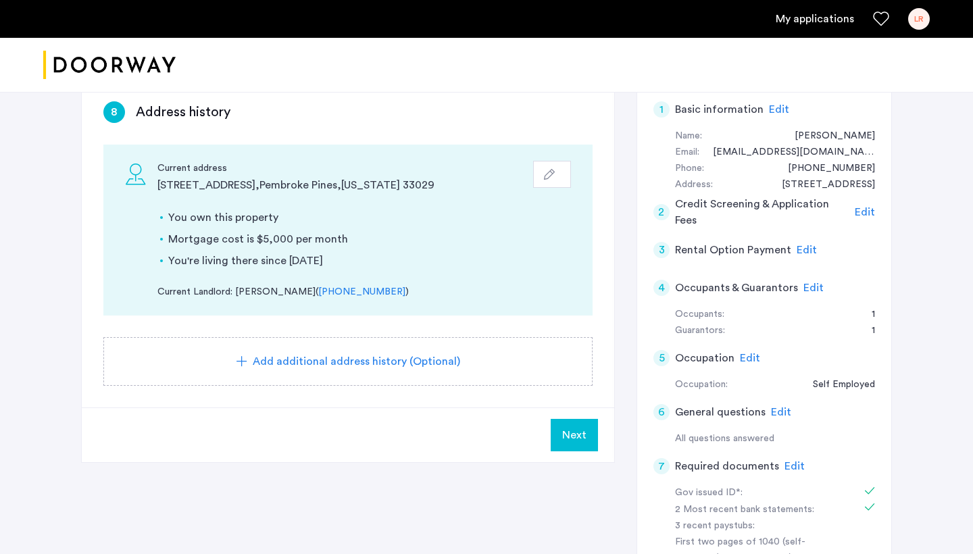
click at [576, 436] on span "Next" at bounding box center [574, 435] width 24 height 16
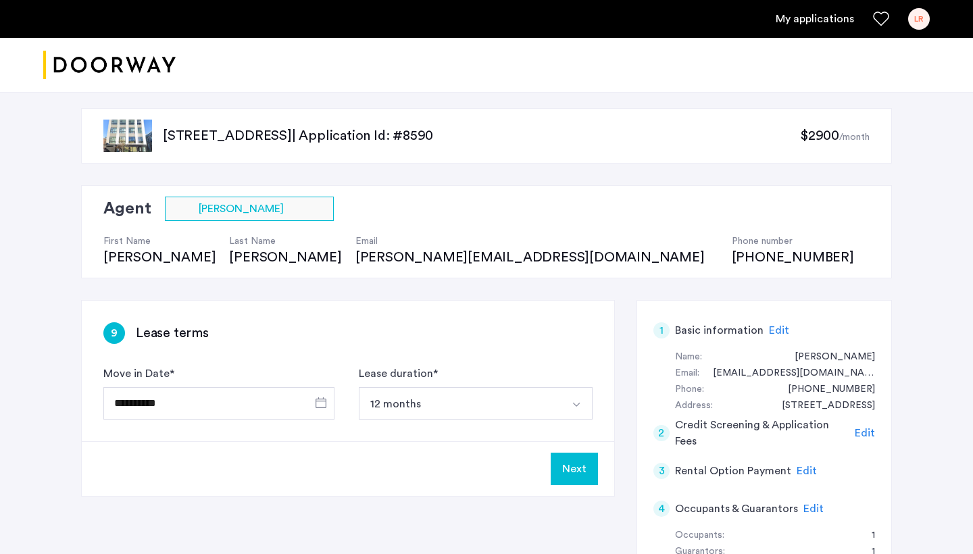
click at [494, 402] on button "12 months" at bounding box center [460, 403] width 202 height 32
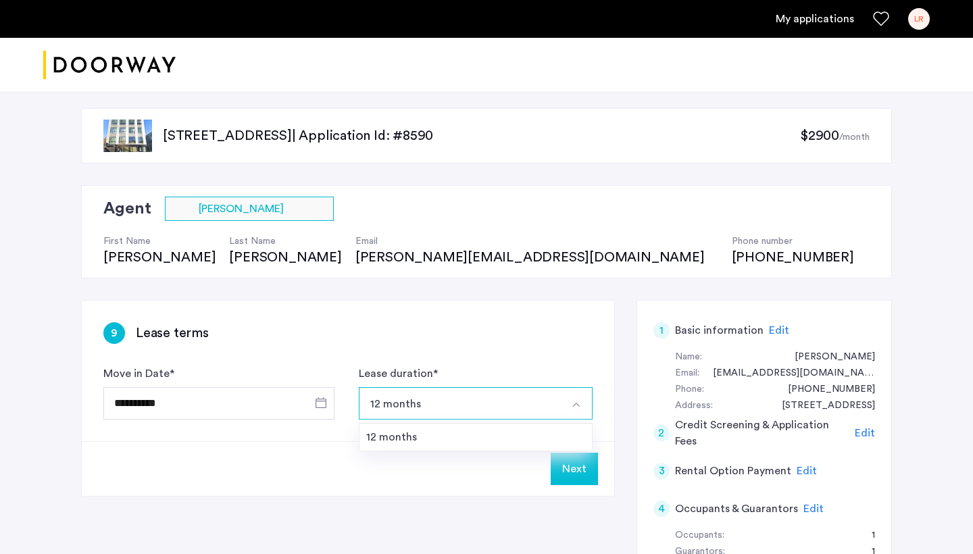
click at [494, 402] on button "12 months" at bounding box center [460, 403] width 202 height 32
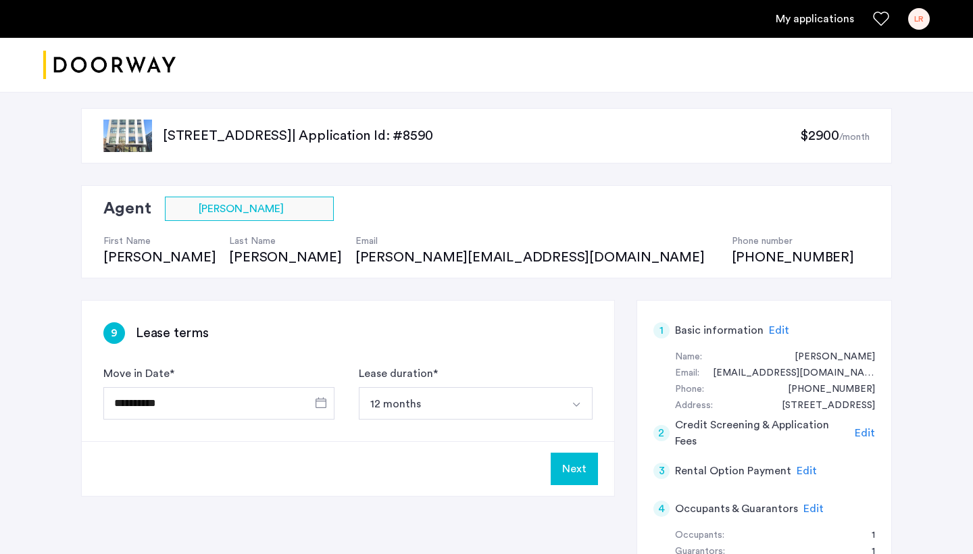
click at [570, 476] on button "Next" at bounding box center [574, 469] width 47 height 32
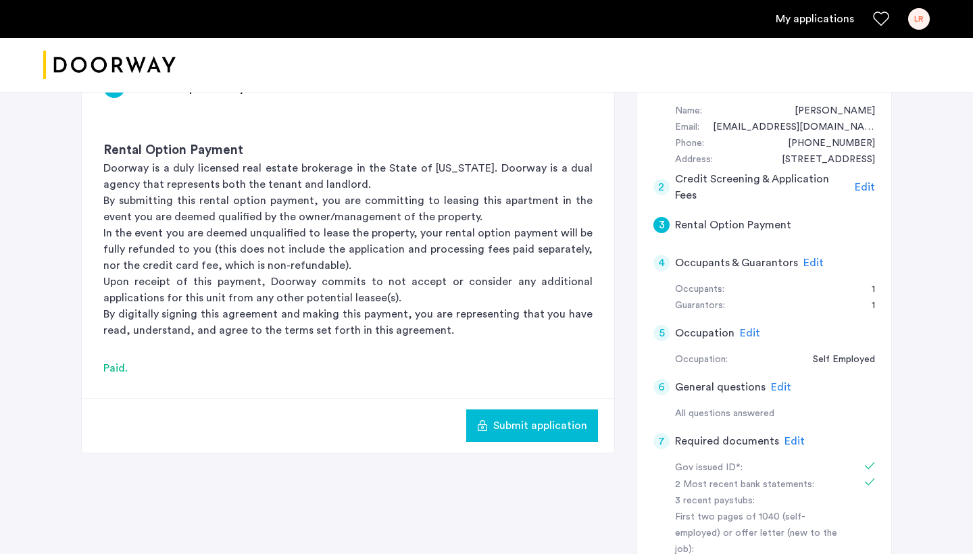
scroll to position [276, 0]
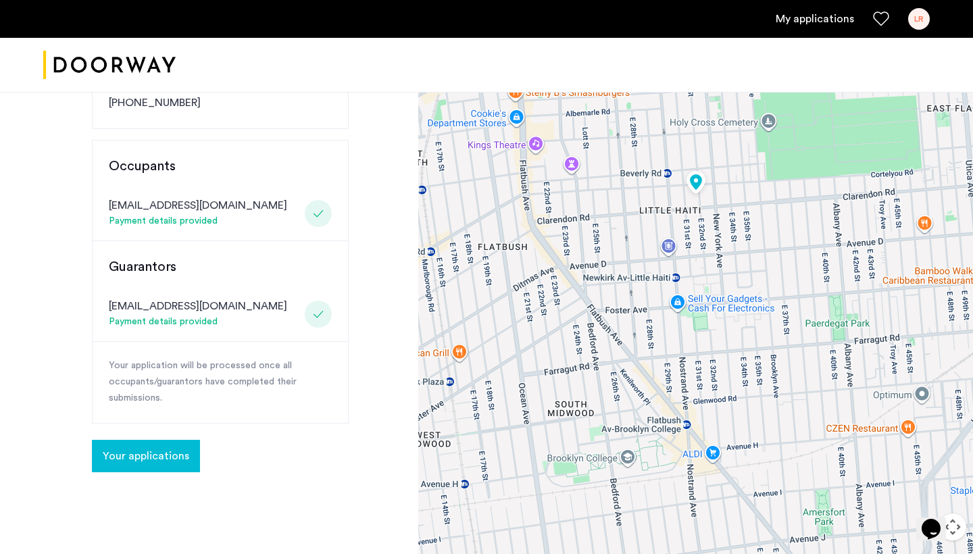
scroll to position [344, 0]
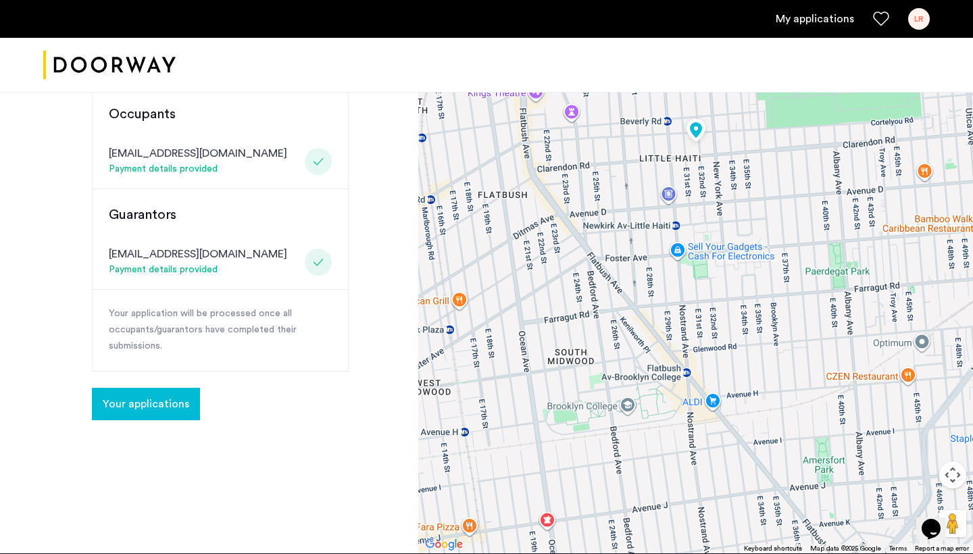
click at [134, 396] on span "Your applications" at bounding box center [146, 404] width 86 height 16
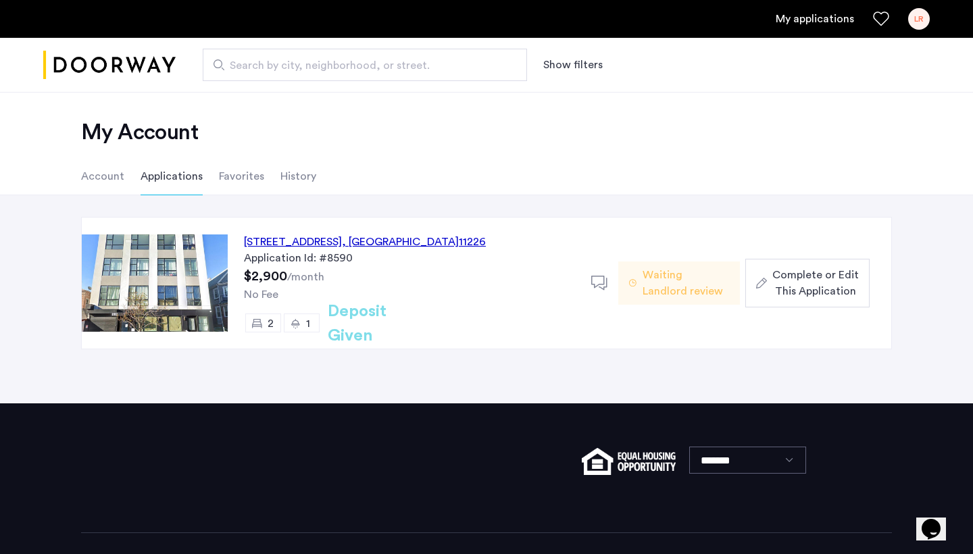
click at [239, 177] on li "Favorites" at bounding box center [241, 176] width 45 height 38
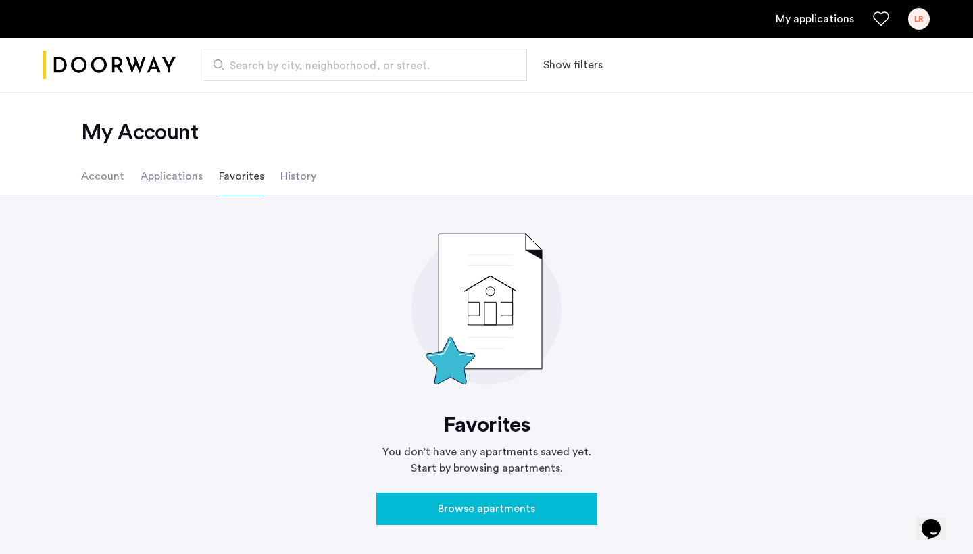
click at [280, 179] on li "History" at bounding box center [298, 176] width 36 height 38
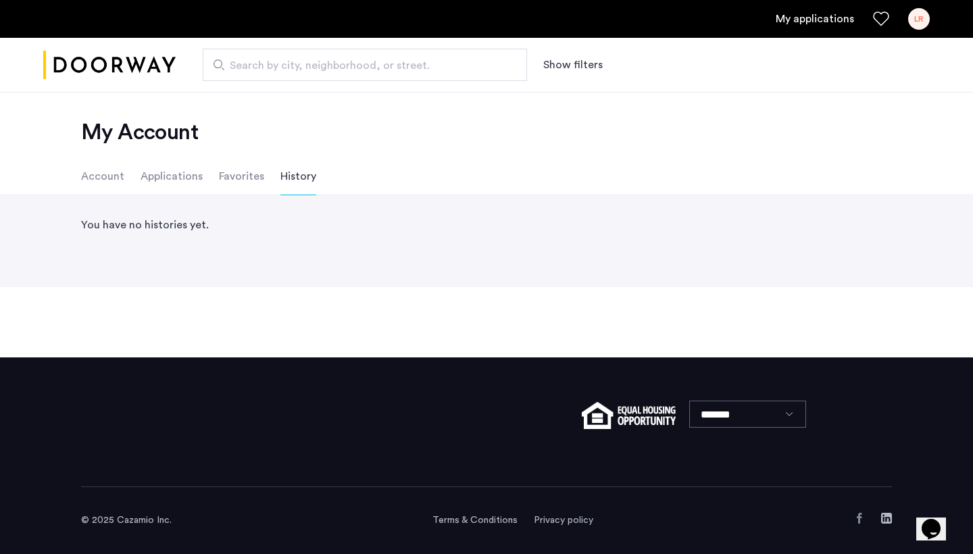
click at [182, 188] on li "Applications" at bounding box center [172, 176] width 62 height 38
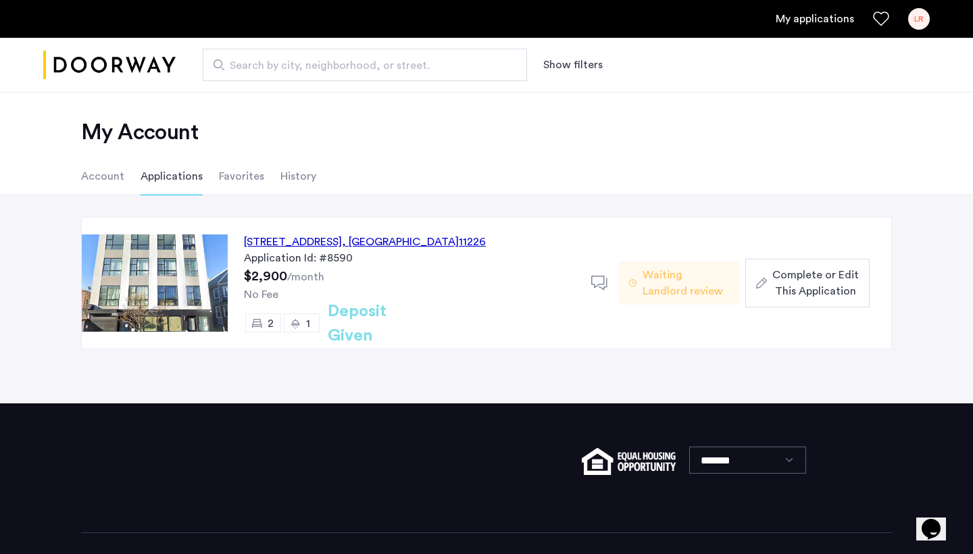
click at [180, 287] on img at bounding box center [155, 282] width 146 height 97
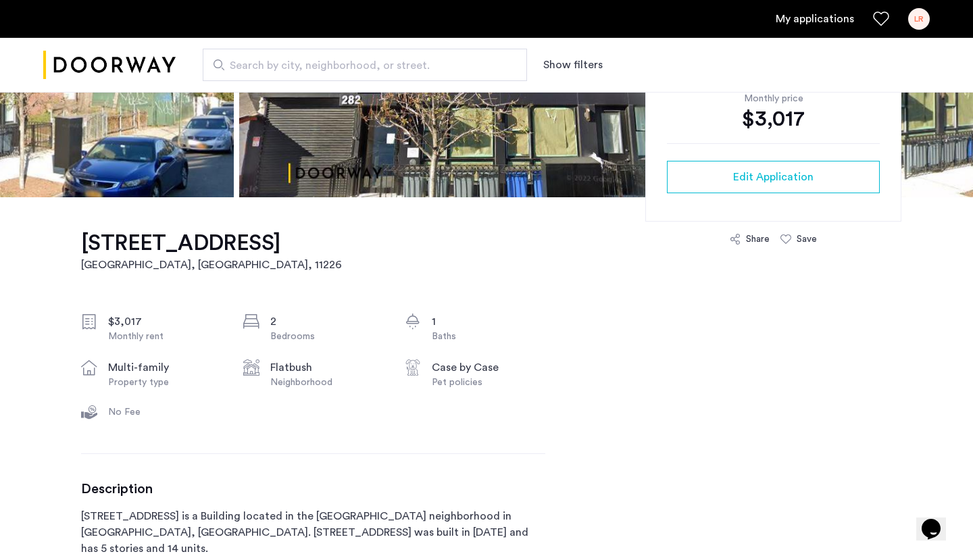
scroll to position [301, 0]
